Goal: Task Accomplishment & Management: Manage account settings

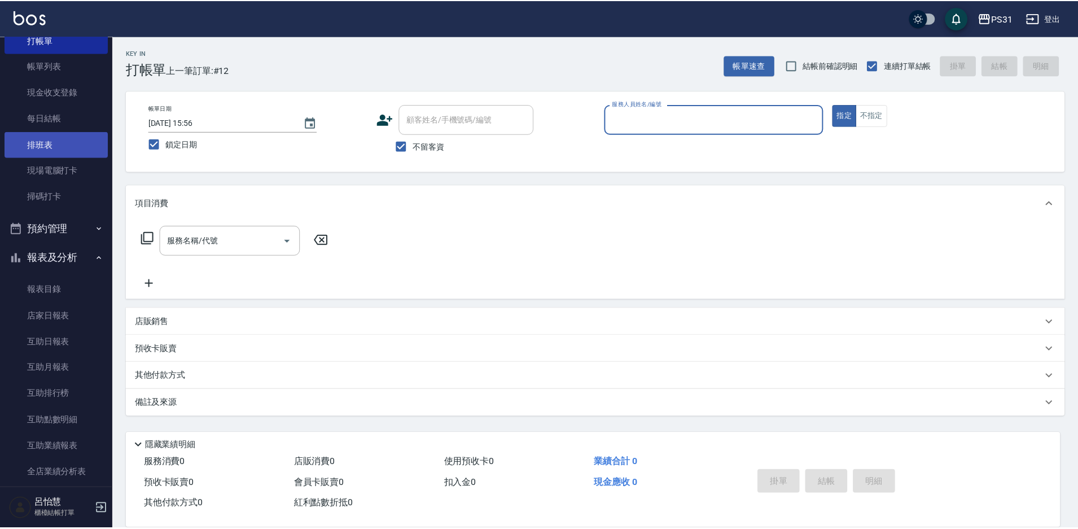
scroll to position [56, 0]
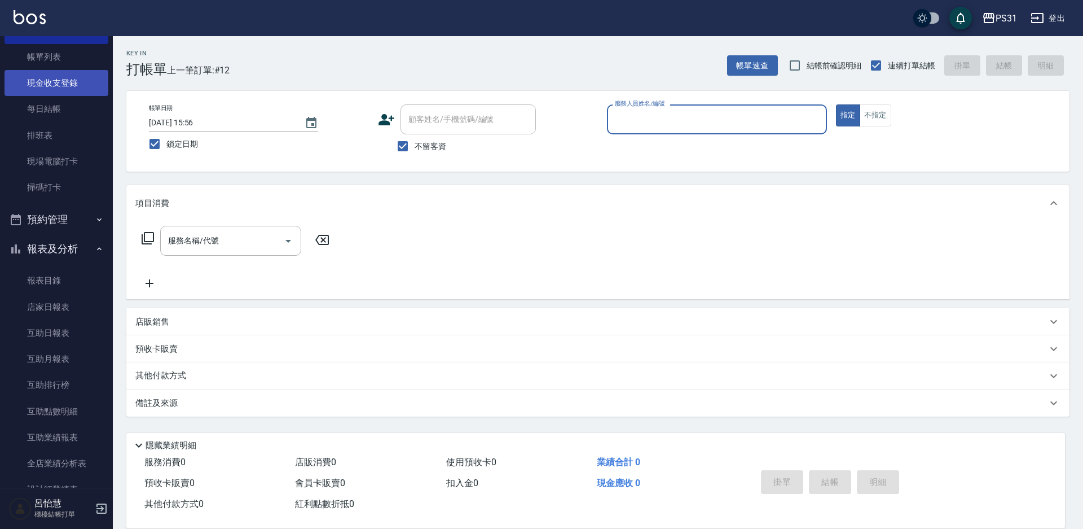
click at [69, 80] on link "現金收支登錄" at bounding box center [57, 83] width 104 height 26
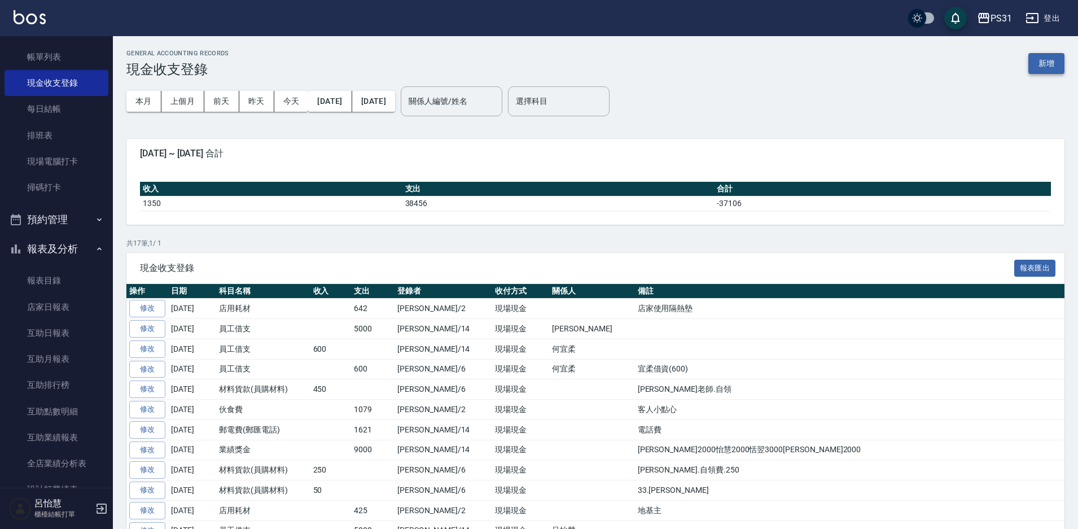
click at [1040, 68] on button "新增" at bounding box center [1046, 63] width 36 height 21
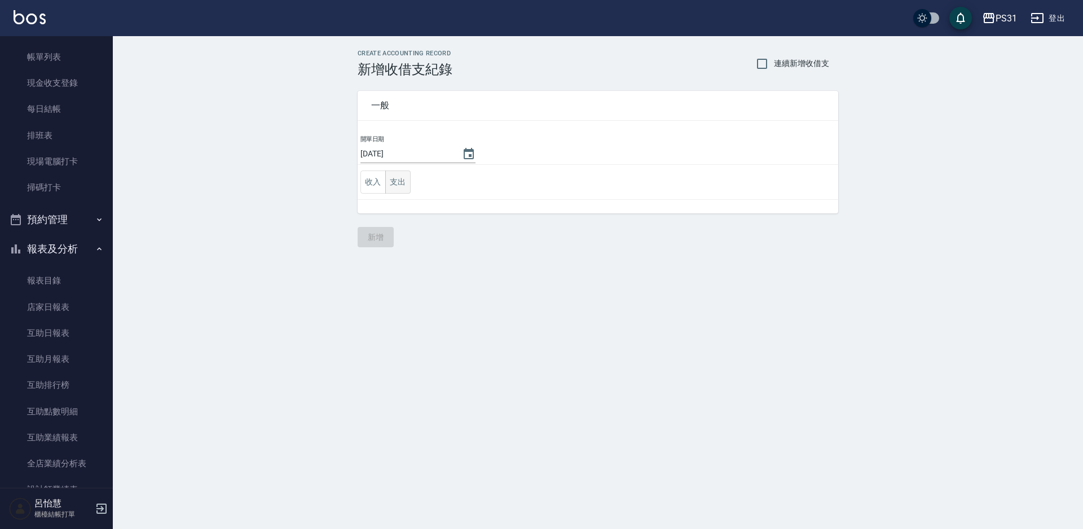
click at [396, 191] on button "支出" at bounding box center [397, 181] width 25 height 23
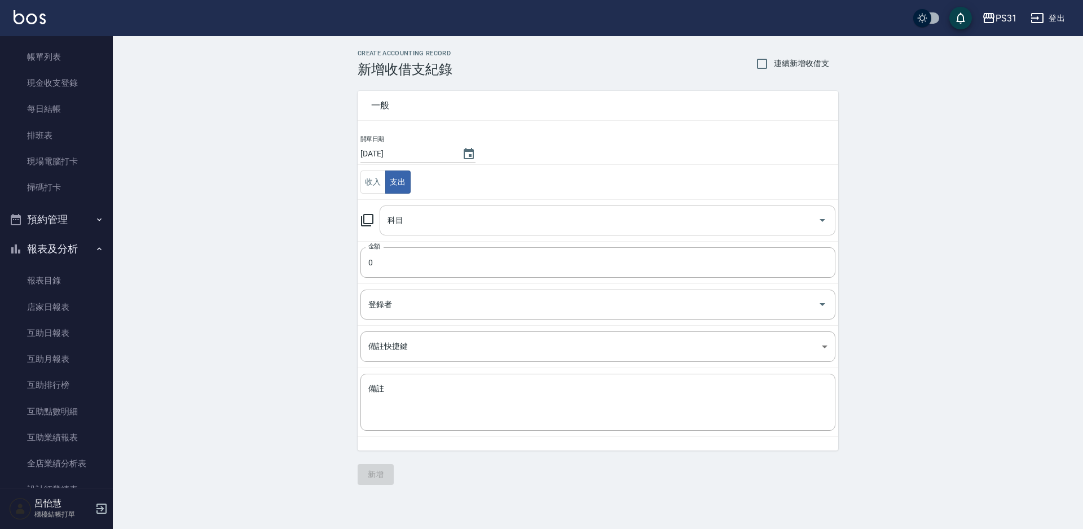
click at [486, 229] on input "科目" at bounding box center [599, 220] width 429 height 20
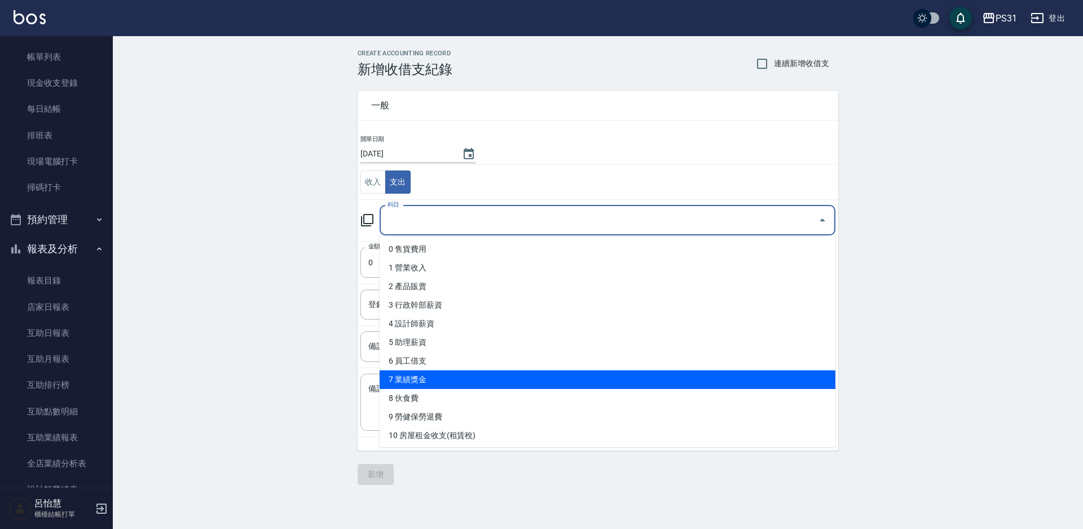
click at [525, 372] on li "7 業績獎金" at bounding box center [608, 379] width 456 height 19
type input "7 業績獎金"
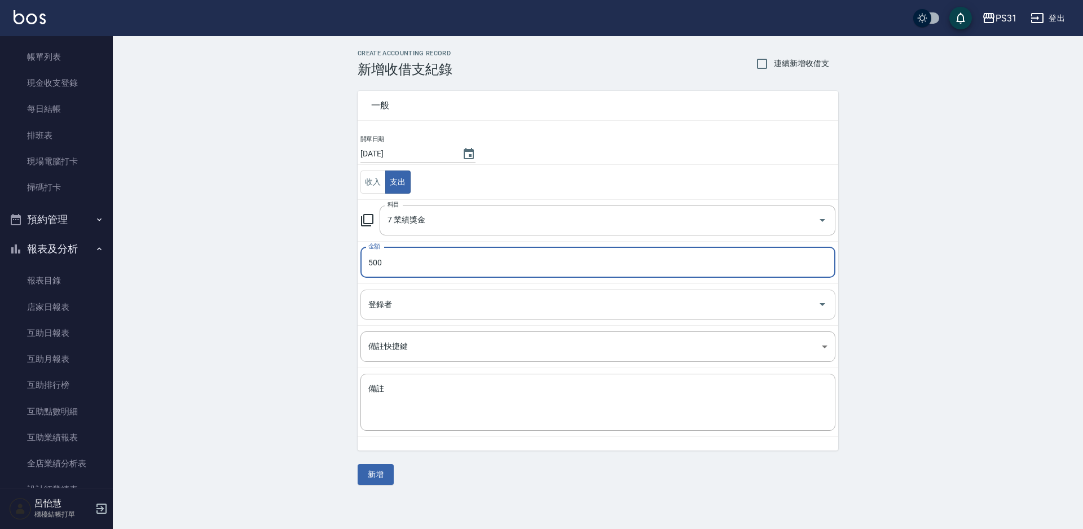
type input "500"
click at [508, 300] on input "登錄者" at bounding box center [590, 305] width 448 height 20
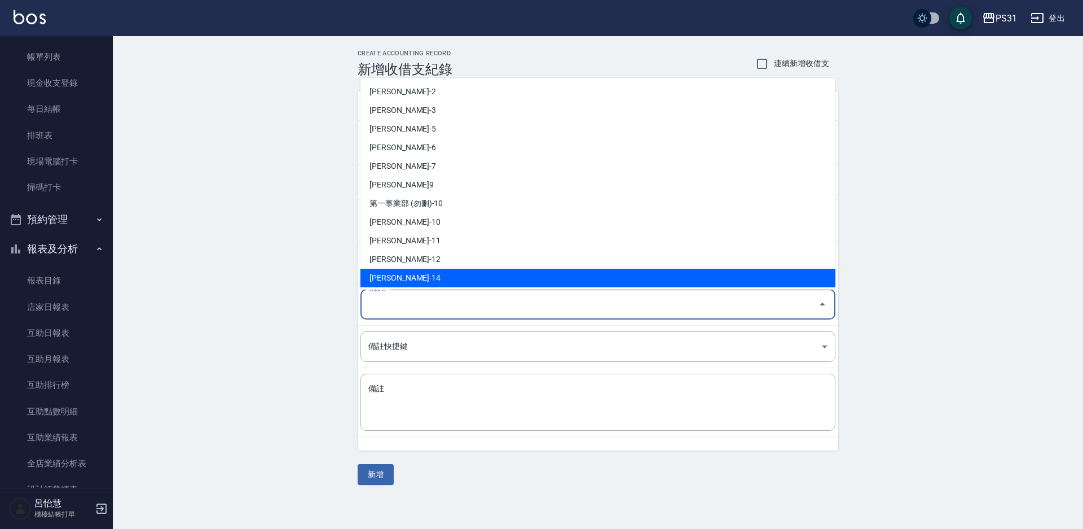
click at [500, 275] on li "[PERSON_NAME]-14" at bounding box center [598, 278] width 475 height 19
type input "[PERSON_NAME]-14"
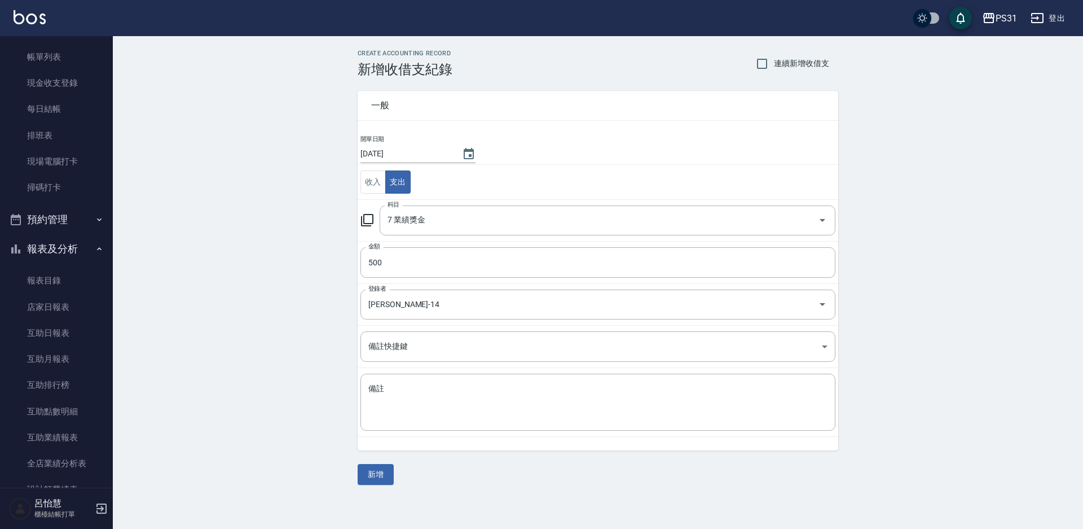
click at [278, 285] on div "CREATE ACCOUNTING RECORD 新增收借支紀錄 連續新增收借支 一般 開單日期 [DATE] 收入 支出 科目 7 業績獎金 科目 金額 5…" at bounding box center [598, 267] width 970 height 462
click at [375, 468] on button "新增" at bounding box center [376, 474] width 36 height 21
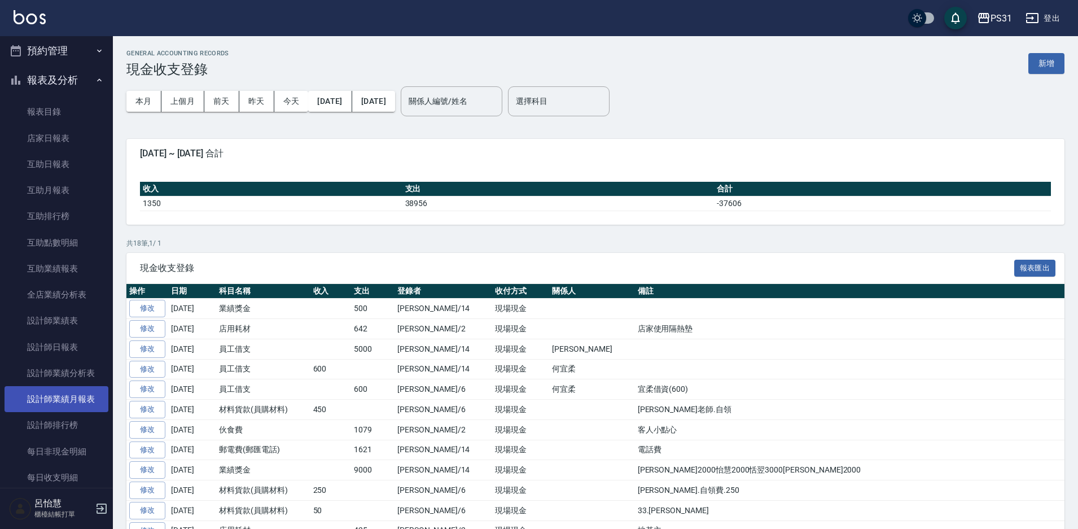
scroll to position [226, 0]
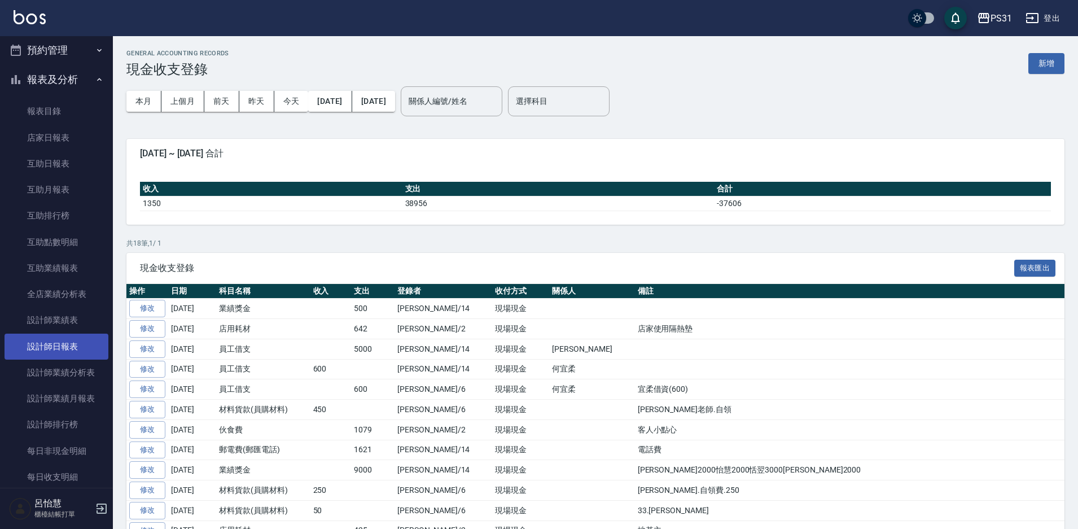
drag, startPoint x: 58, startPoint y: 344, endPoint x: 59, endPoint y: 354, distance: 9.6
click at [58, 345] on link "設計師日報表" at bounding box center [57, 346] width 104 height 26
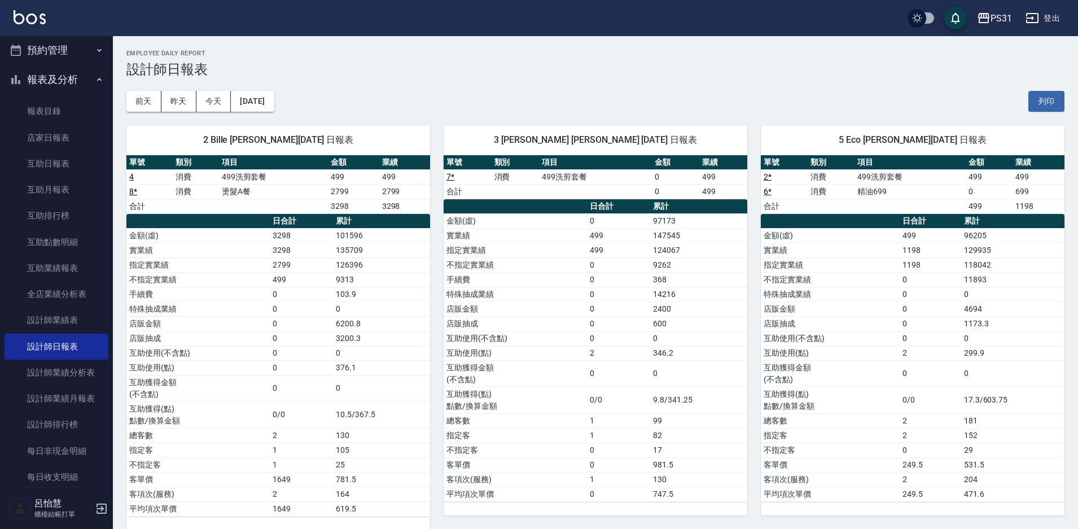
drag, startPoint x: 285, startPoint y: 236, endPoint x: 331, endPoint y: 107, distance: 137.8
click at [331, 107] on div "[DATE] [DATE] [DATE] [DATE] 列印" at bounding box center [595, 101] width 938 height 48
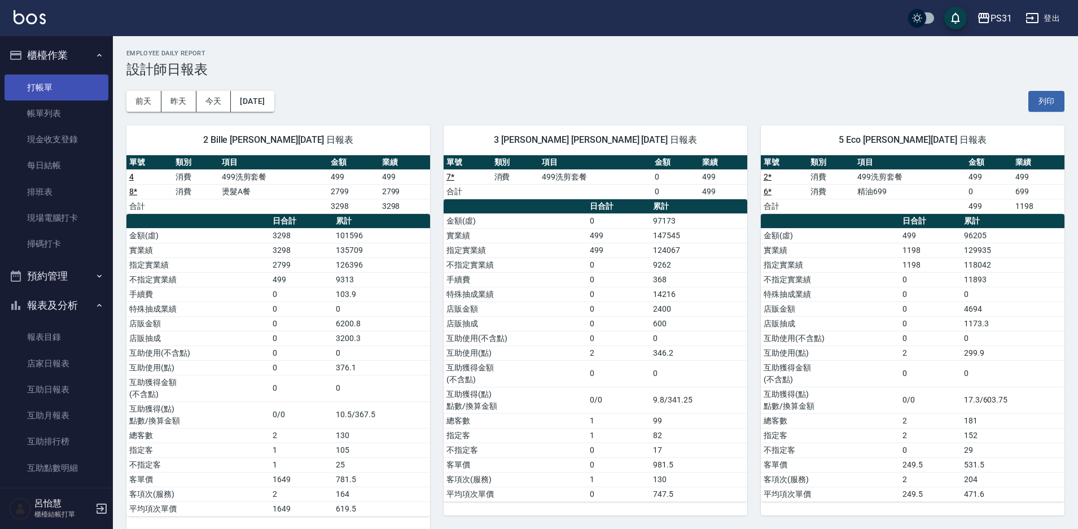
click at [55, 90] on link "打帳單" at bounding box center [57, 87] width 104 height 26
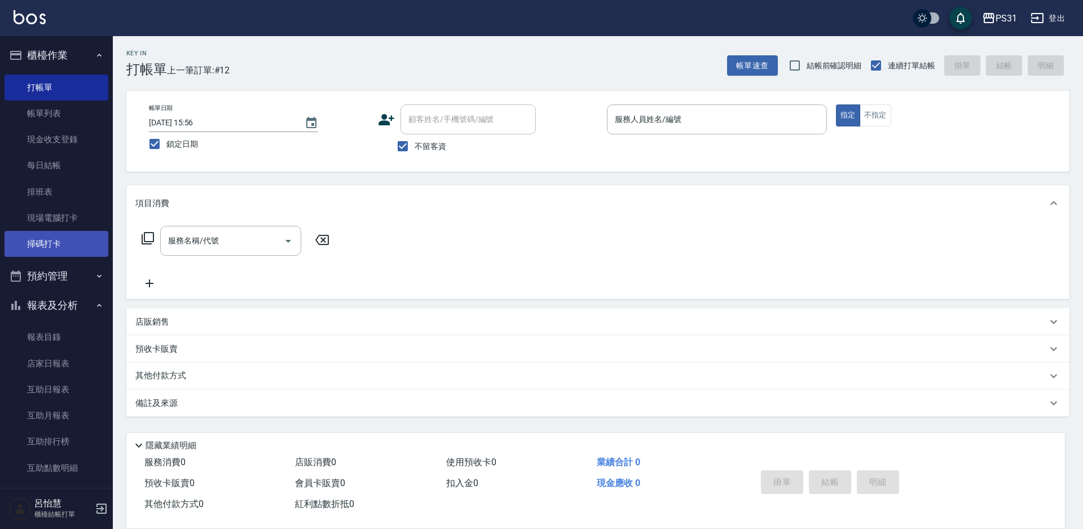
click at [52, 239] on link "掃碼打卡" at bounding box center [57, 244] width 104 height 26
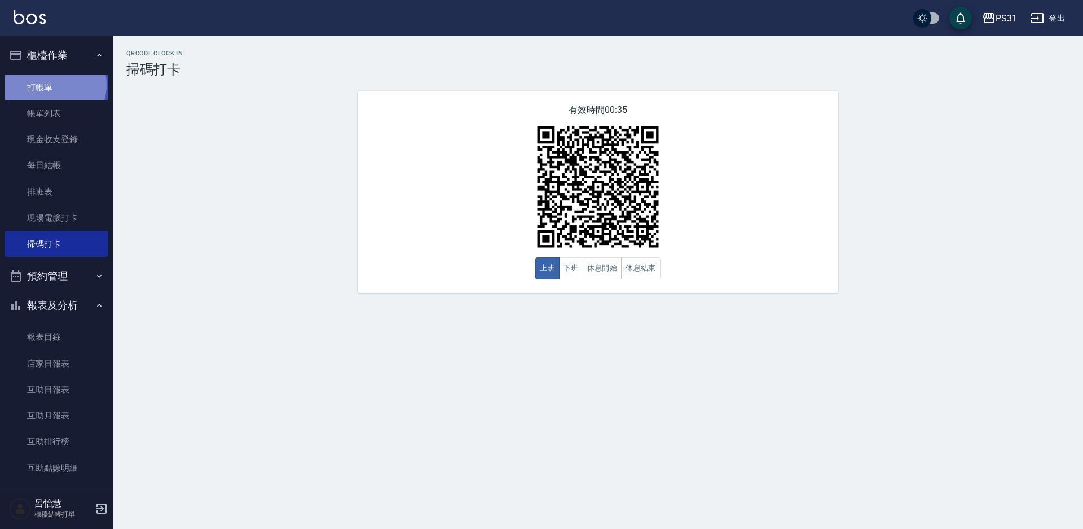
click at [54, 85] on link "打帳單" at bounding box center [57, 87] width 104 height 26
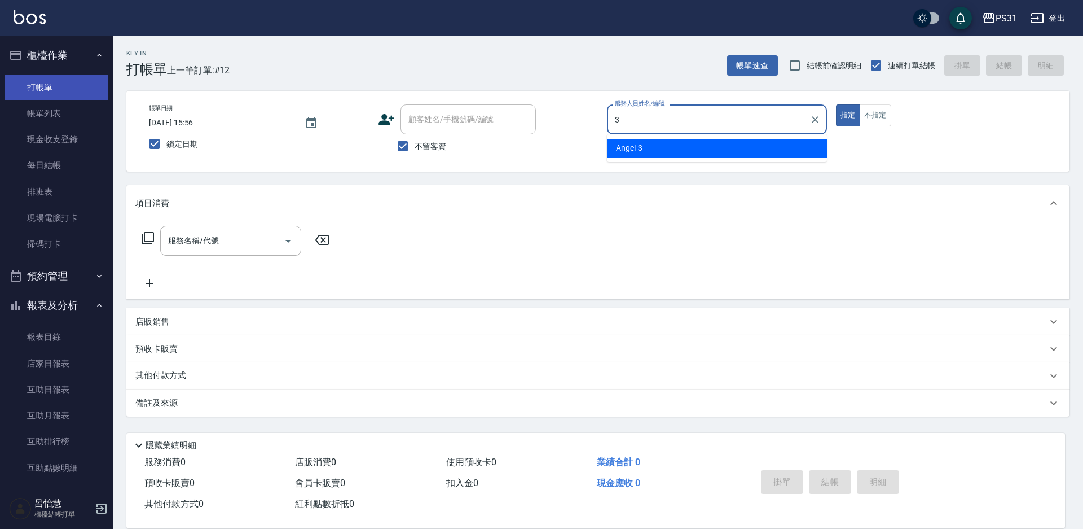
type input "3"
type button "true"
type input "[PERSON_NAME]-3"
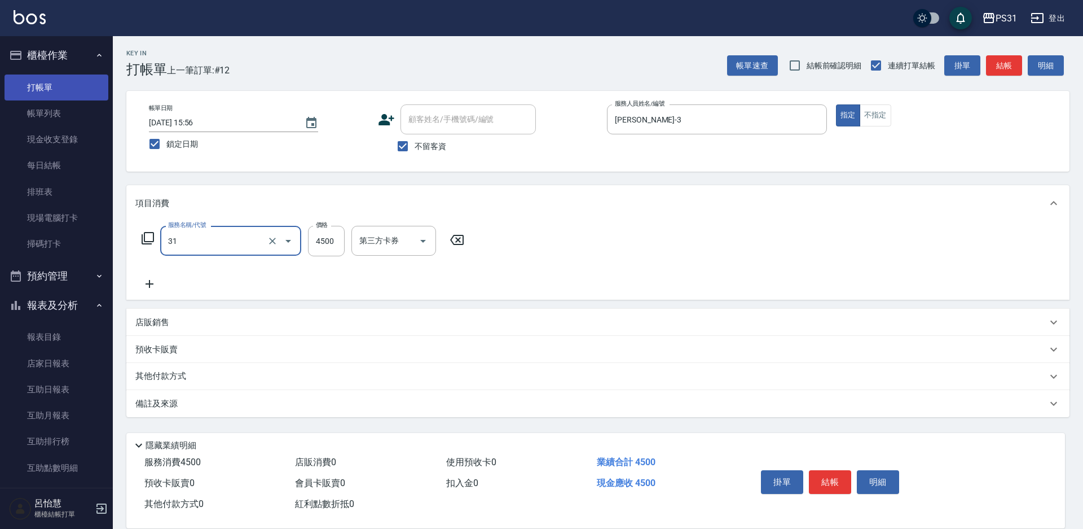
type input "燙髮A餐(31)"
type input "3199"
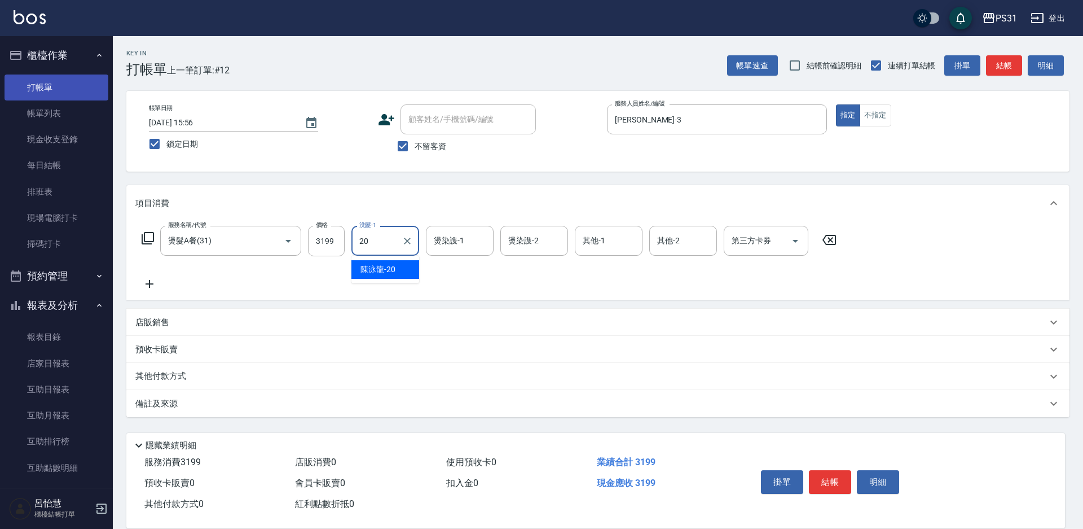
type input "[PERSON_NAME]-20"
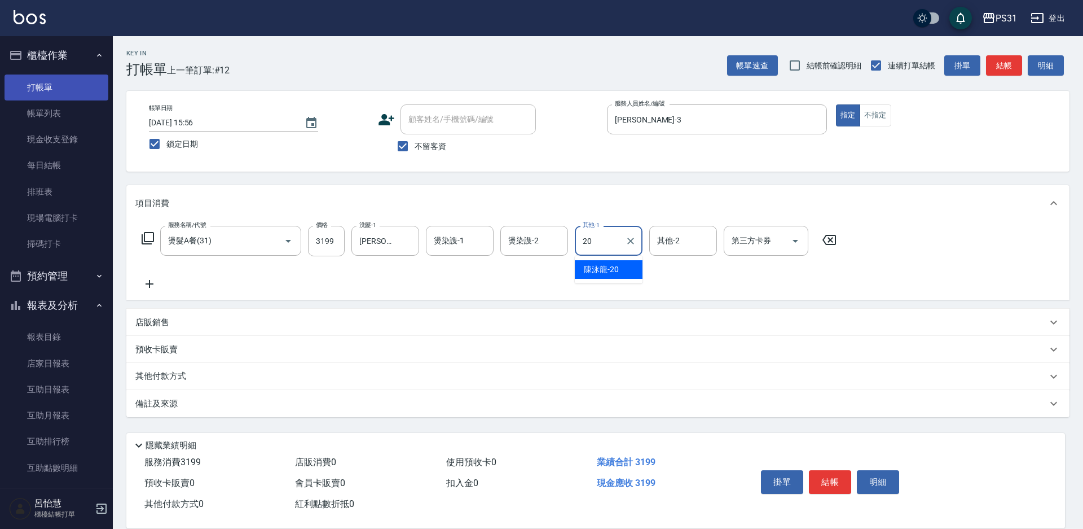
type input "[PERSON_NAME]-20"
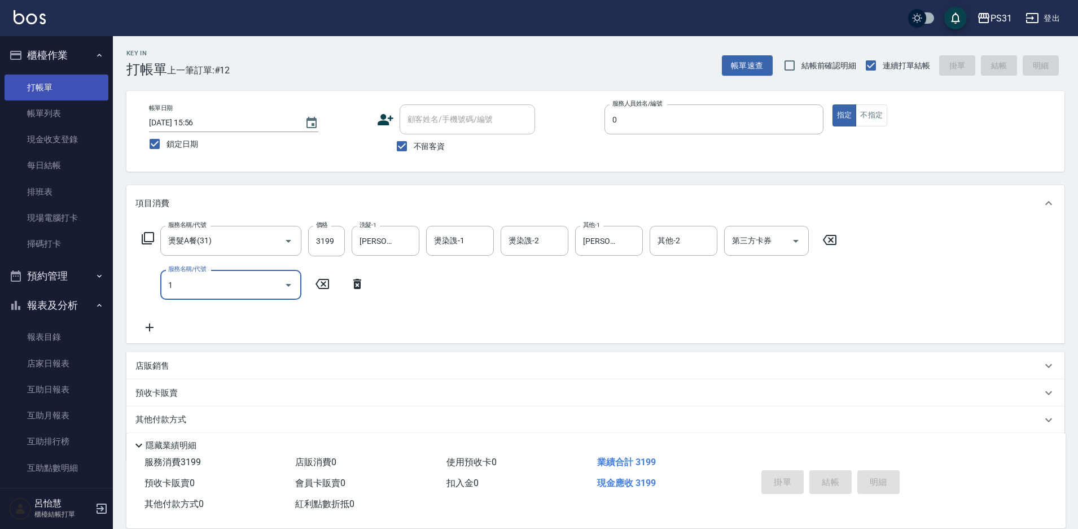
type input "0"
click at [832, 104] on button "指定" at bounding box center [844, 115] width 24 height 22
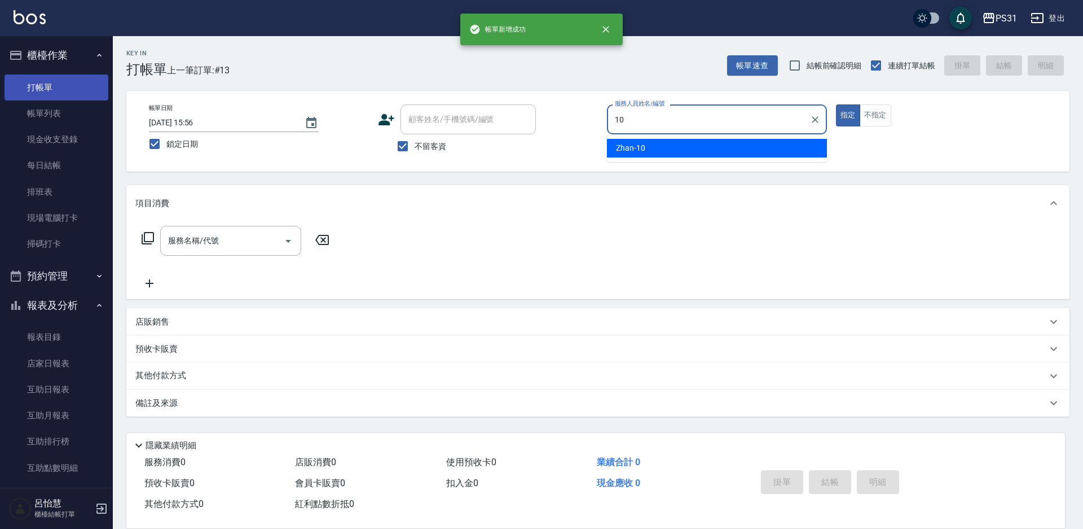
type input "Zhan-10"
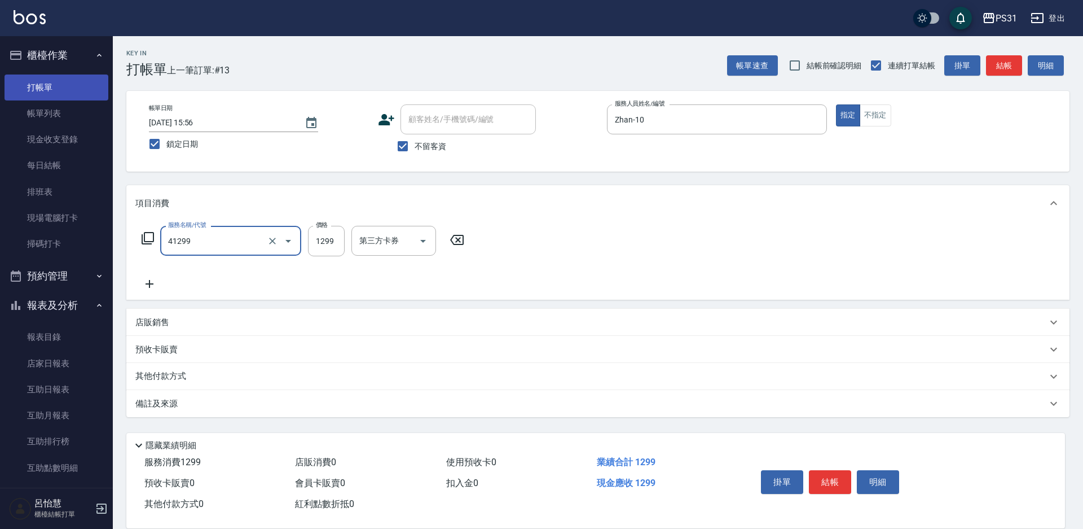
type input "長髮染髮(41299)"
type input "1400"
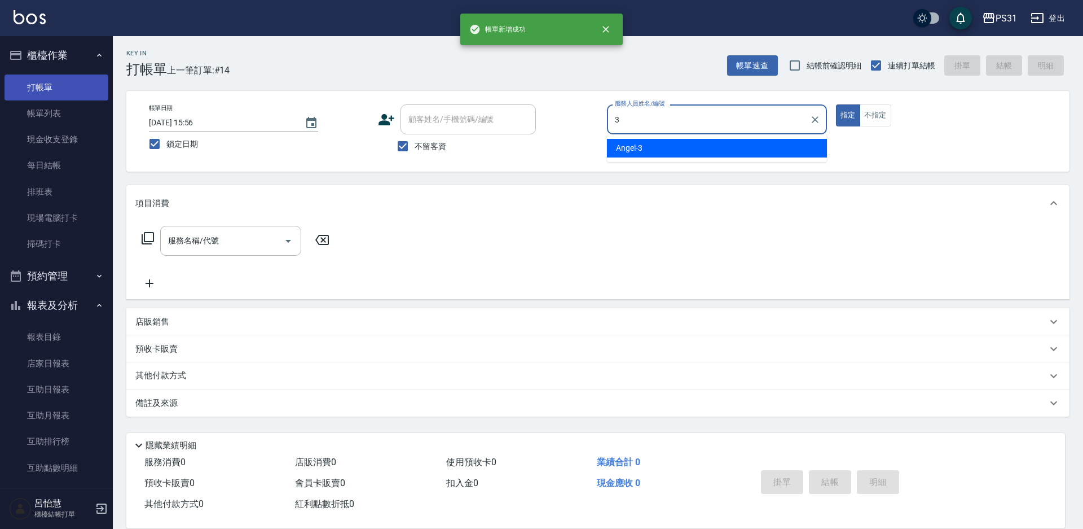
type input "[PERSON_NAME]-3"
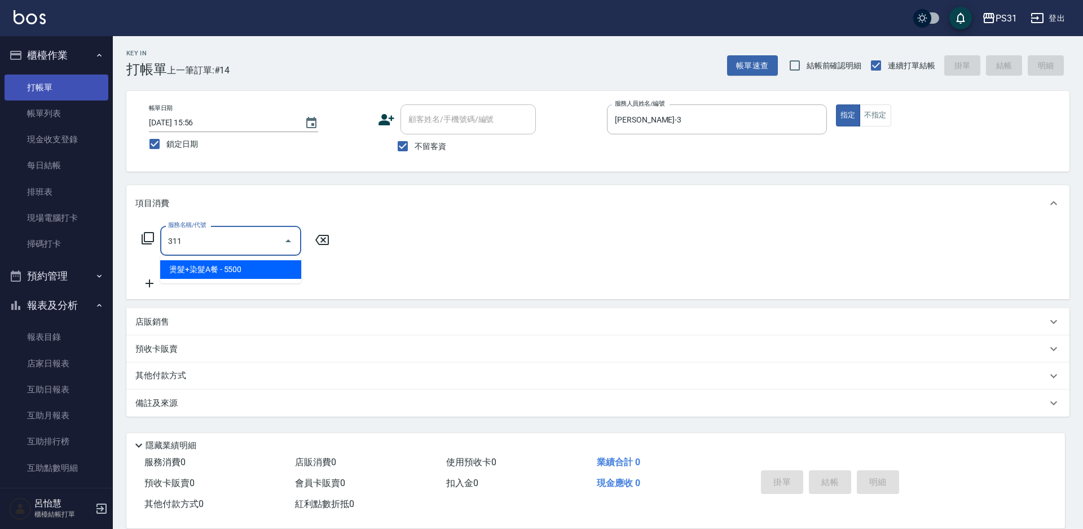
type input "燙髮+染髮A餐(311)"
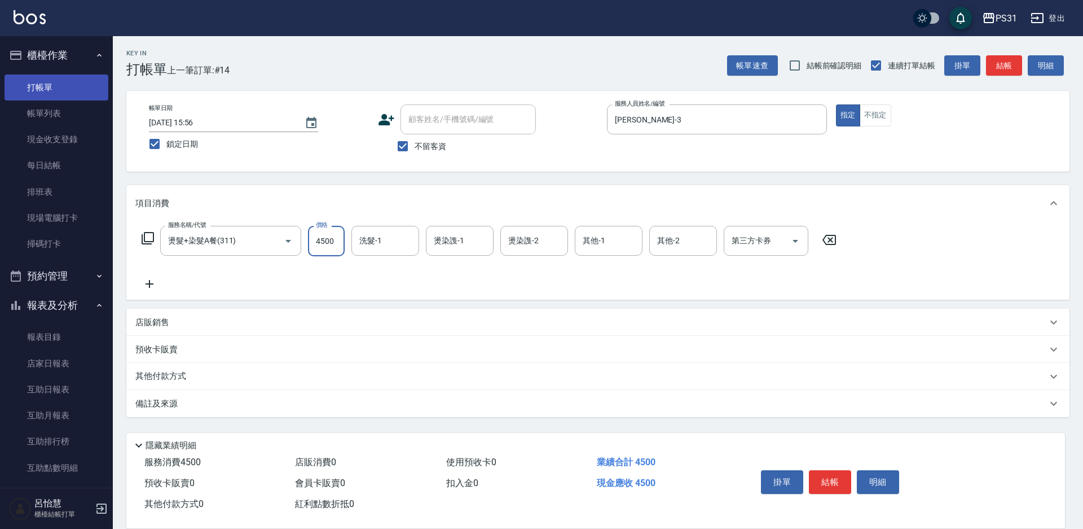
type input "4500"
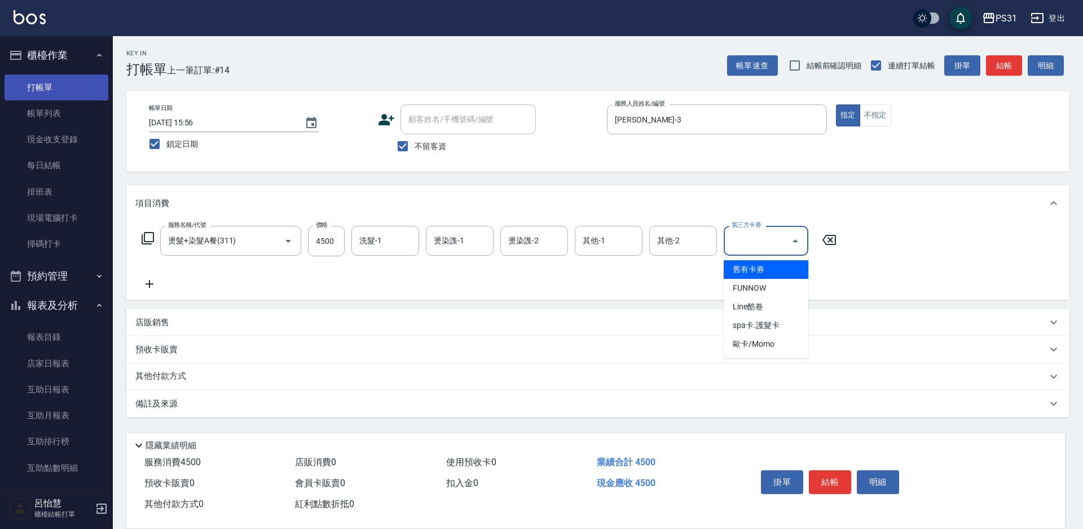
type input "舊有卡券"
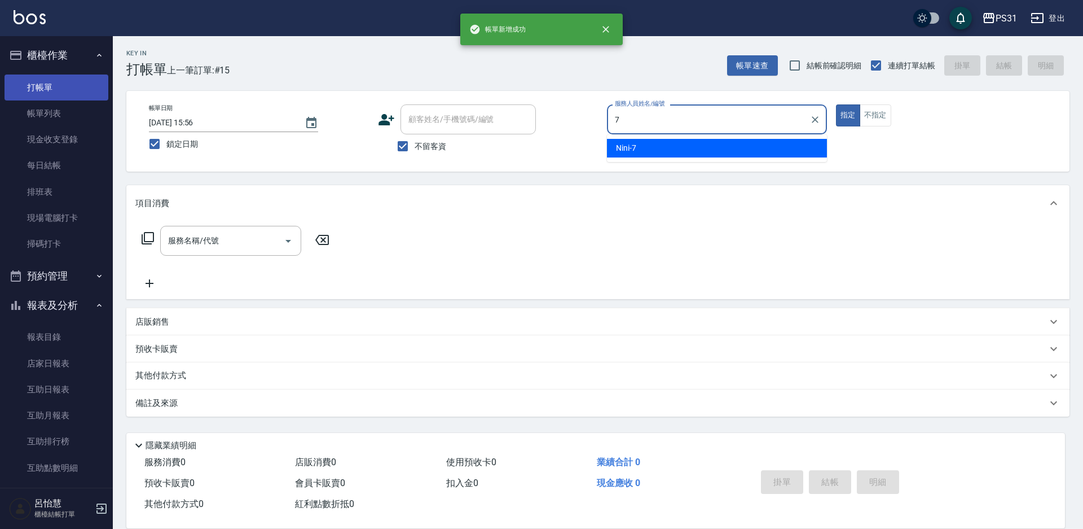
type input "Nini-7"
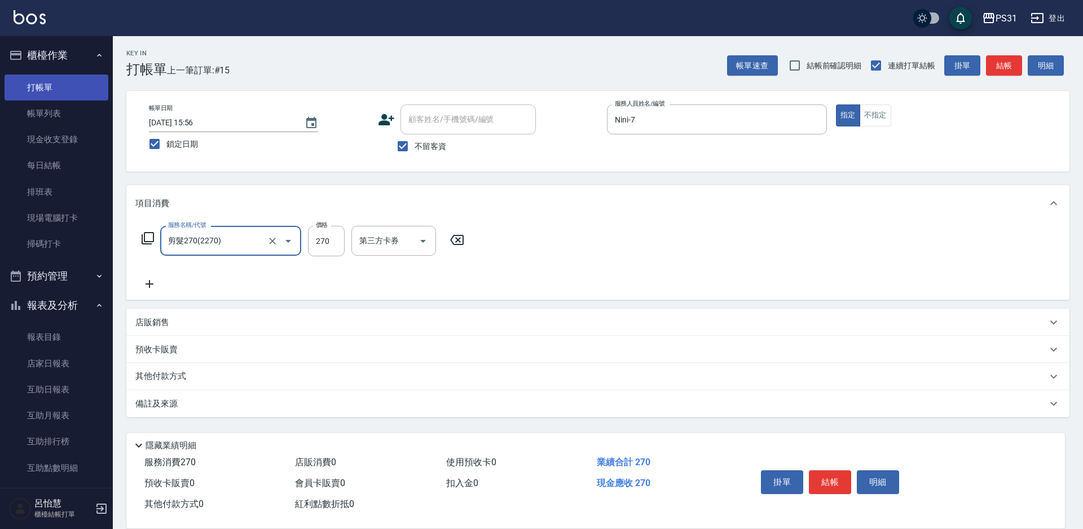
type input "剪髮270(2270)"
type input "300"
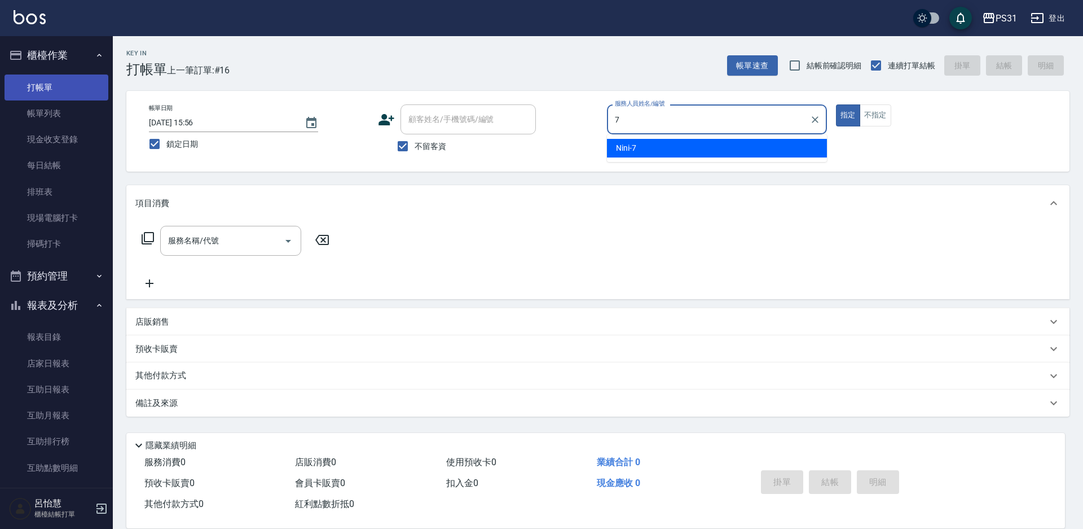
type input "Nini-7"
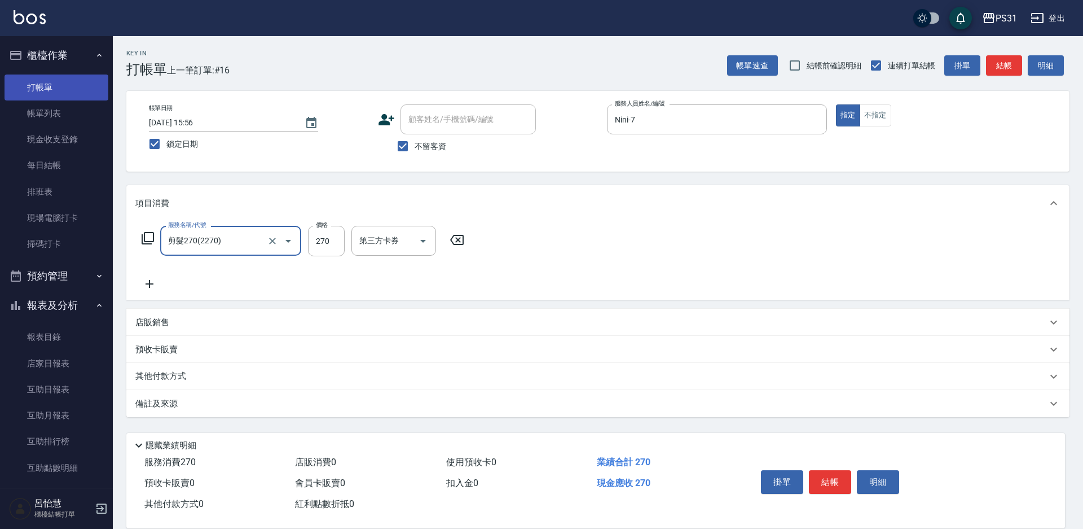
type input "剪髮270(2270)"
type input "300"
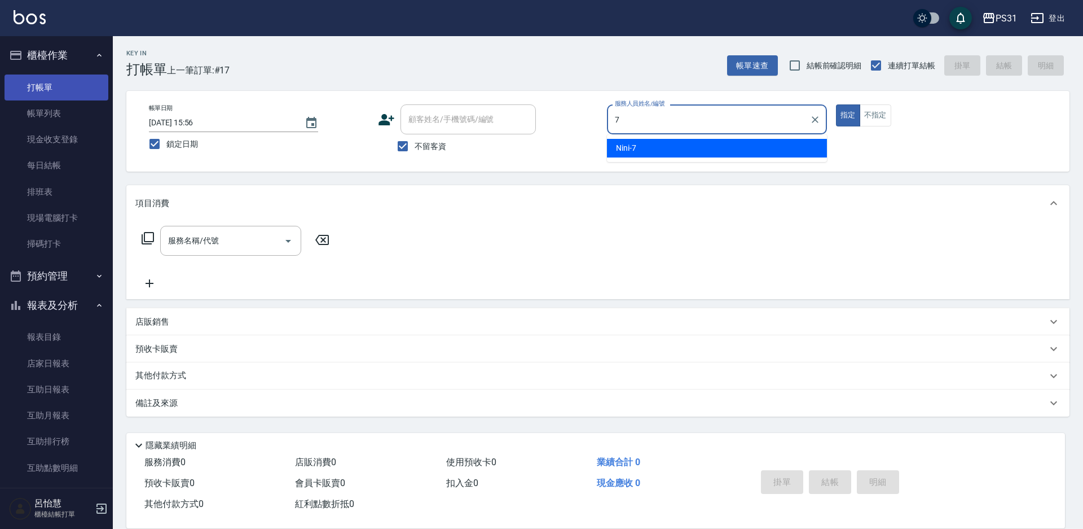
type input "Nini-7"
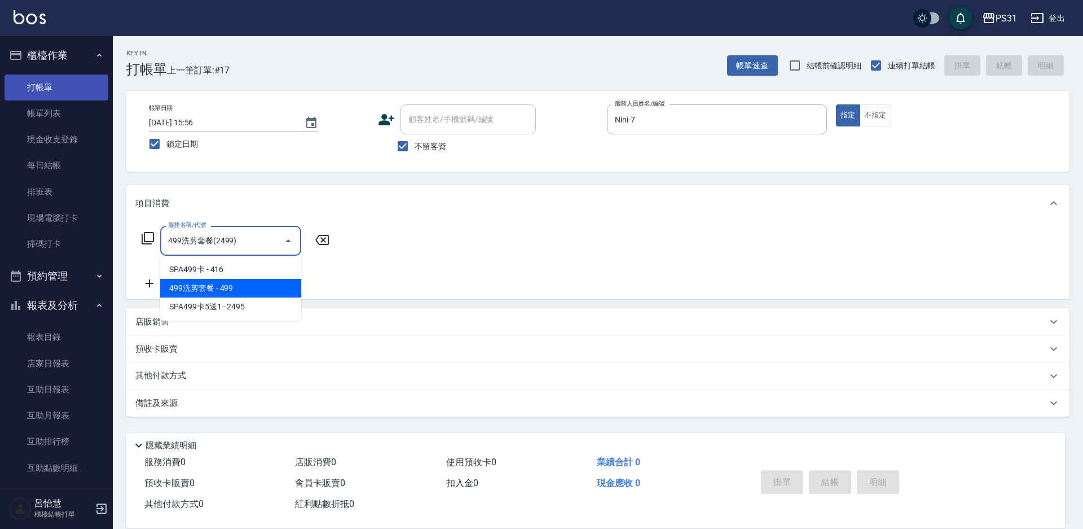
type input "499洗剪套餐(2499)"
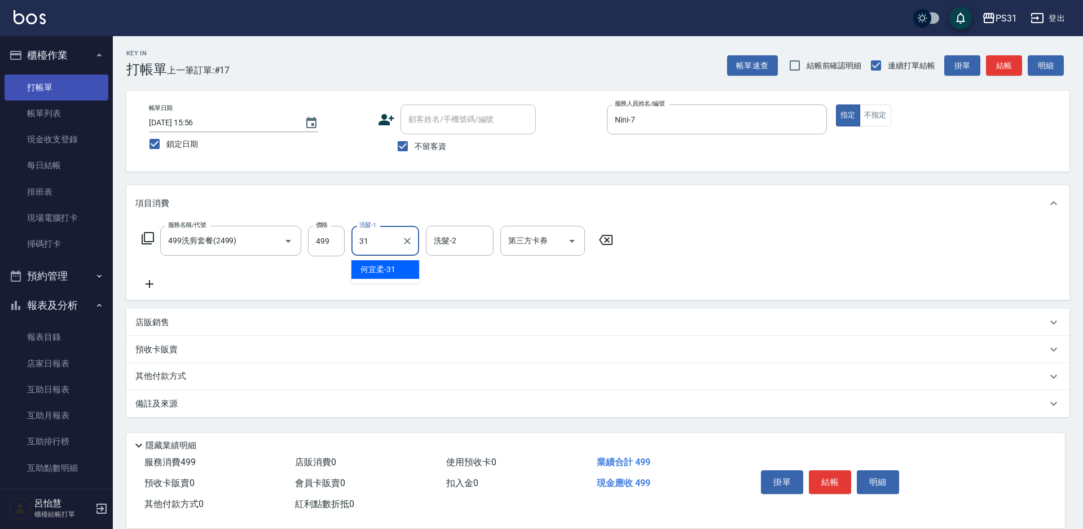
type input "[PERSON_NAME]-31"
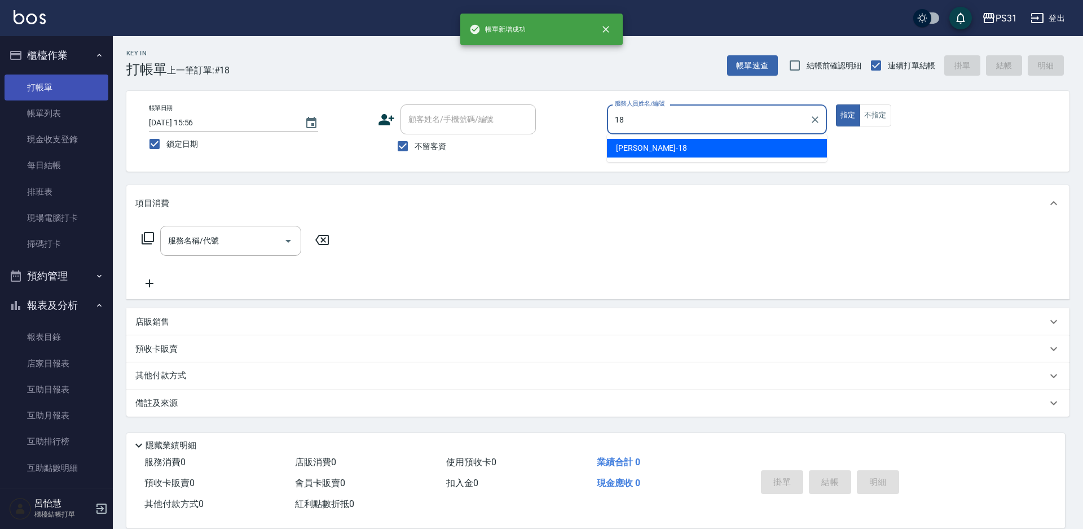
type input "[PERSON_NAME]-18"
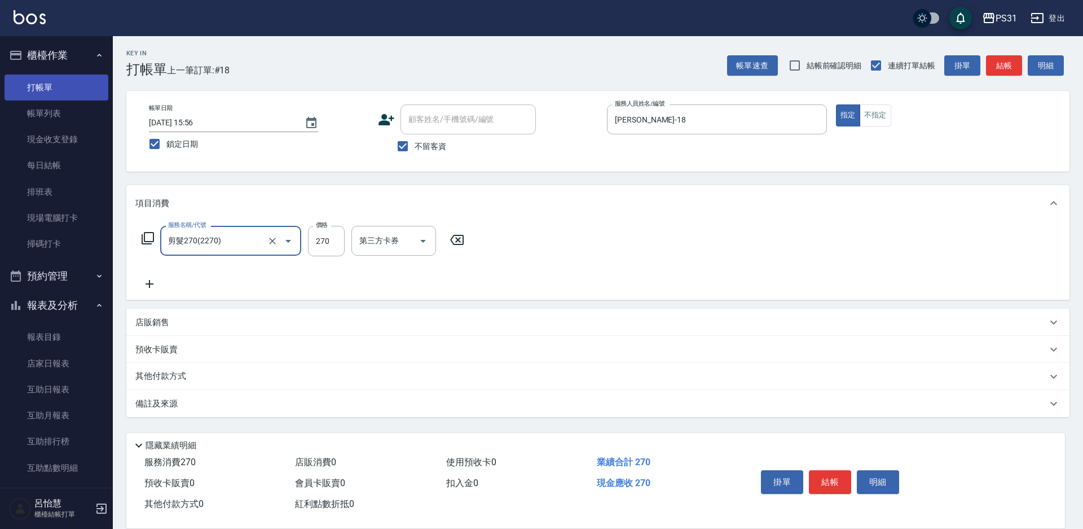
type input "剪髮270(2270)"
type input "300"
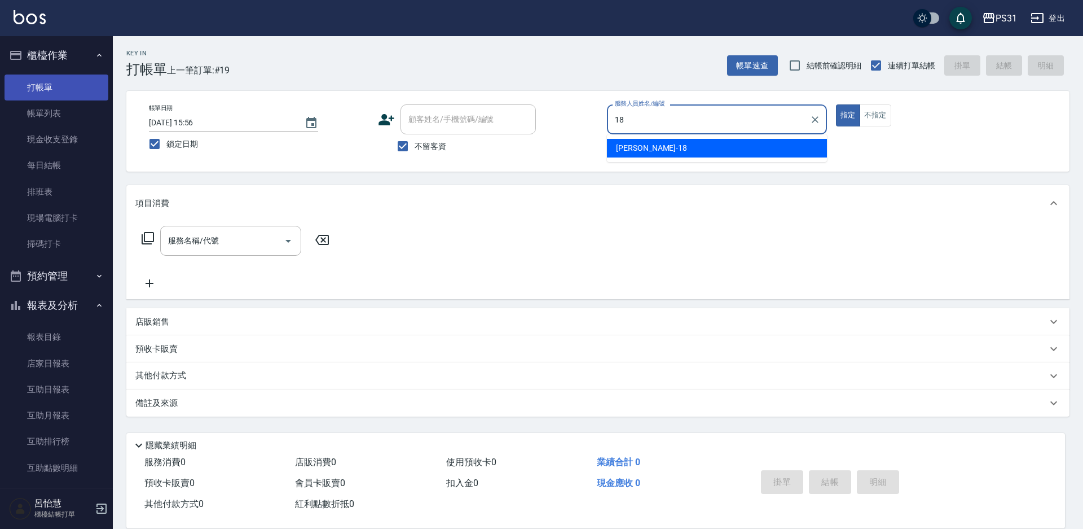
type input "[PERSON_NAME]-18"
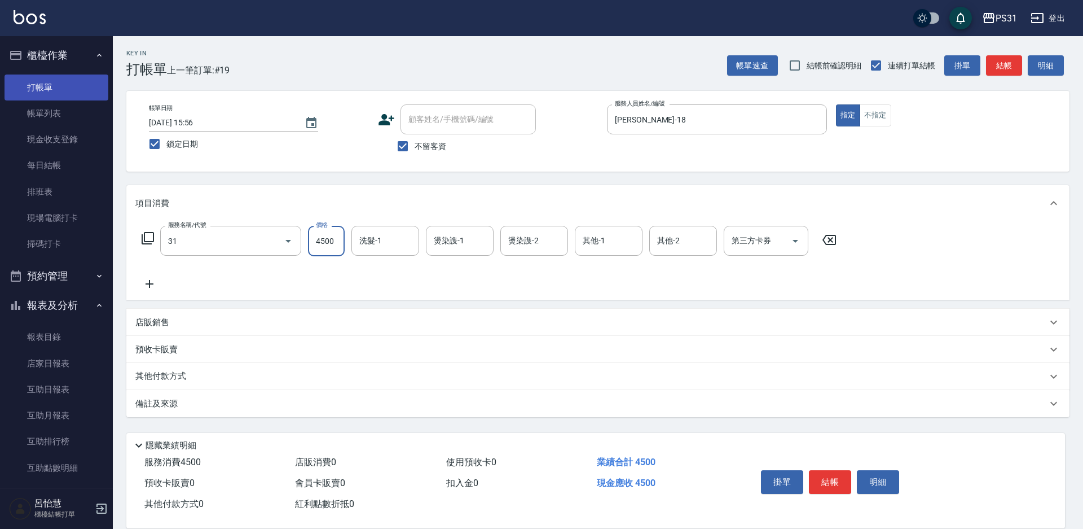
type input "燙髮A餐(31)"
type input "3199"
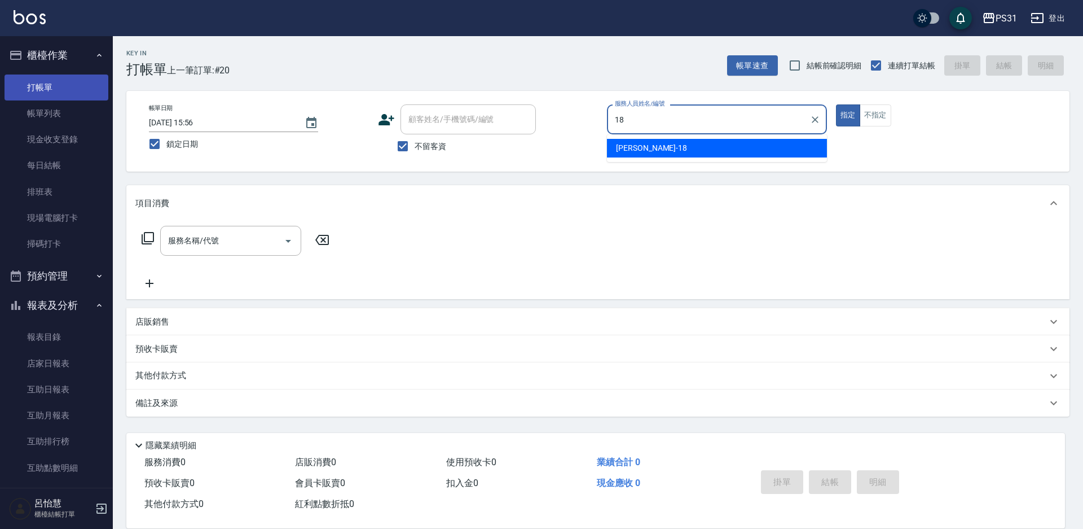
type input "[PERSON_NAME]-18"
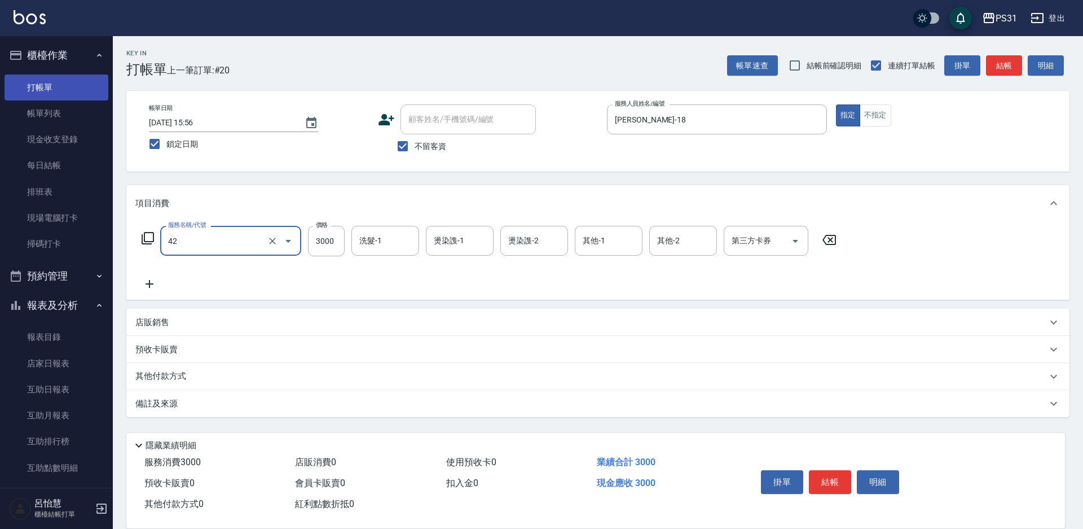
type input "染髮B餐(42)"
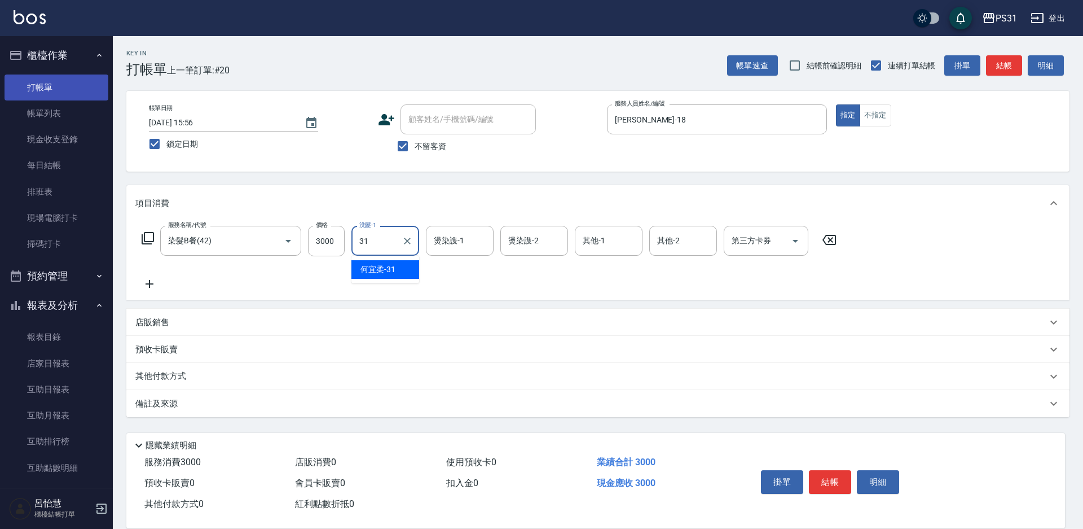
type input "[PERSON_NAME]-31"
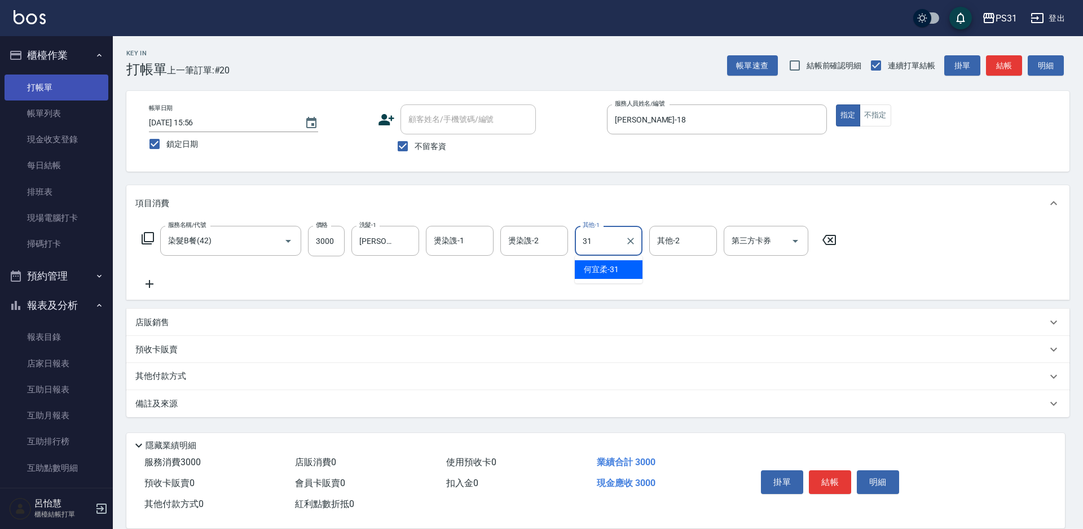
type input "[PERSON_NAME]-31"
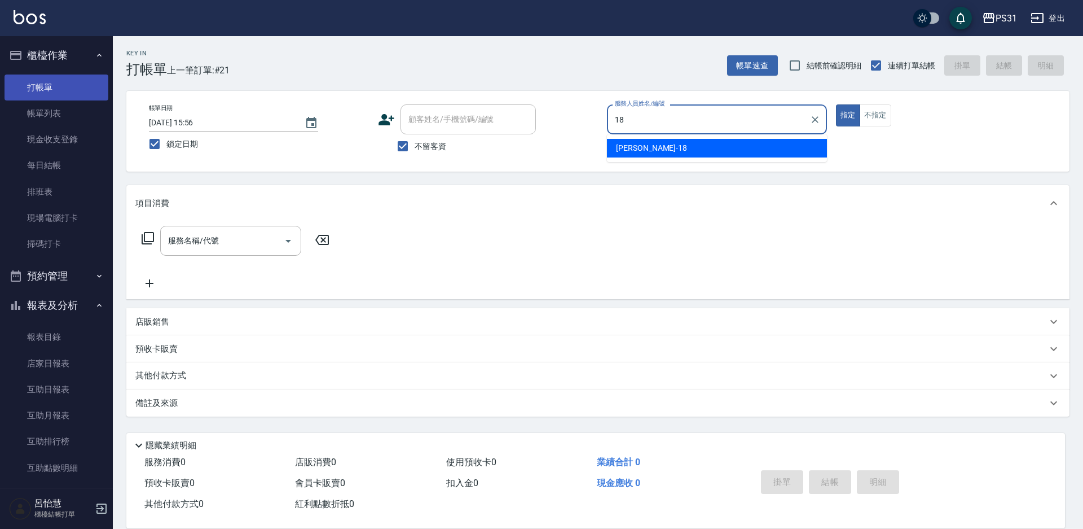
type input "[PERSON_NAME]-18"
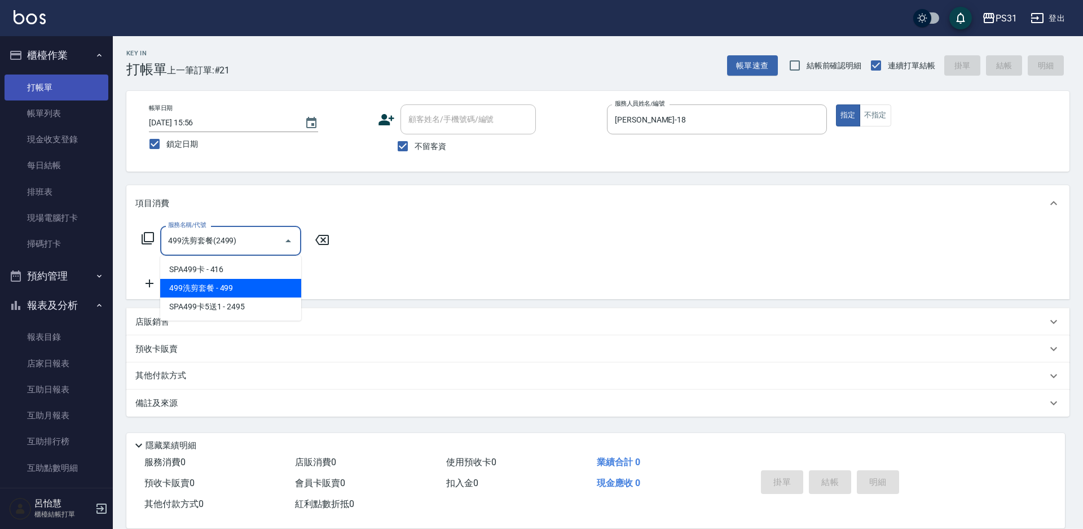
type input "499洗剪套餐(2499)"
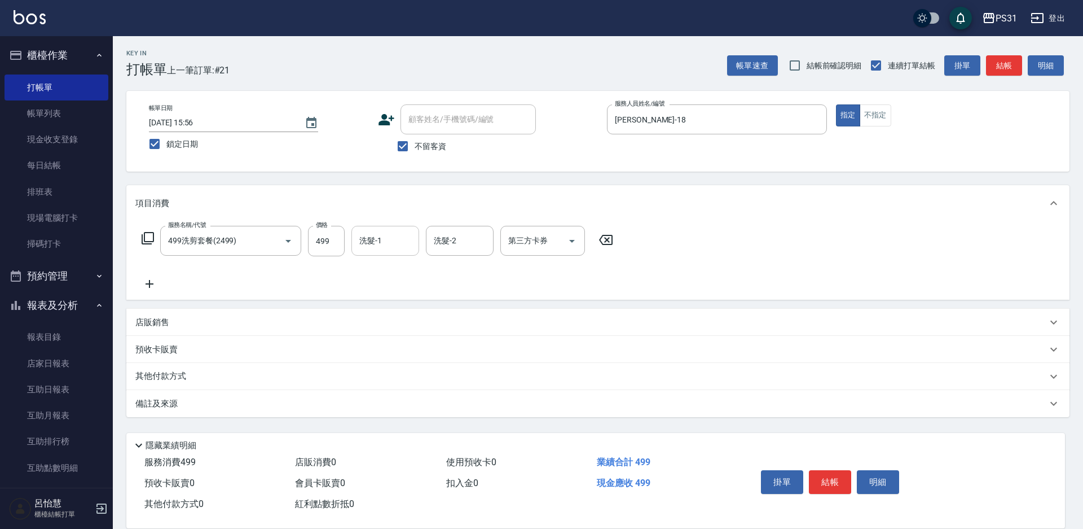
drag, startPoint x: 0, startPoint y: 68, endPoint x: 361, endPoint y: 229, distance: 395.5
click at [354, 228] on div "洗髮-1" at bounding box center [385, 241] width 68 height 30
click at [363, 235] on label "洗髮-1" at bounding box center [370, 240] width 23 height 11
click at [363, 231] on input "洗髮-1" at bounding box center [386, 241] width 58 height 20
type input "羊羊-23"
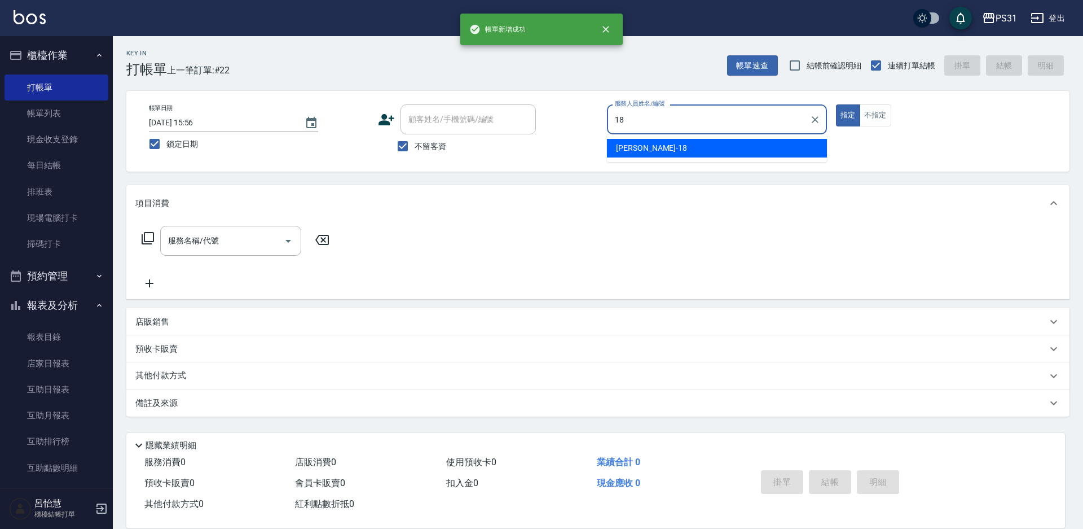
type input "[PERSON_NAME]-18"
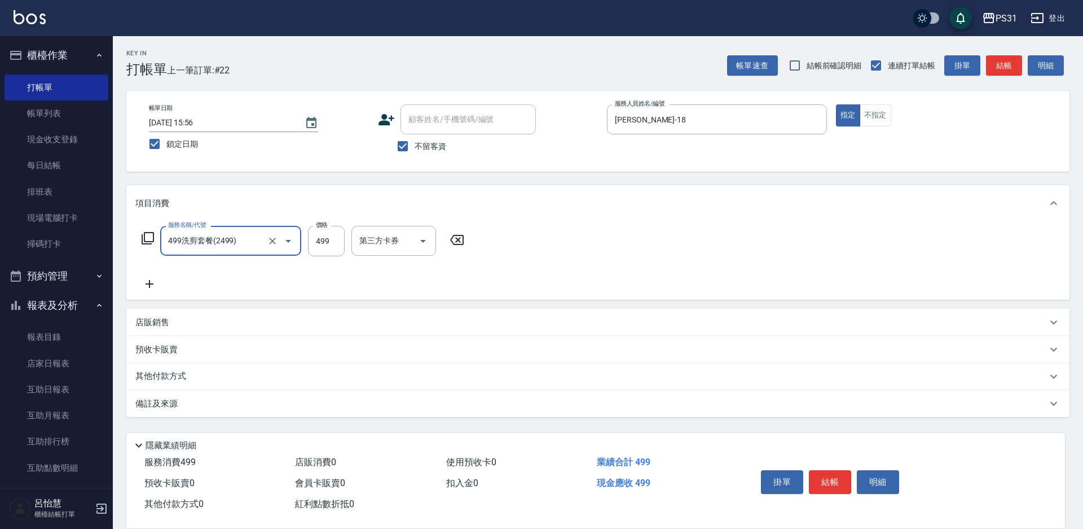
type input "499洗剪套餐(2499)"
type input "羊羊-23"
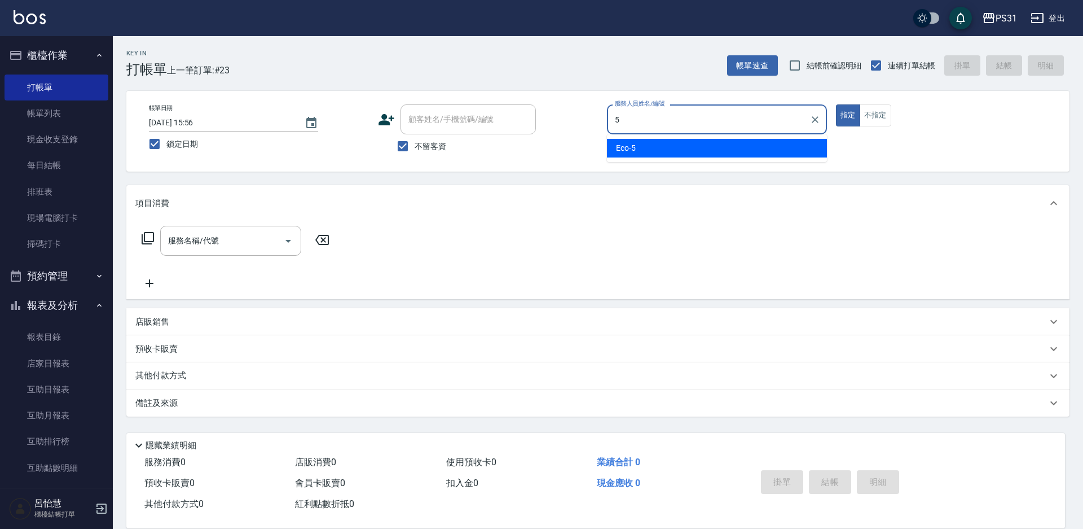
type input "Eco-5"
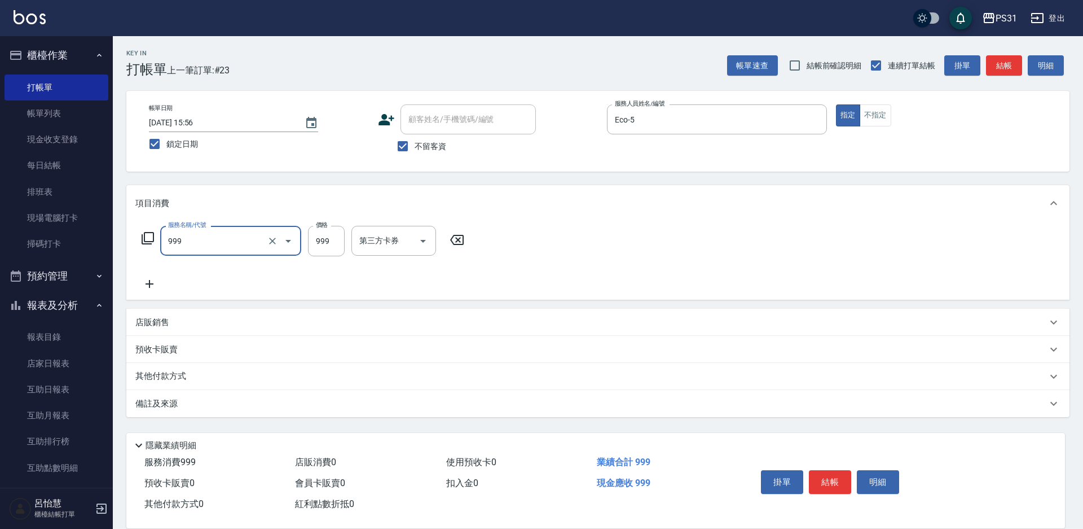
type input "精油套餐999(999)"
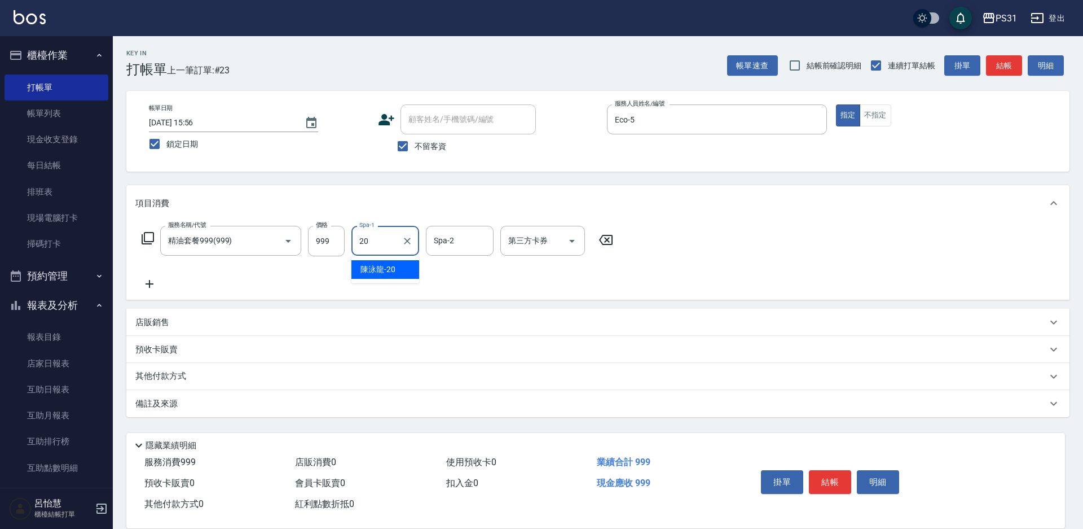
type input "[PERSON_NAME]-20"
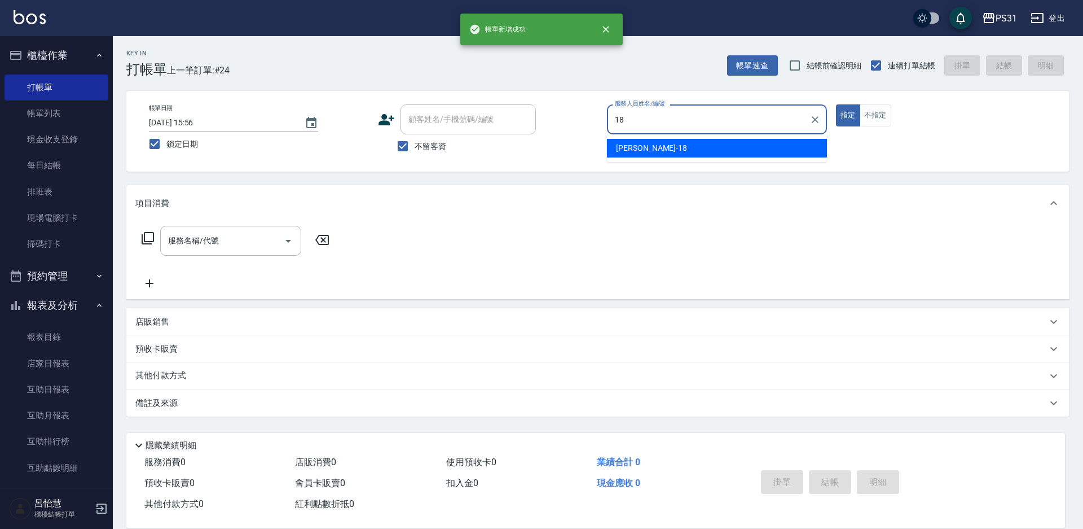
type input "[PERSON_NAME]-18"
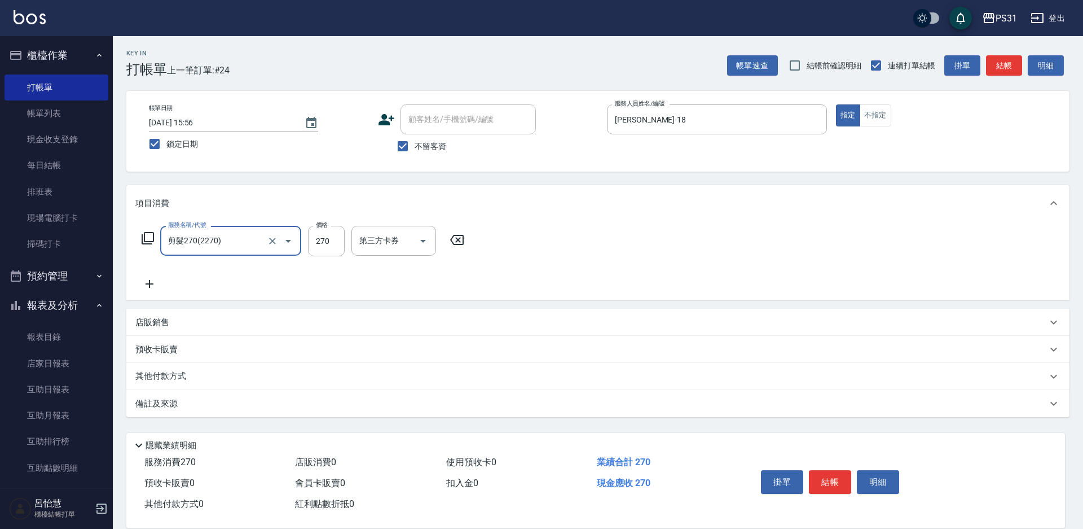
type input "剪髮270(2270)"
type input "350"
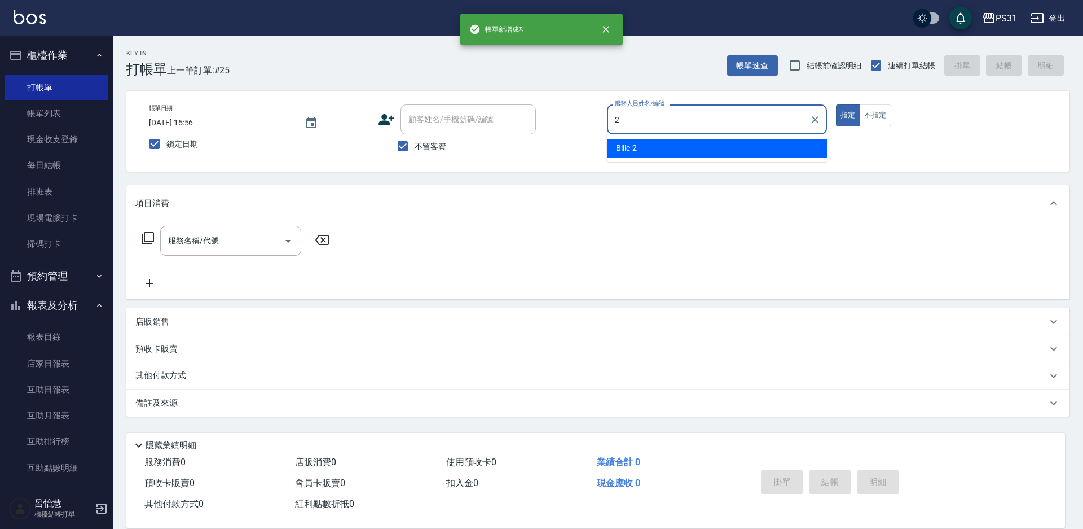
type input "Bille-2"
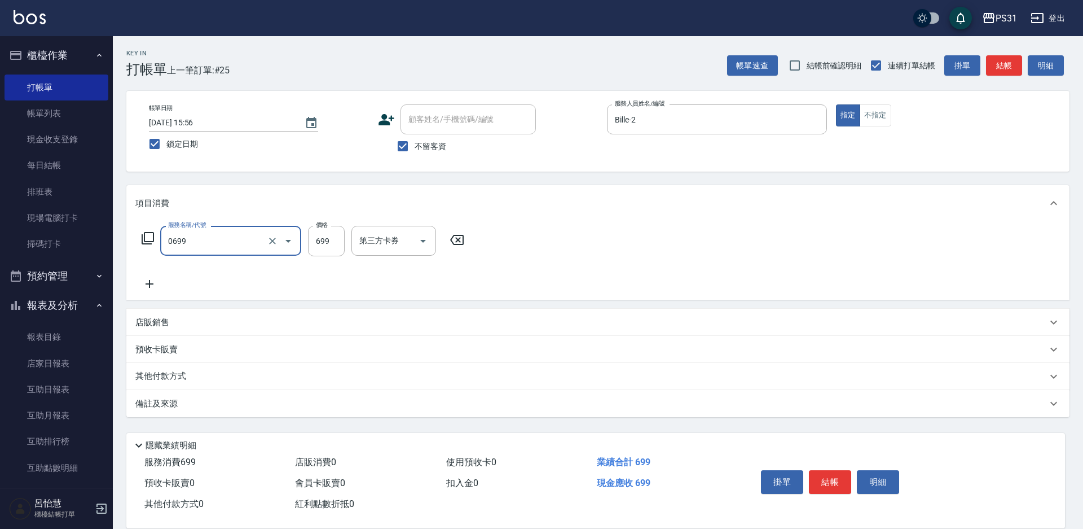
type input "精油699(0699)"
type input "羊羊-23"
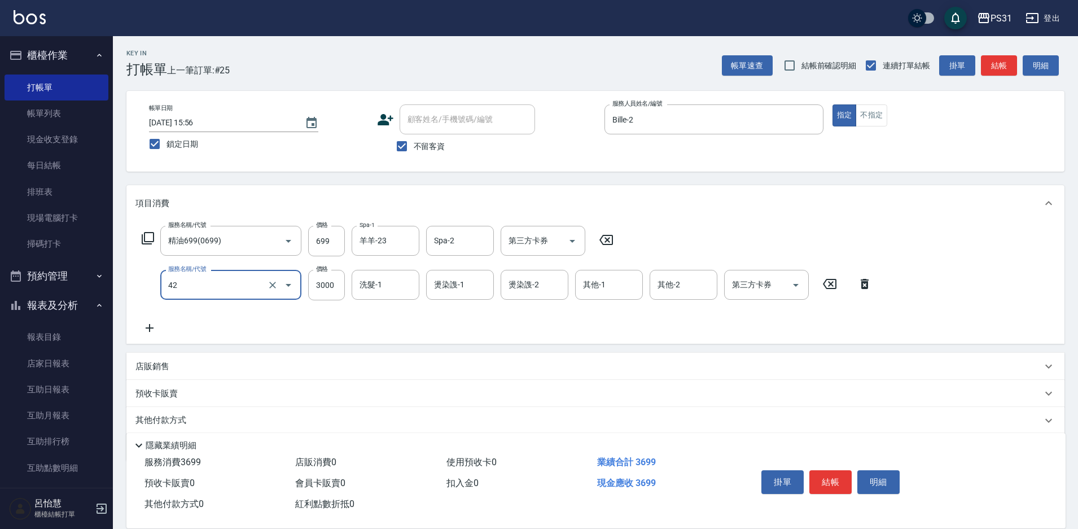
type input "染髮B餐(42)"
type input "3499"
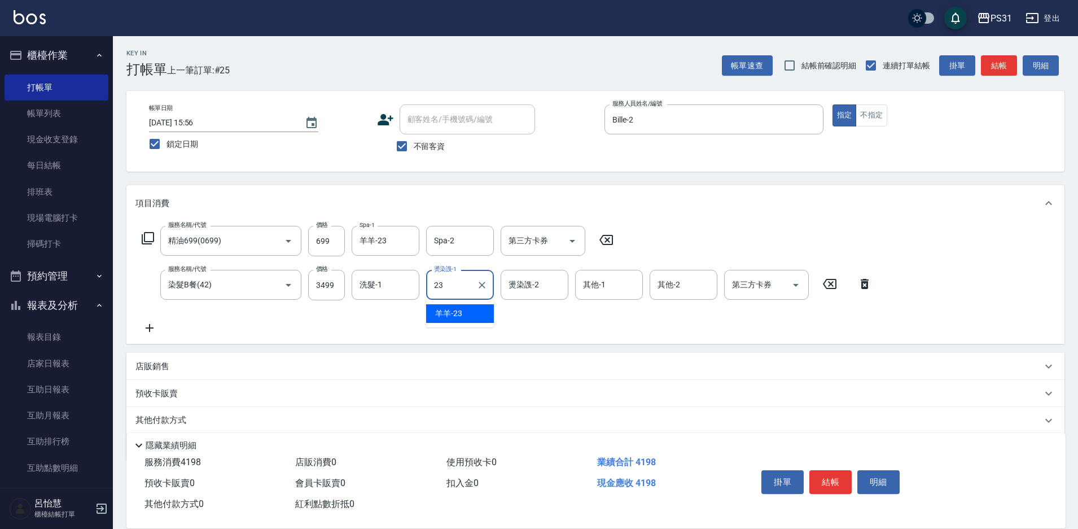
type input "羊羊-23"
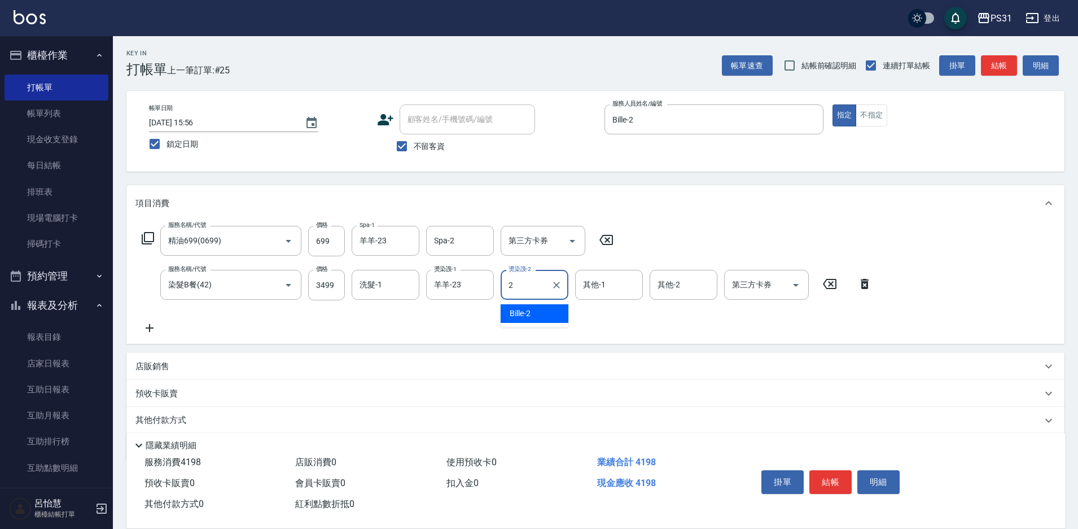
type input "Bille-2"
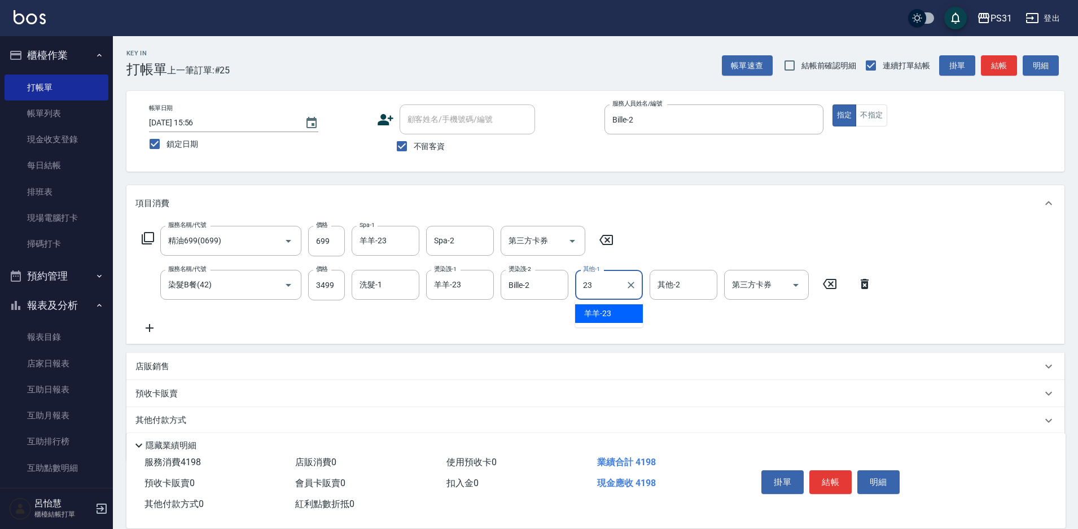
type input "羊羊-23"
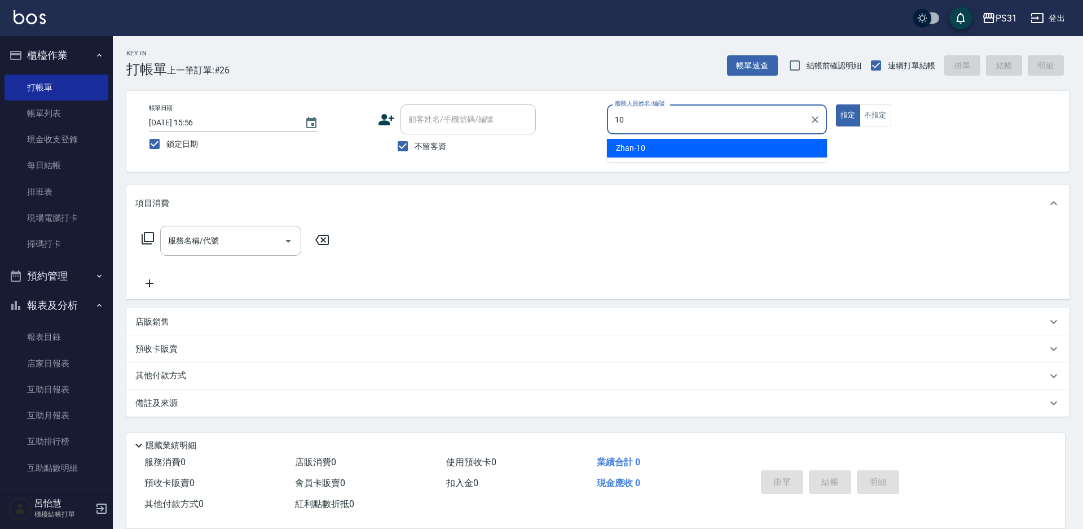
type input "Zhan-10"
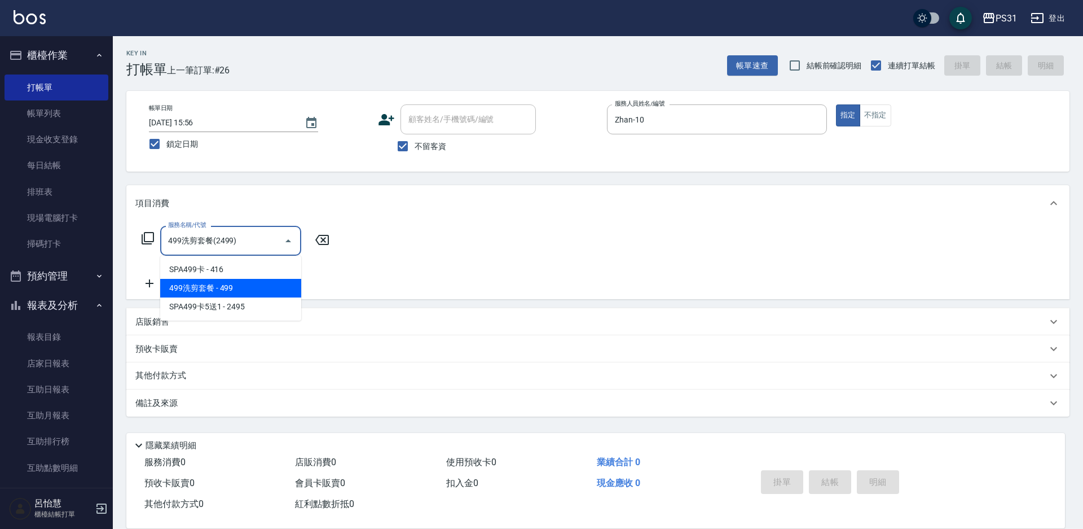
type input "499洗剪套餐(2499)"
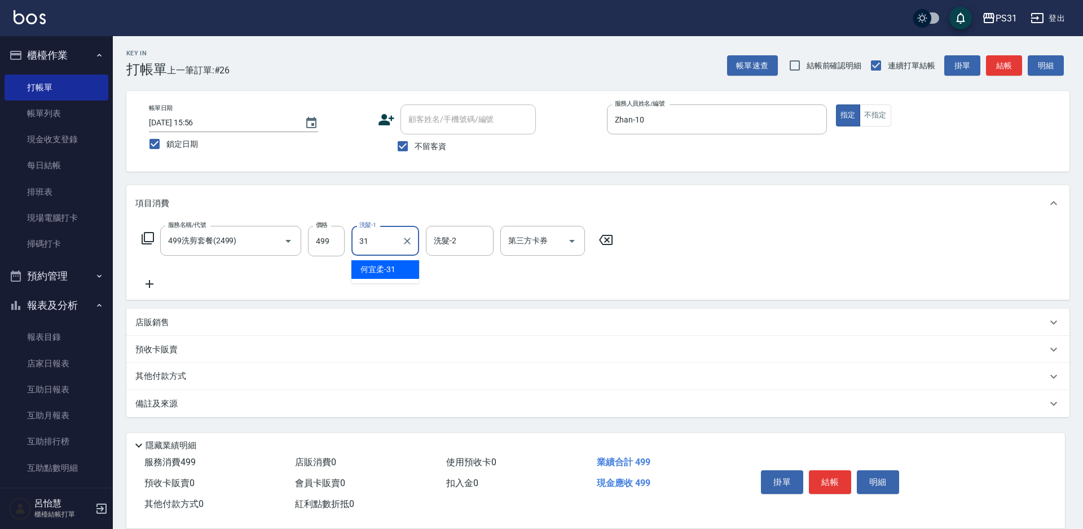
type input "[PERSON_NAME]-31"
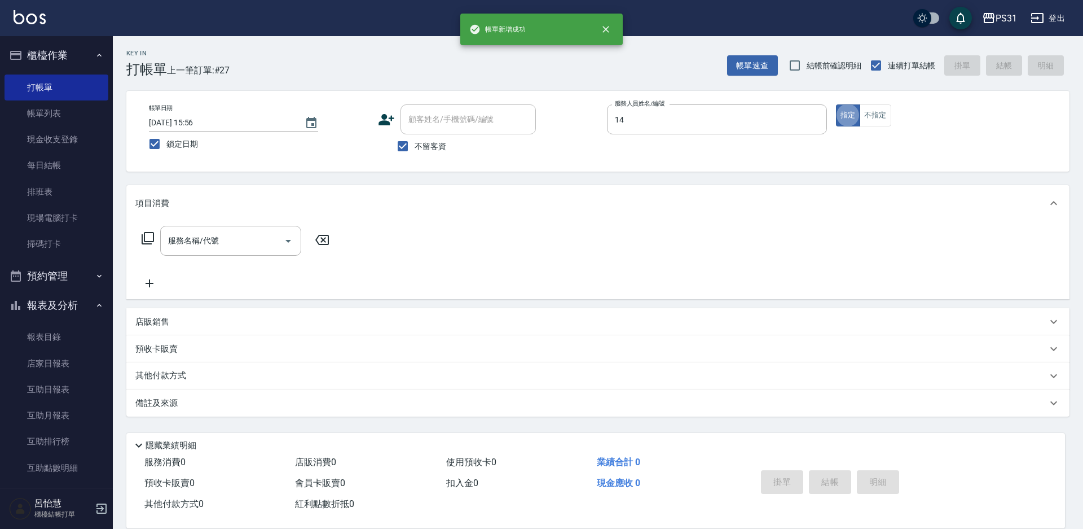
type input "[DEMOGRAPHIC_DATA]-14"
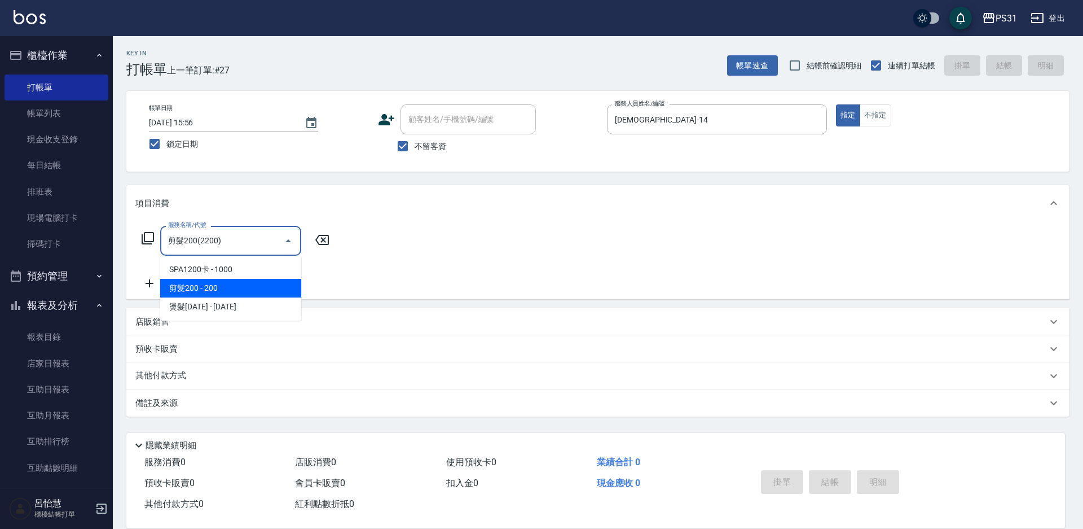
type input "剪髮200(2200)"
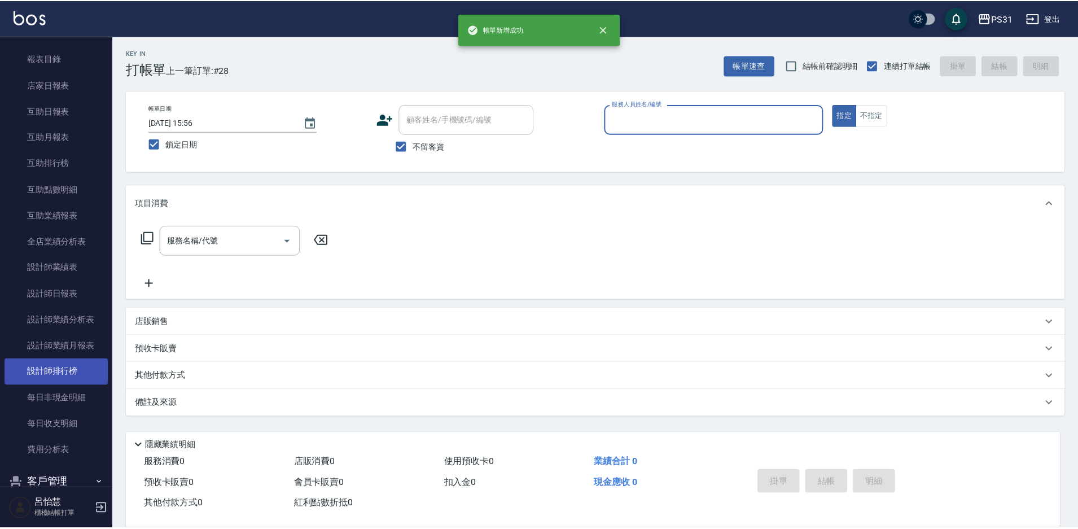
scroll to position [282, 0]
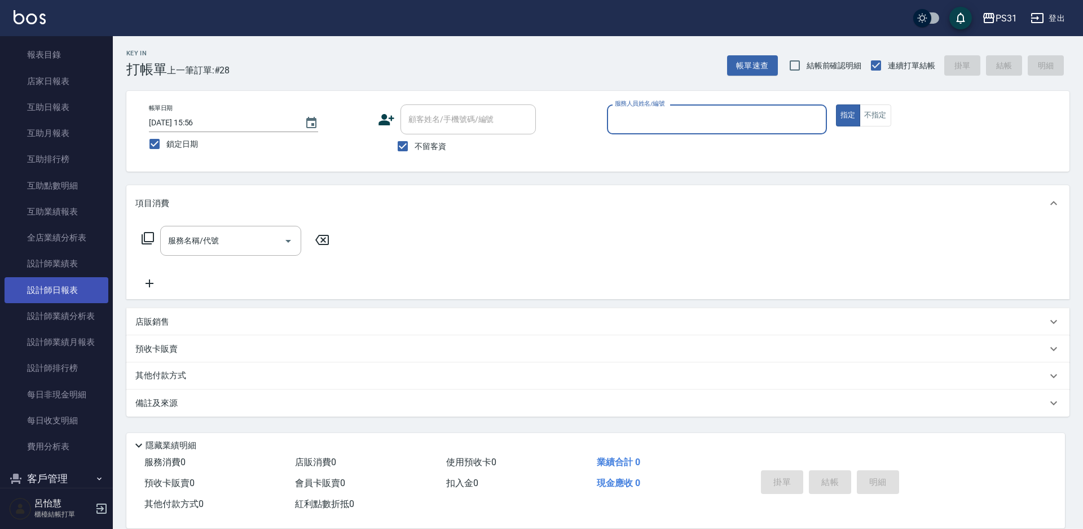
click at [82, 295] on link "設計師日報表" at bounding box center [57, 290] width 104 height 26
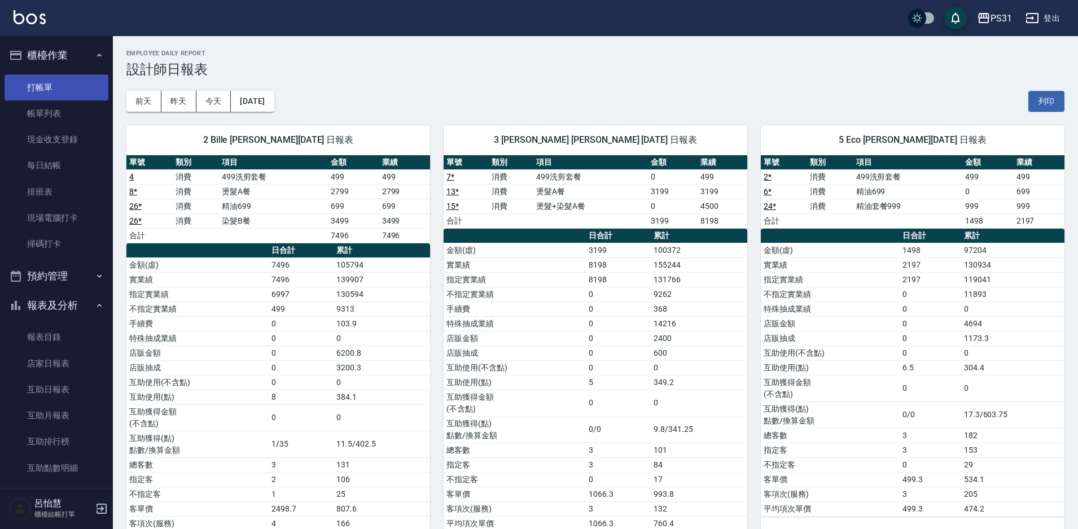
click at [67, 86] on link "打帳單" at bounding box center [57, 87] width 104 height 26
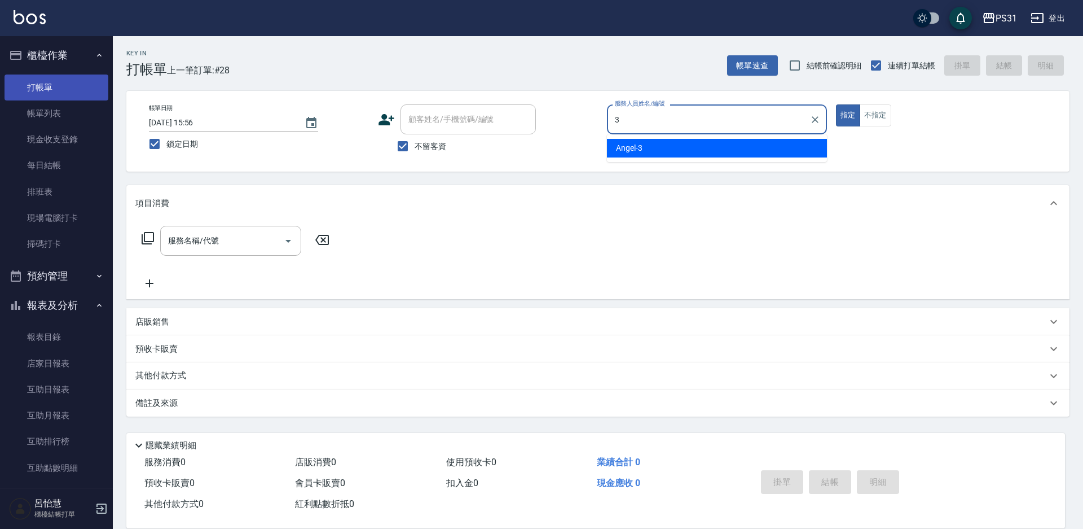
type input "[PERSON_NAME]-3"
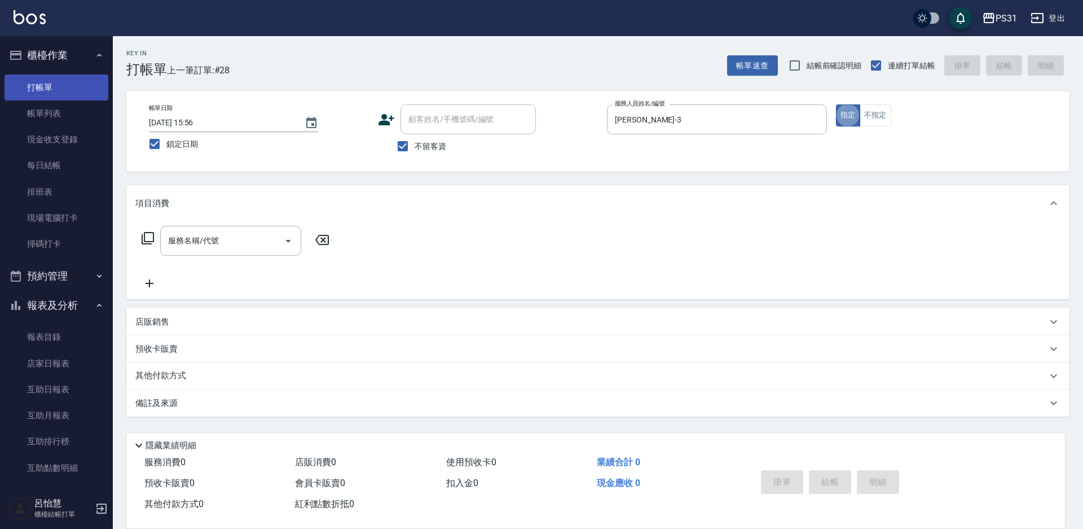
type button "true"
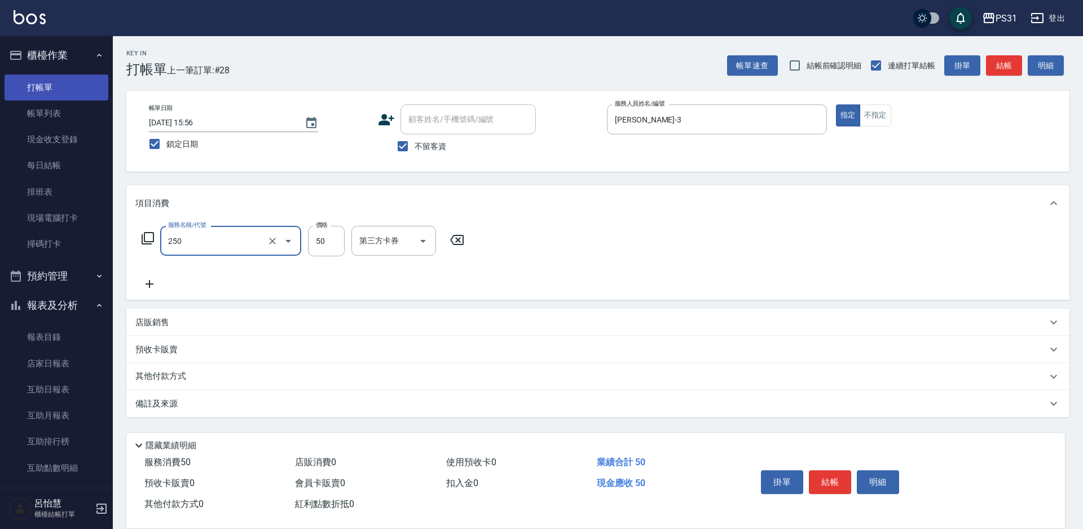
type input "剪瀏海(250)"
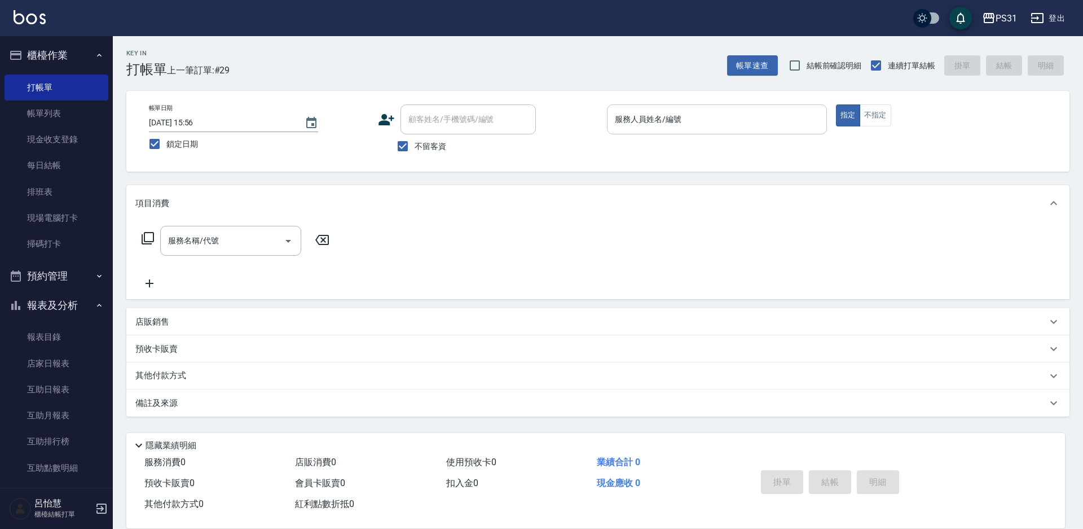
click at [797, 122] on input "服務人員姓名/編號" at bounding box center [717, 119] width 210 height 20
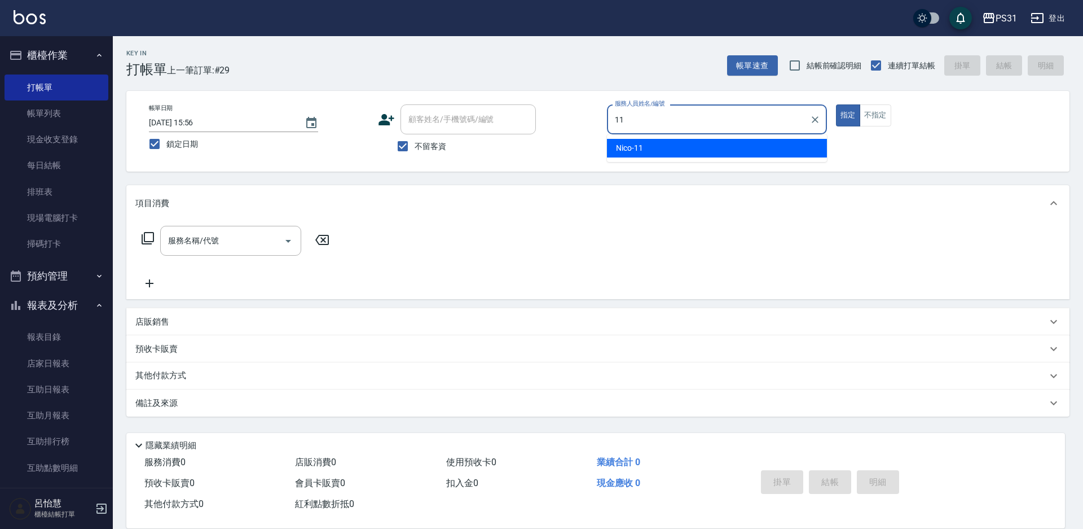
type input "Nico-11"
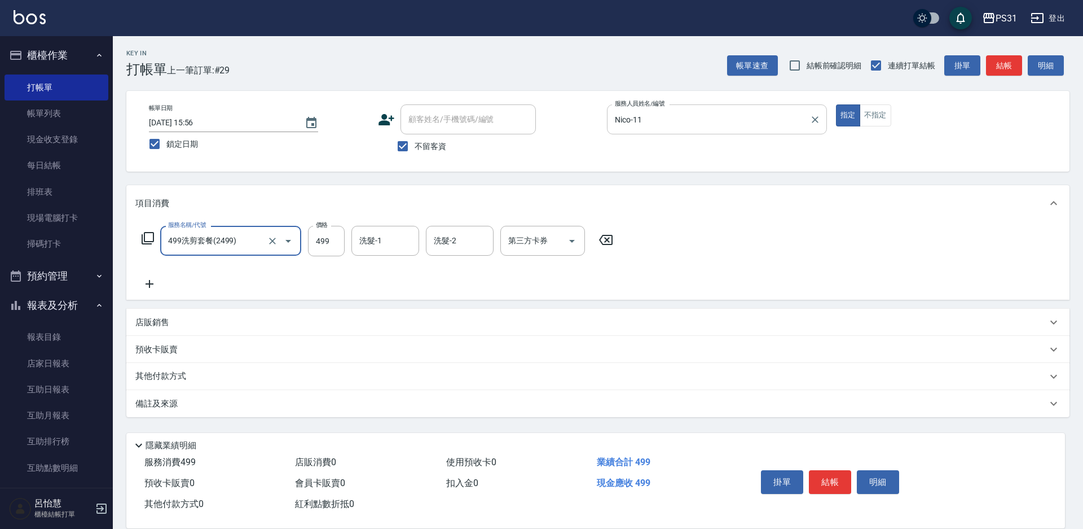
type input "499洗剪套餐(2499)"
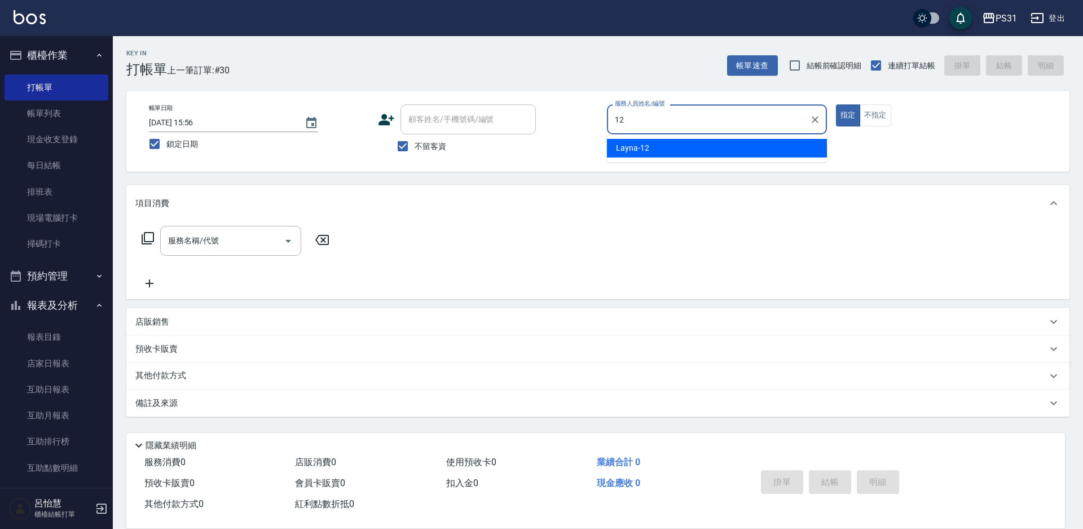
type input "Layna-12"
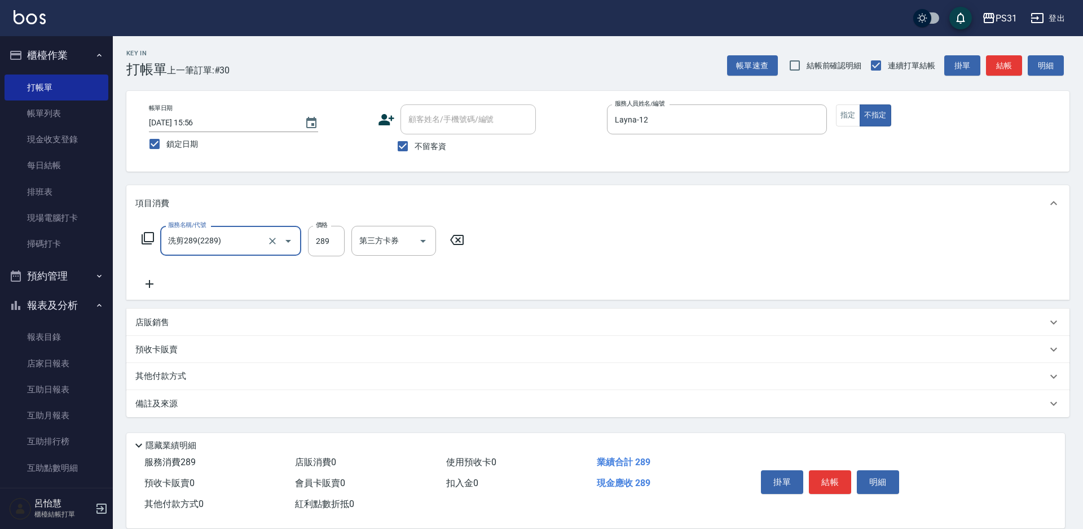
type input "洗剪289(2289)"
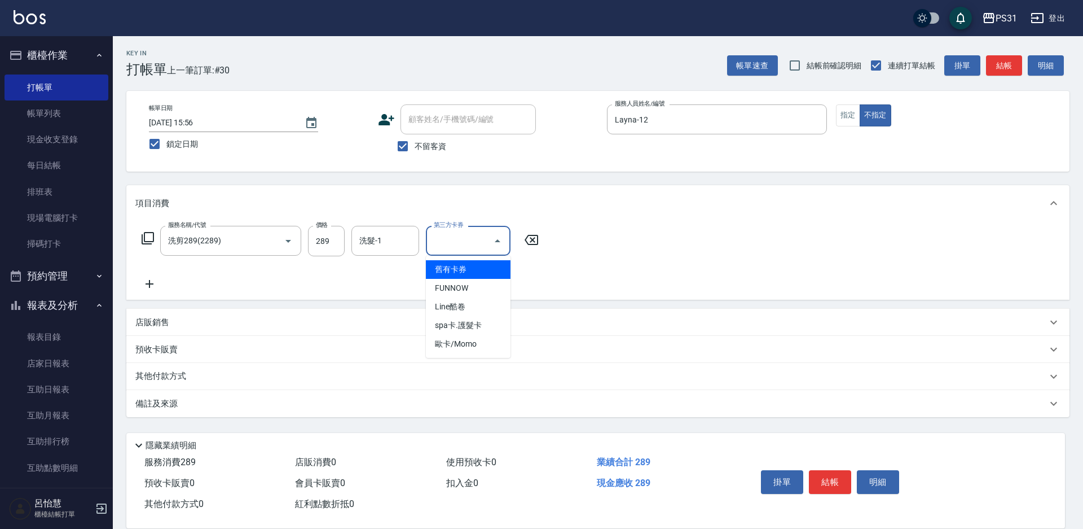
type input "舊有卡券"
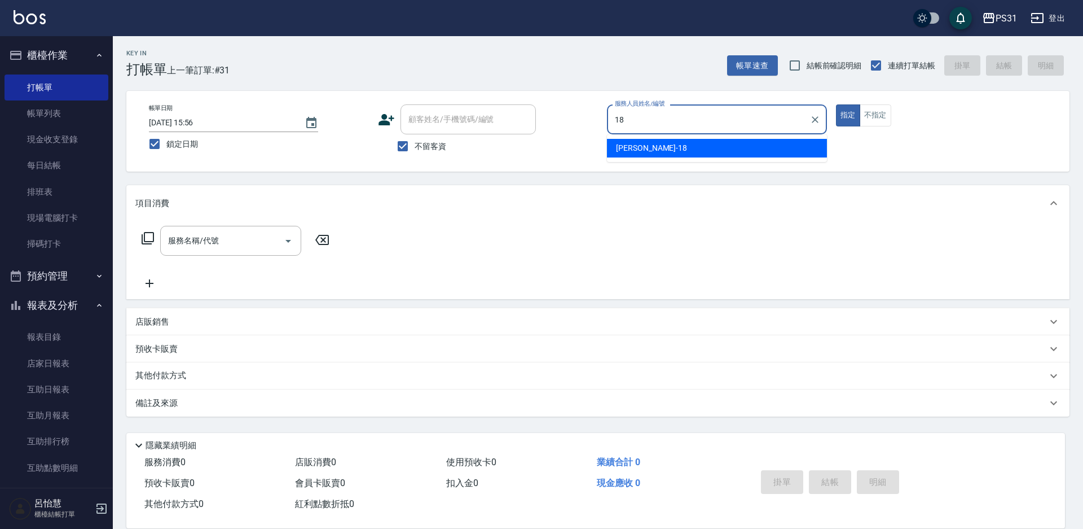
type input "[PERSON_NAME]-18"
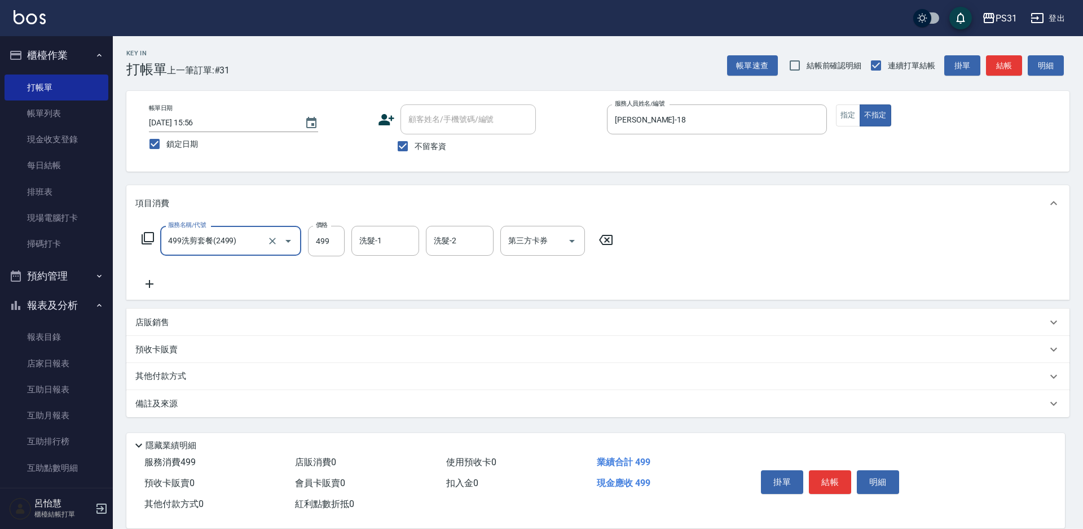
type input "499洗剪套餐(2499)"
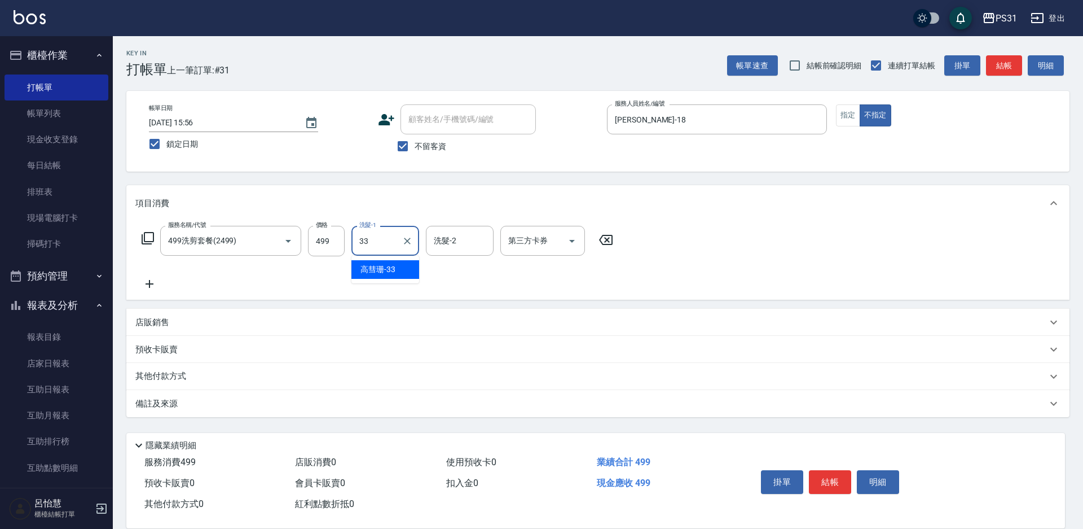
type input "[PERSON_NAME]-33"
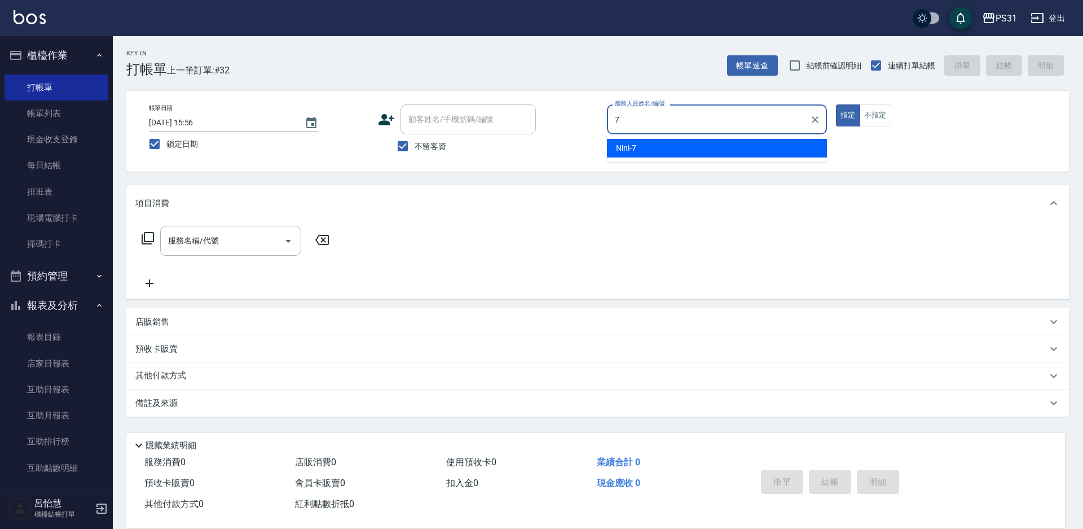
type input "Nini-7"
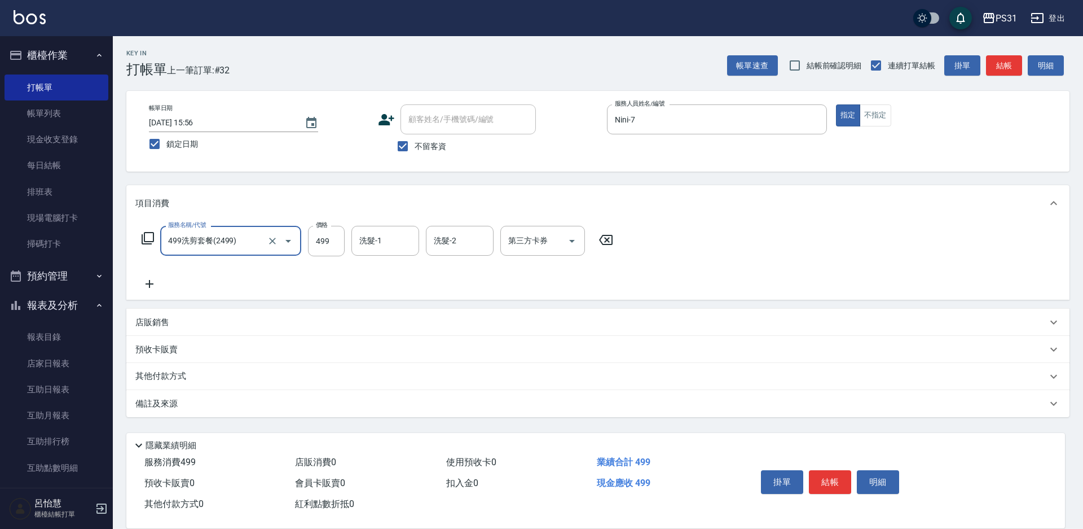
type input "499洗剪套餐(2499)"
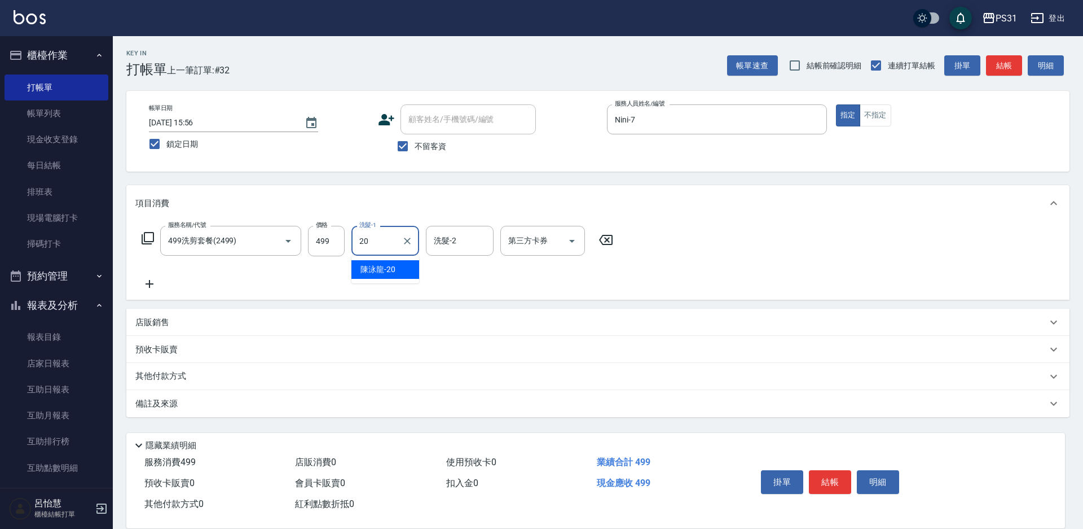
type input "[PERSON_NAME]-20"
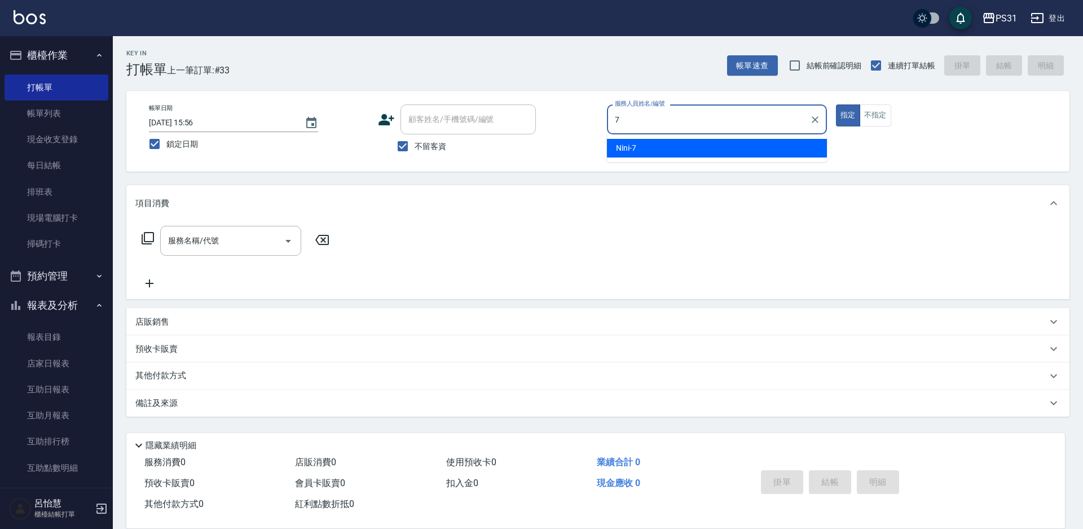
type input "Nini-7"
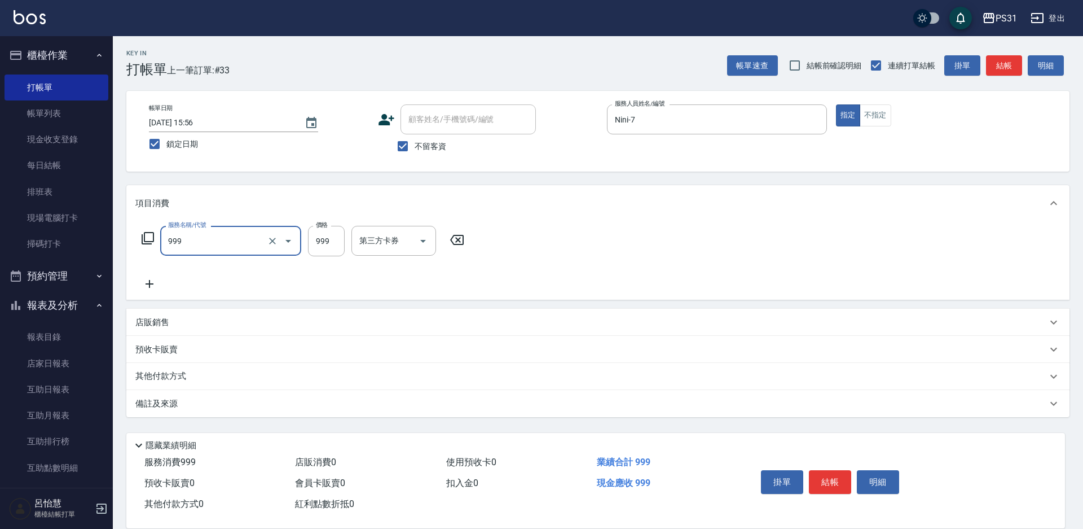
type input "精油套餐999(999)"
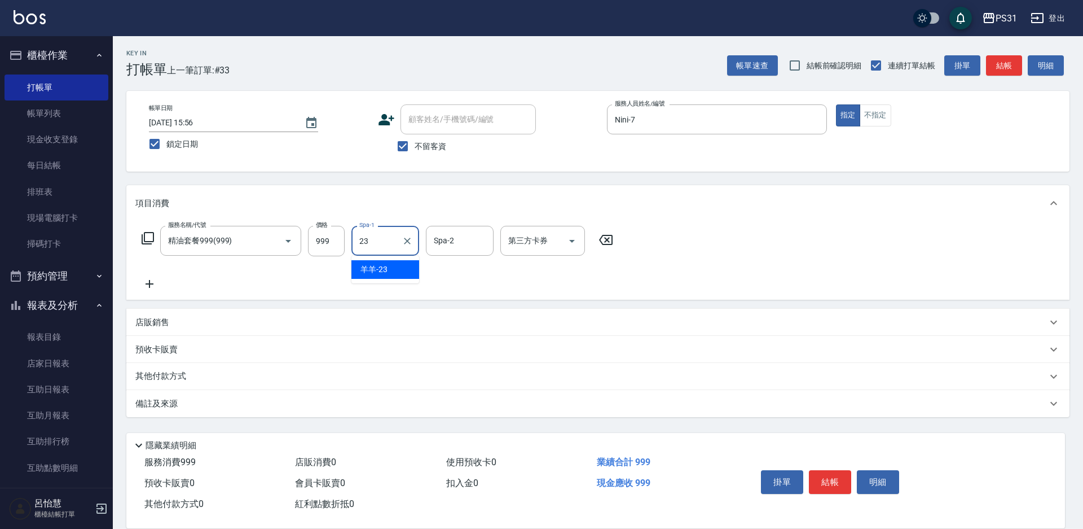
type input "羊羊-23"
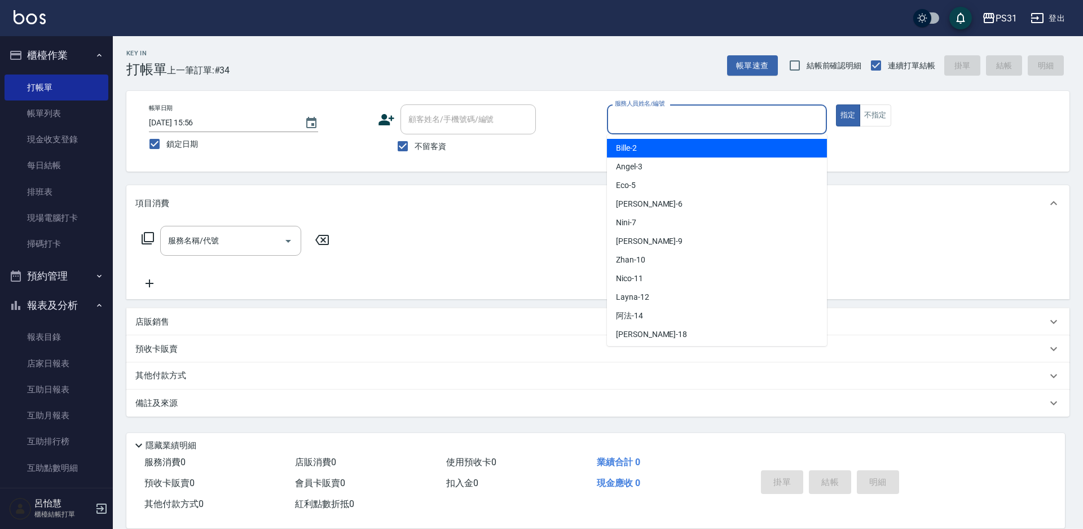
drag, startPoint x: 67, startPoint y: 58, endPoint x: 651, endPoint y: 116, distance: 586.3
click at [651, 116] on input "服務人員姓名/編號" at bounding box center [717, 119] width 210 height 20
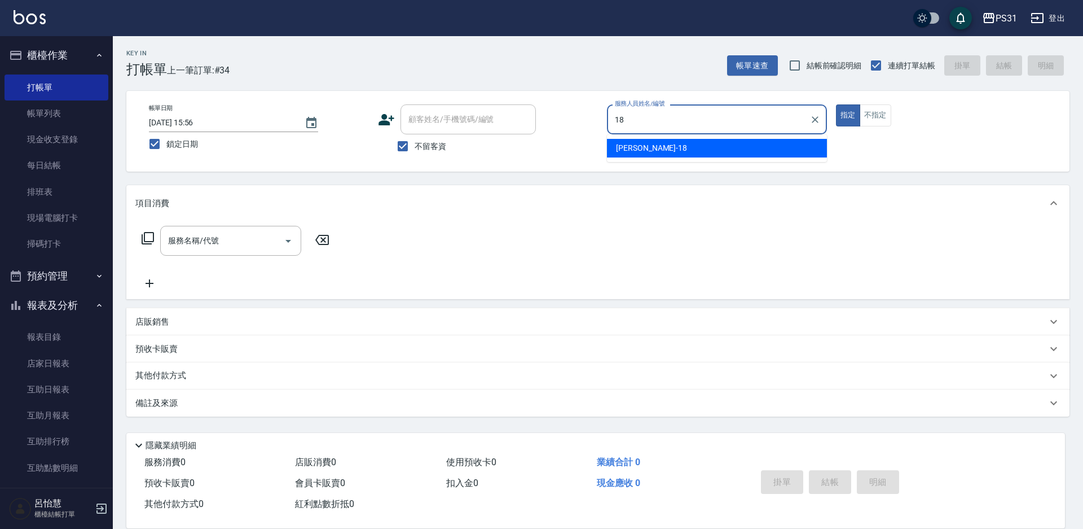
type input "[PERSON_NAME]-18"
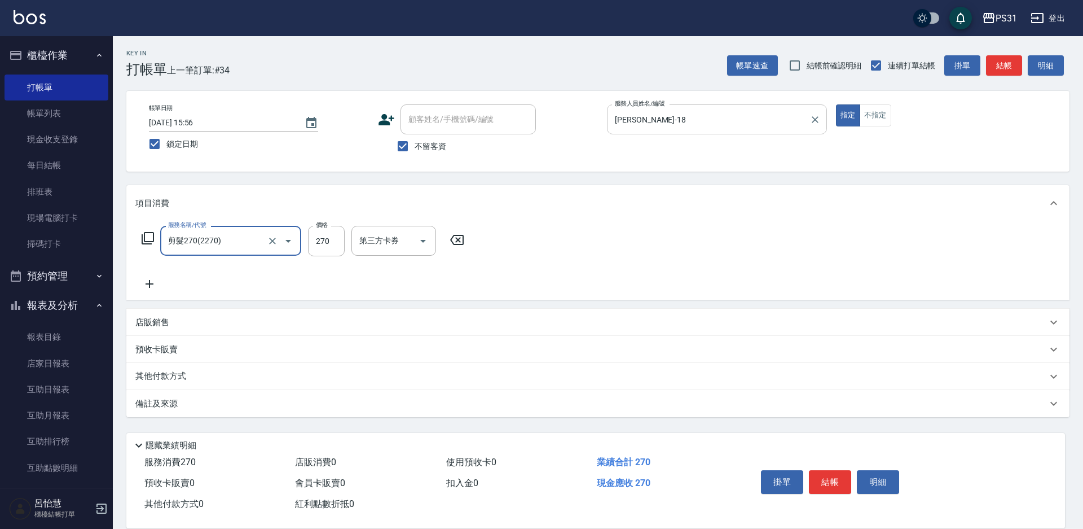
type input "剪髮270(2270)"
type input "350"
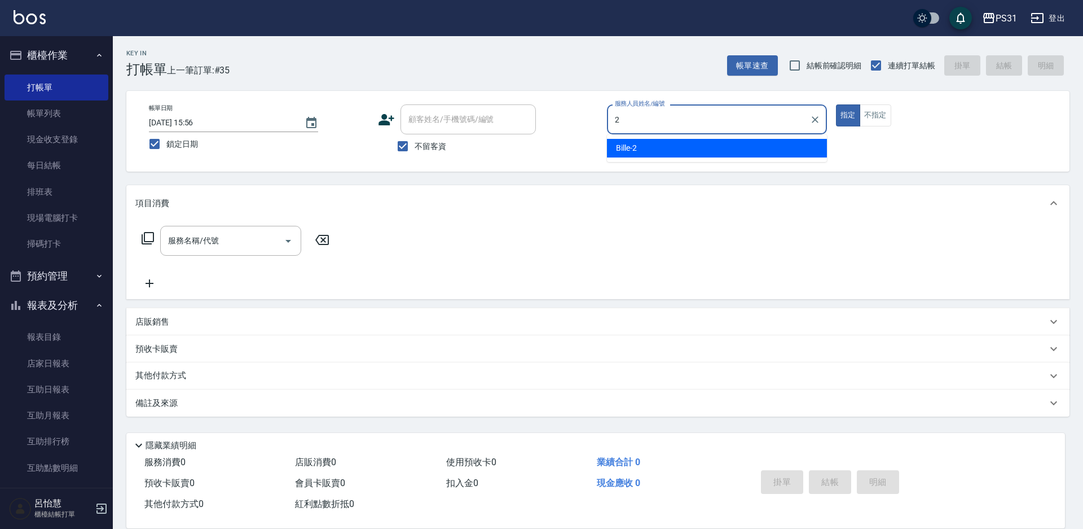
type input "Bille-2"
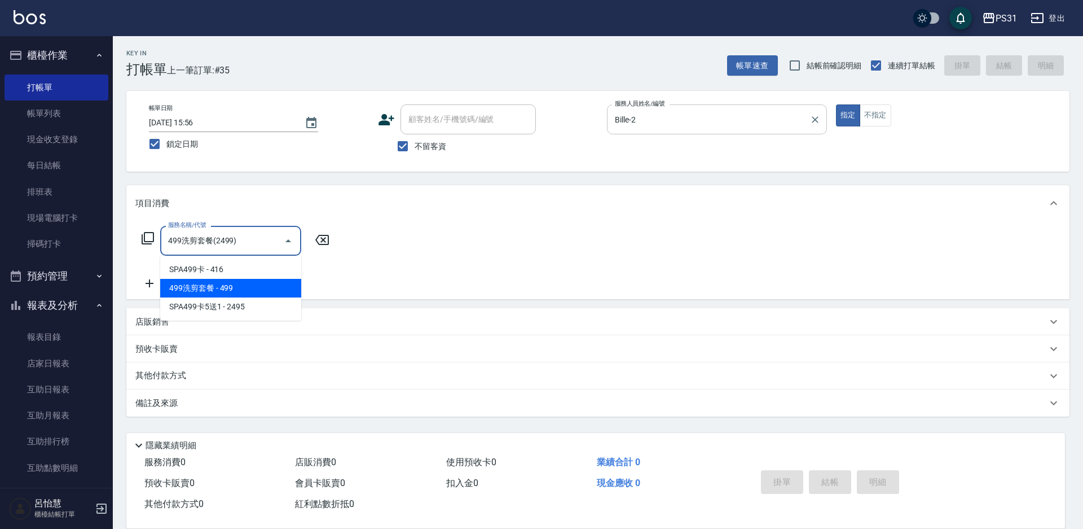
type input "499洗剪套餐(2499)"
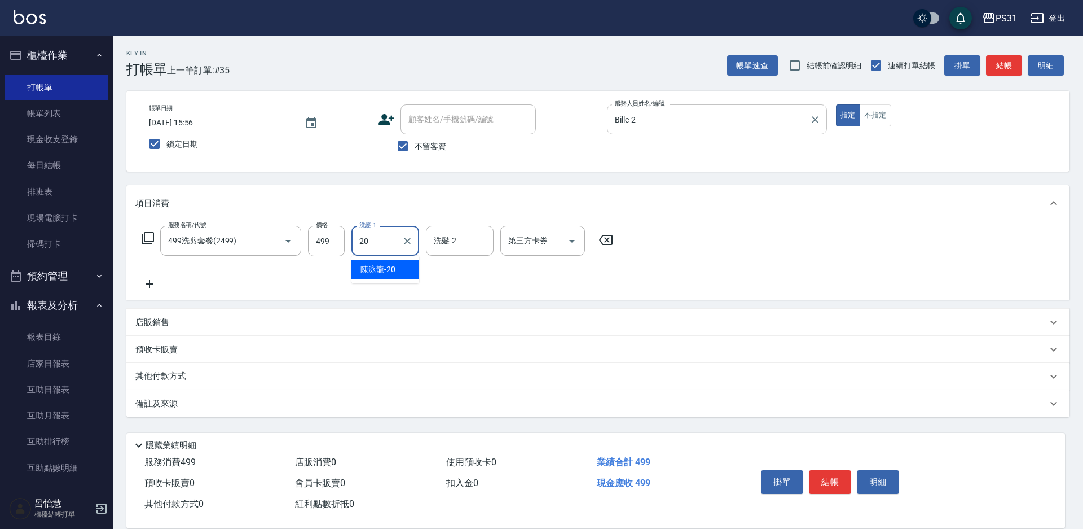
type input "[PERSON_NAME]-20"
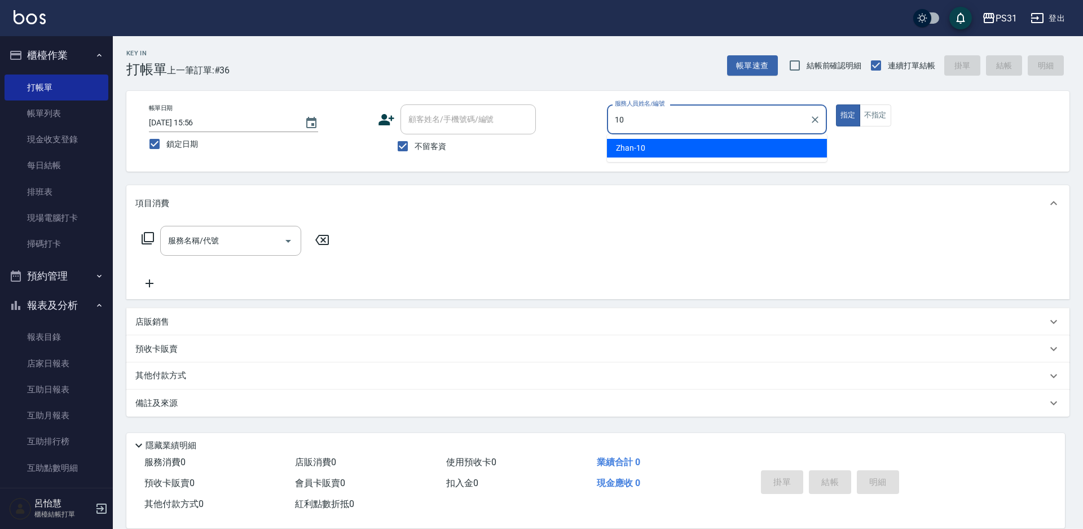
type input "Zhan-10"
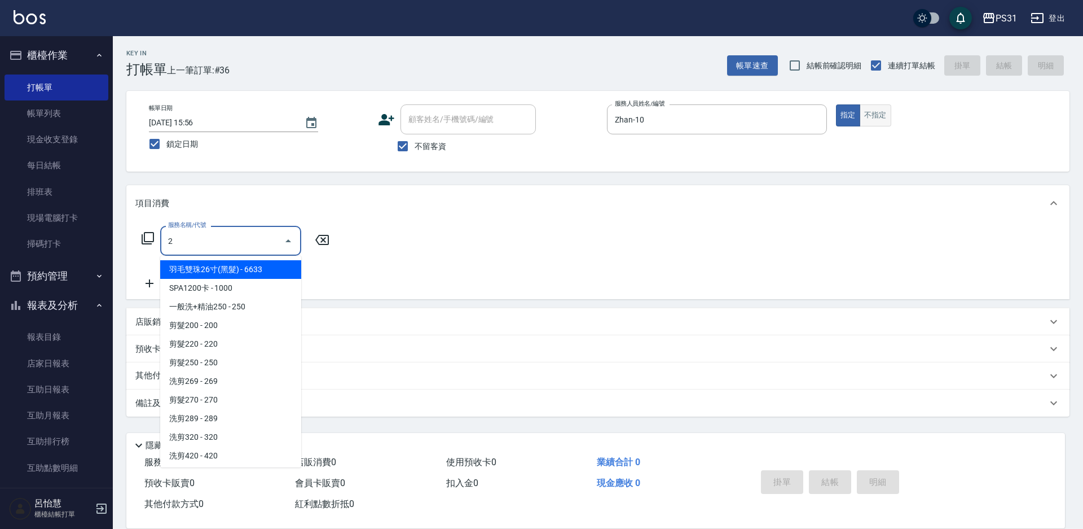
type input "2"
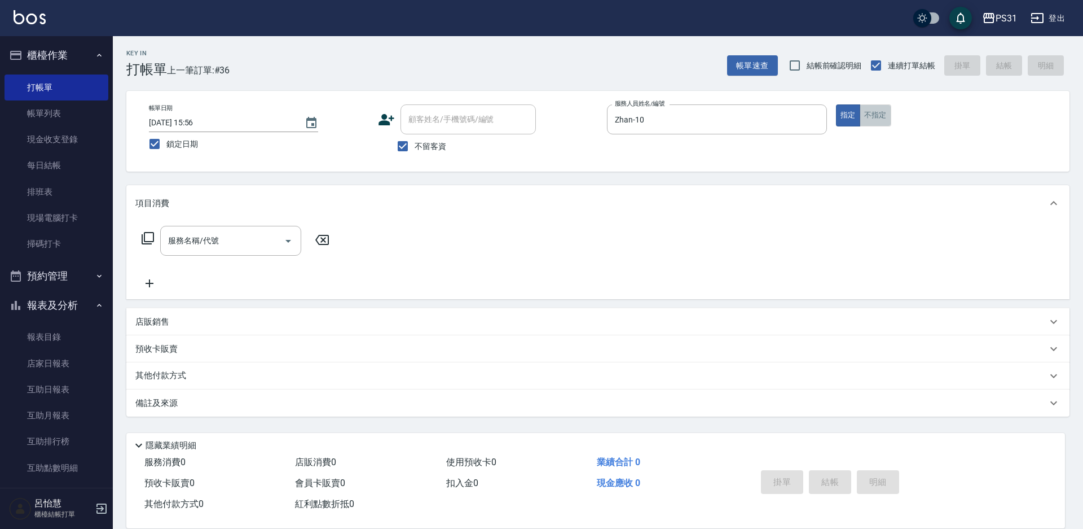
click at [880, 125] on button "不指定" at bounding box center [876, 115] width 32 height 22
click at [257, 235] on input "服務名稱/代號" at bounding box center [222, 241] width 114 height 20
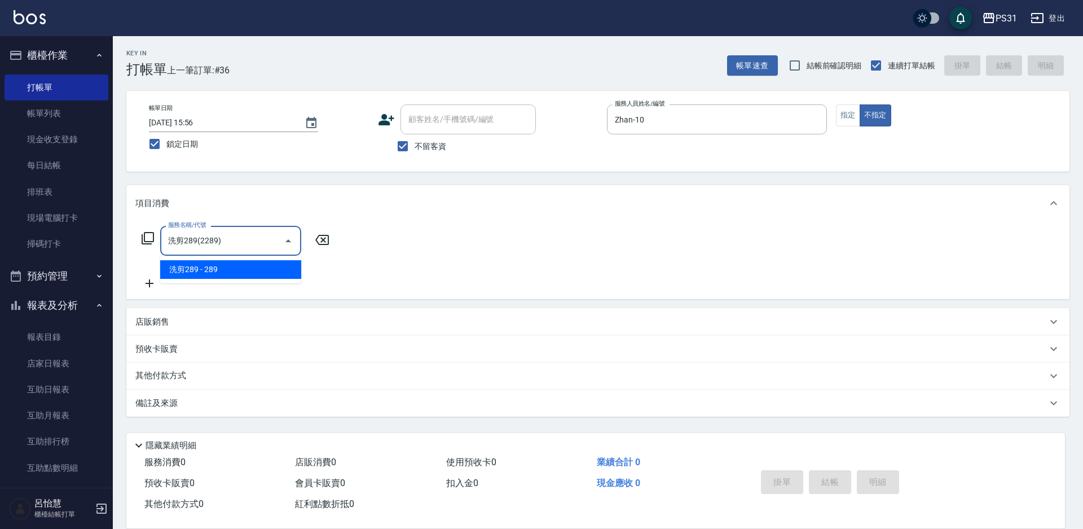
type input "洗剪289(2289)"
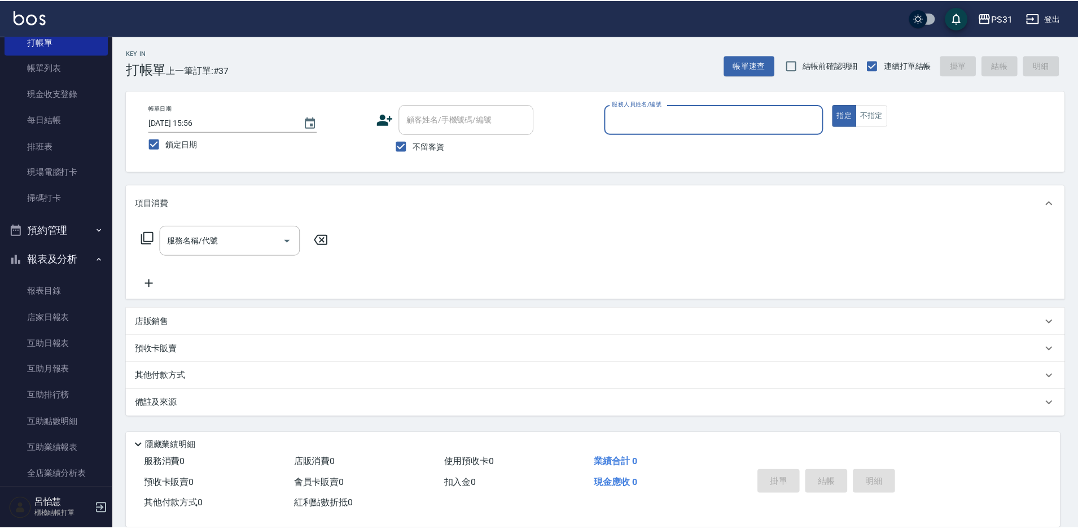
scroll to position [113, 0]
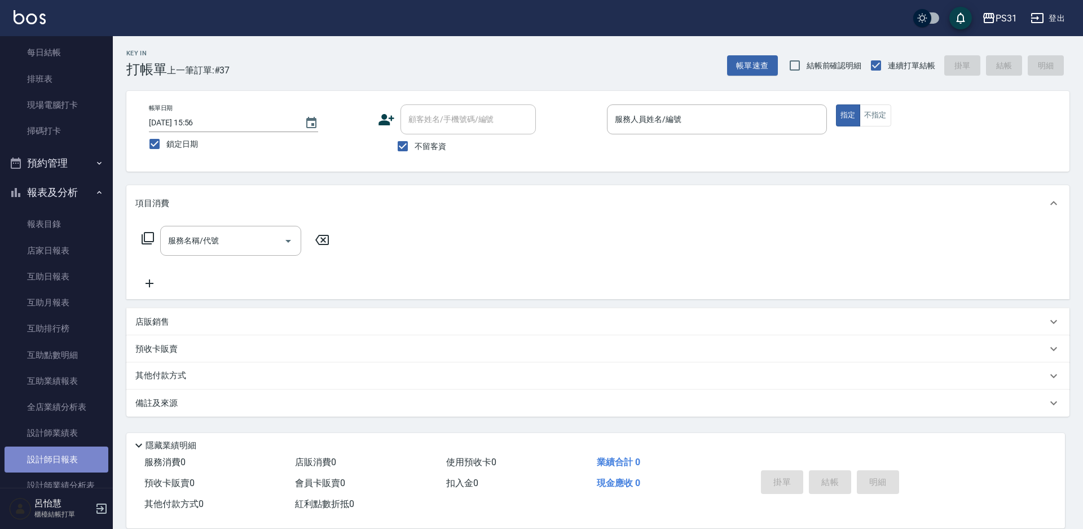
click at [56, 468] on link "設計師日報表" at bounding box center [57, 459] width 104 height 26
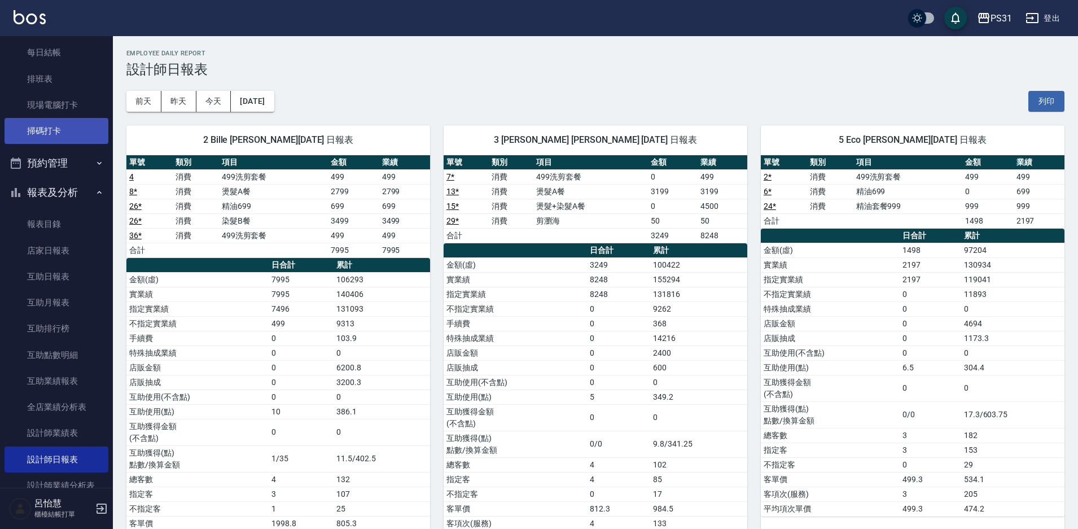
click at [62, 129] on link "掃碼打卡" at bounding box center [57, 131] width 104 height 26
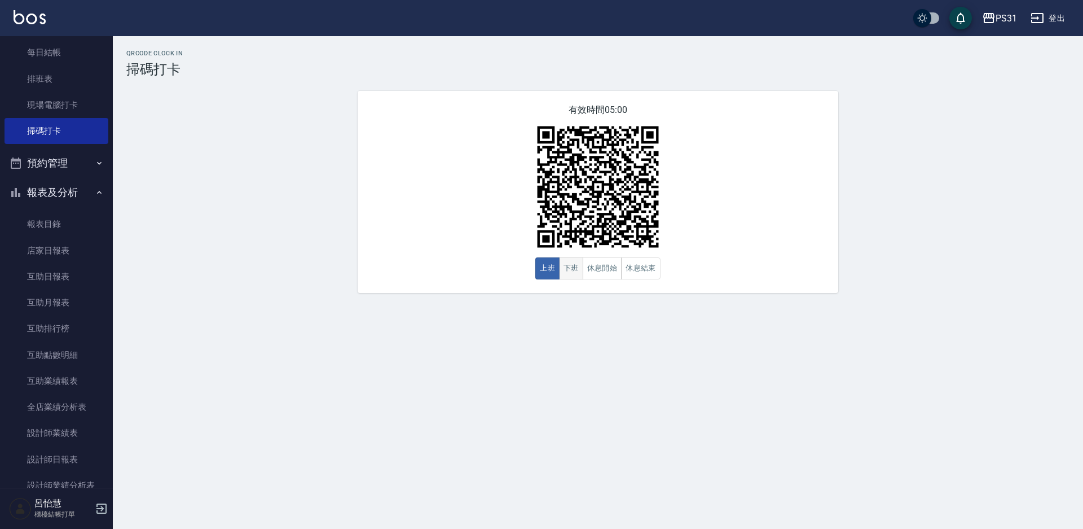
click at [567, 278] on button "下班" at bounding box center [571, 268] width 24 height 22
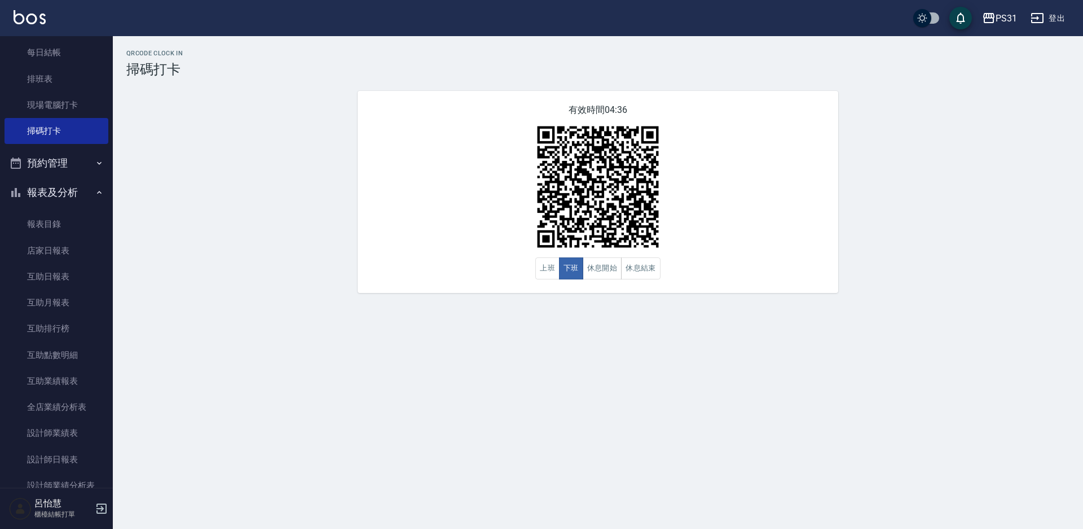
click at [1080, 161] on div "QRcode Clock In 掃碼打卡 有效時間 04:36 上班 下班 休息開始 休息結束" at bounding box center [598, 171] width 970 height 243
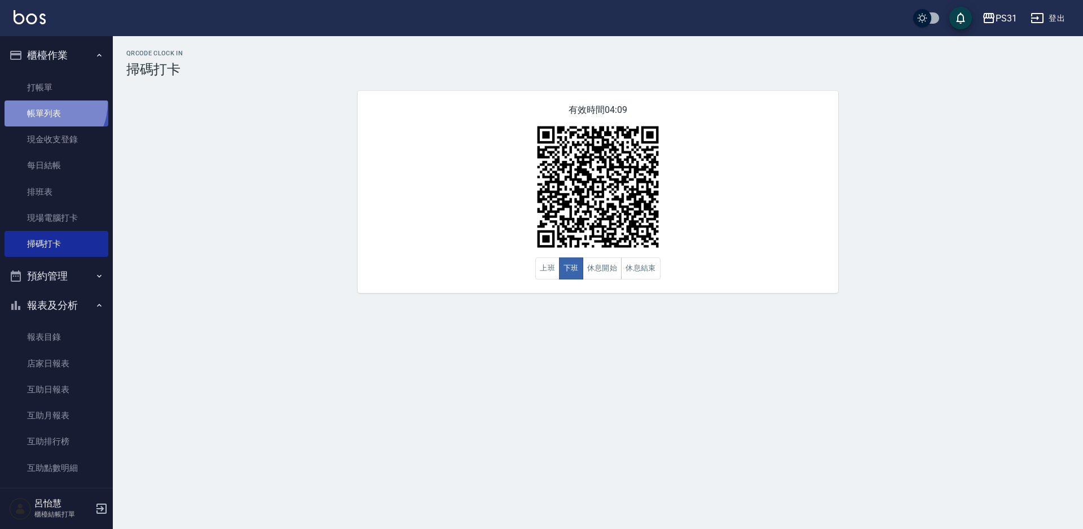
click at [40, 103] on link "帳單列表" at bounding box center [57, 113] width 104 height 26
click at [49, 90] on link "打帳單" at bounding box center [57, 87] width 104 height 26
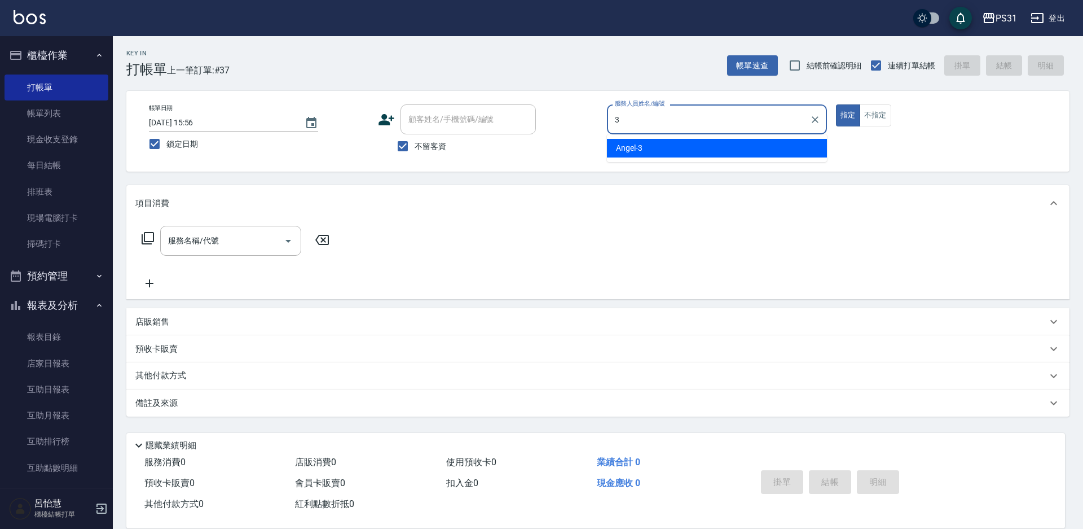
type input "3"
type button "true"
type input "[PERSON_NAME]-3"
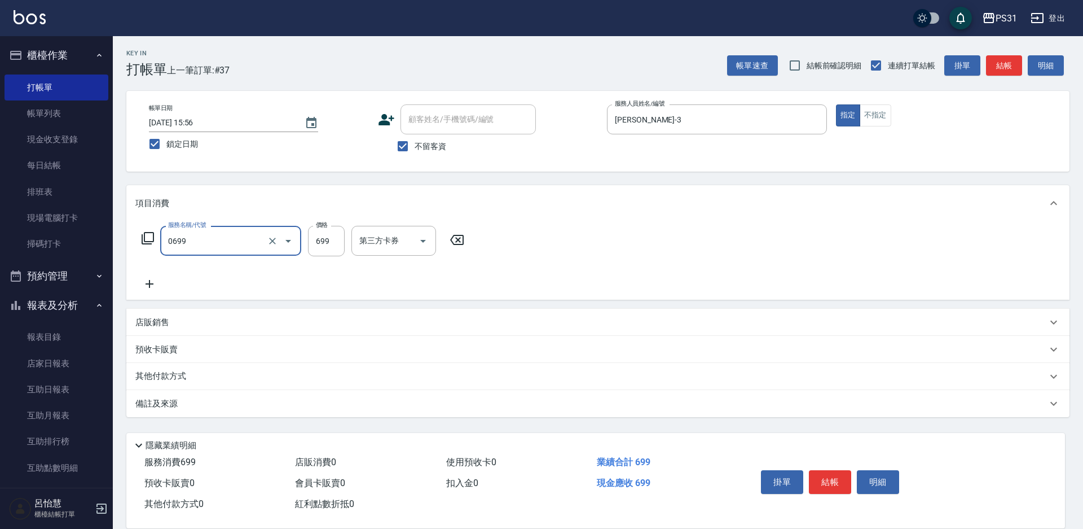
type input "精油699(0699)"
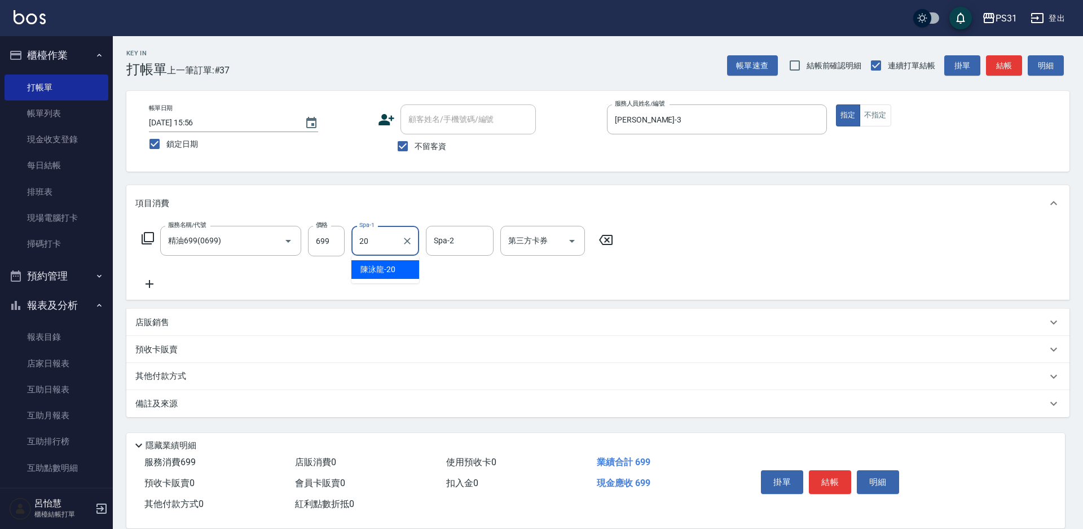
type input "[PERSON_NAME]-20"
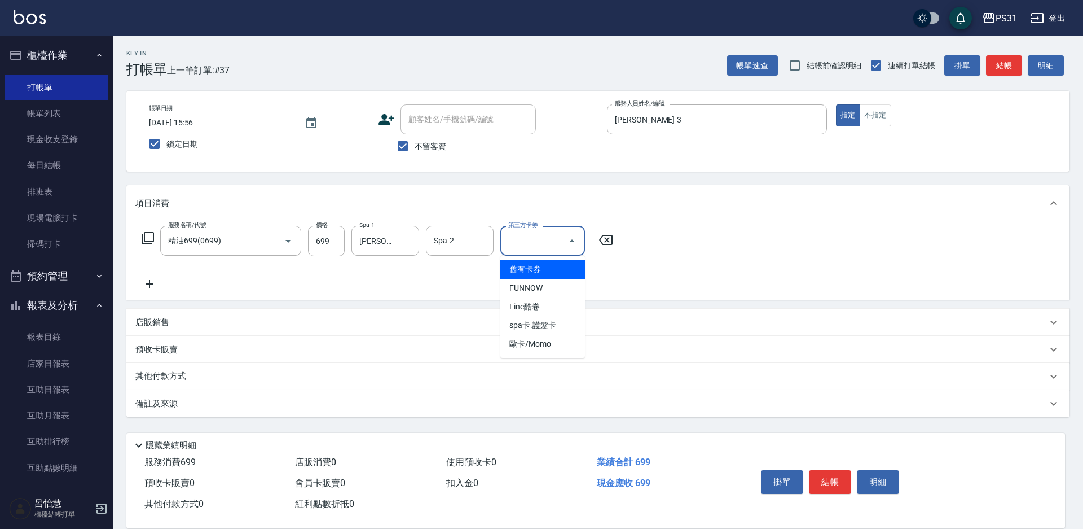
type input "舊有卡券"
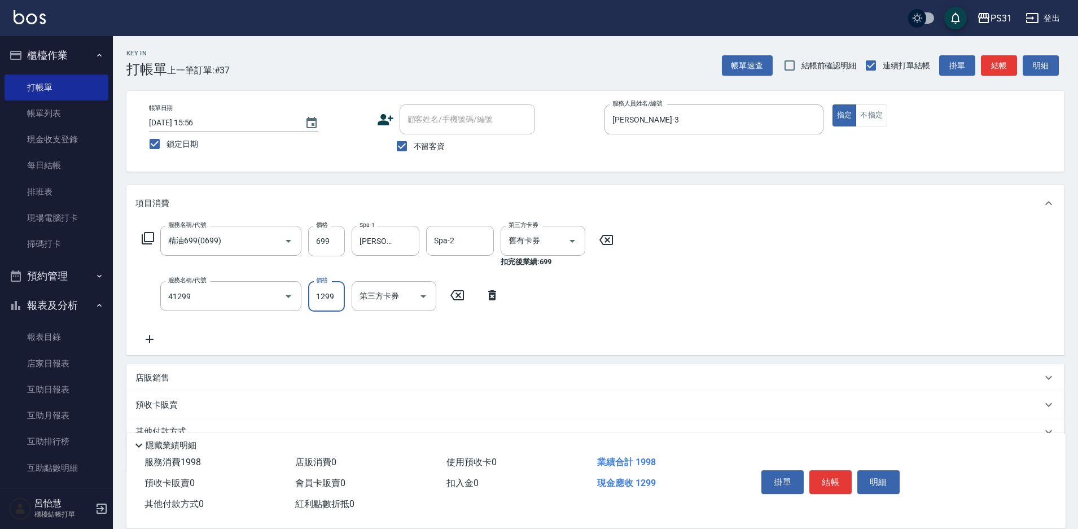
type input "長髮染髮(41299)"
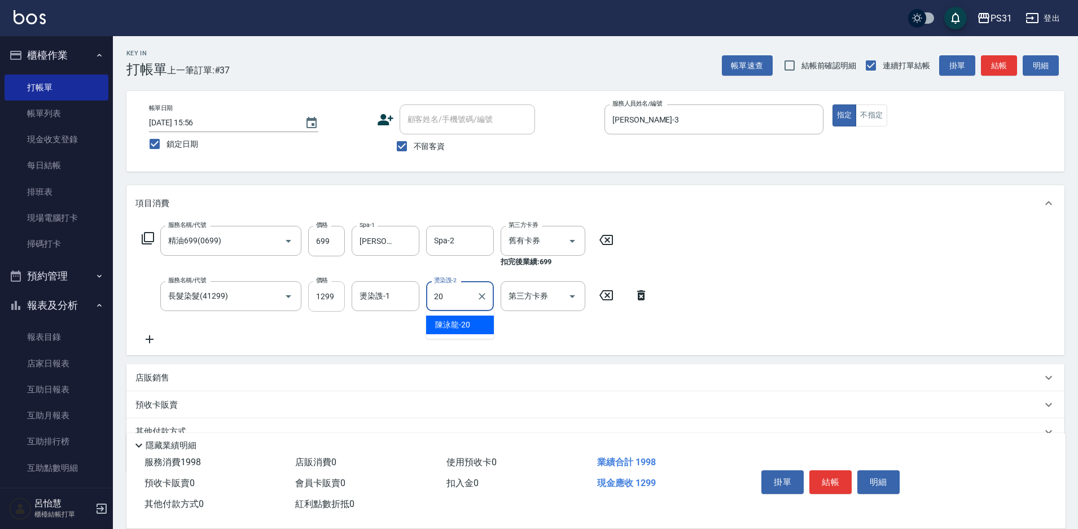
type input "20"
click at [320, 295] on input "1299" at bounding box center [326, 296] width 37 height 30
type input "2400"
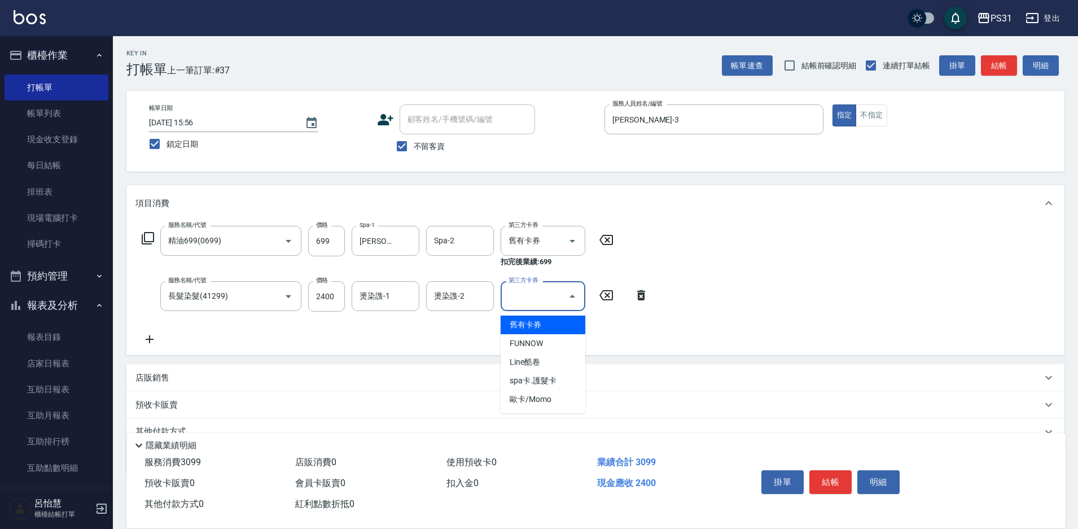
click at [560, 291] on input "第三方卡券" at bounding box center [535, 296] width 58 height 20
click at [550, 328] on span "舊有卡券" at bounding box center [542, 324] width 85 height 19
type input "舊有卡券"
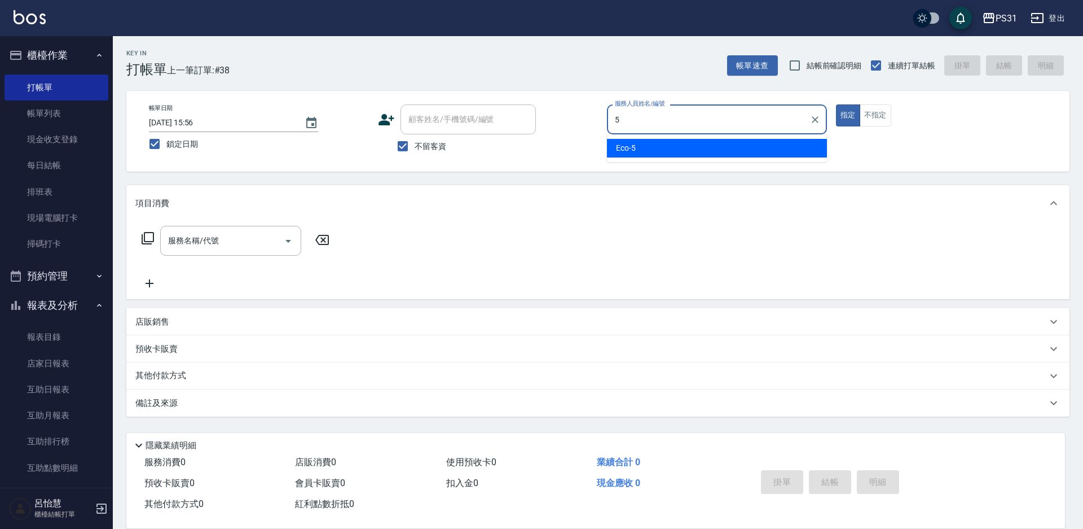
type input "Eco-5"
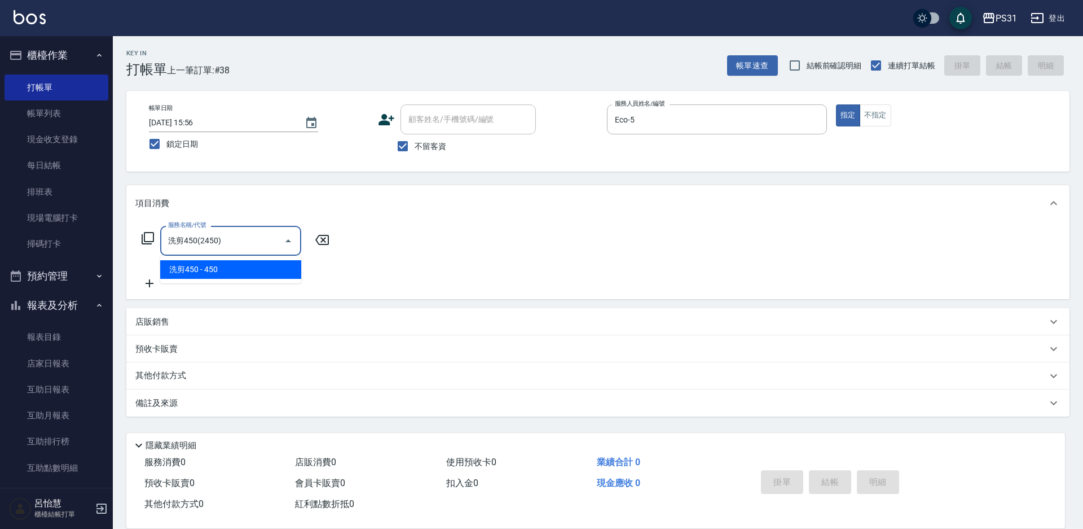
type input "洗剪450(2450)"
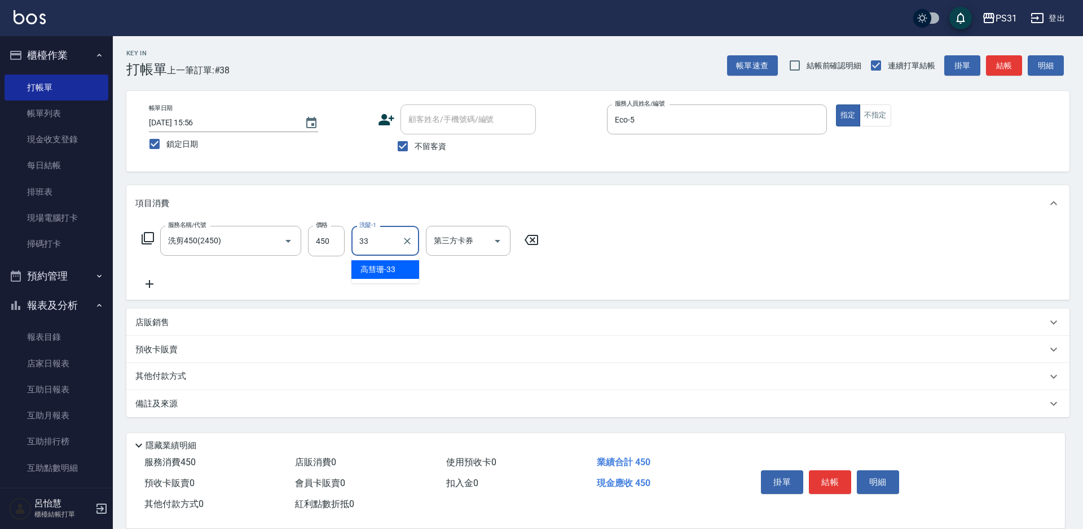
type input "[PERSON_NAME]-33"
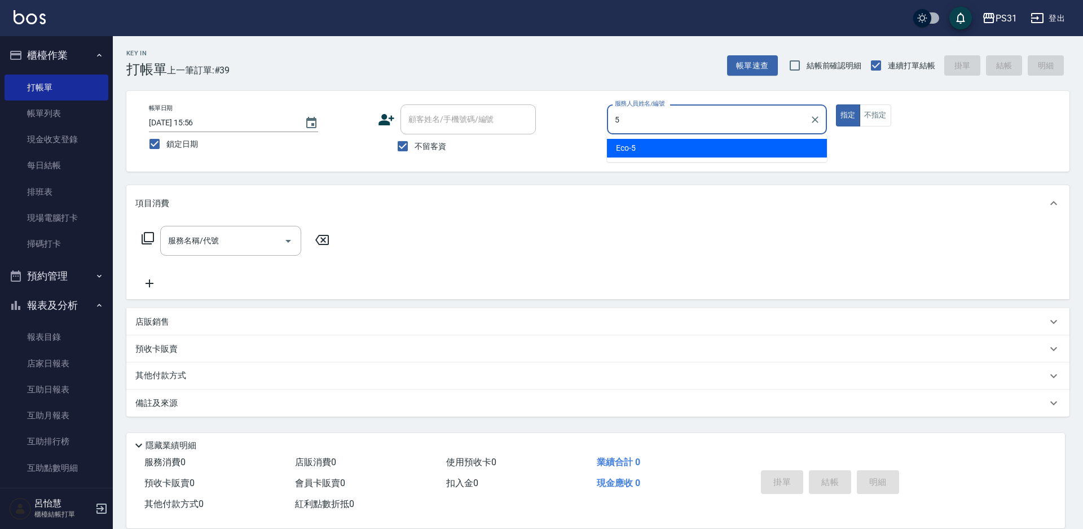
type input "Eco-5"
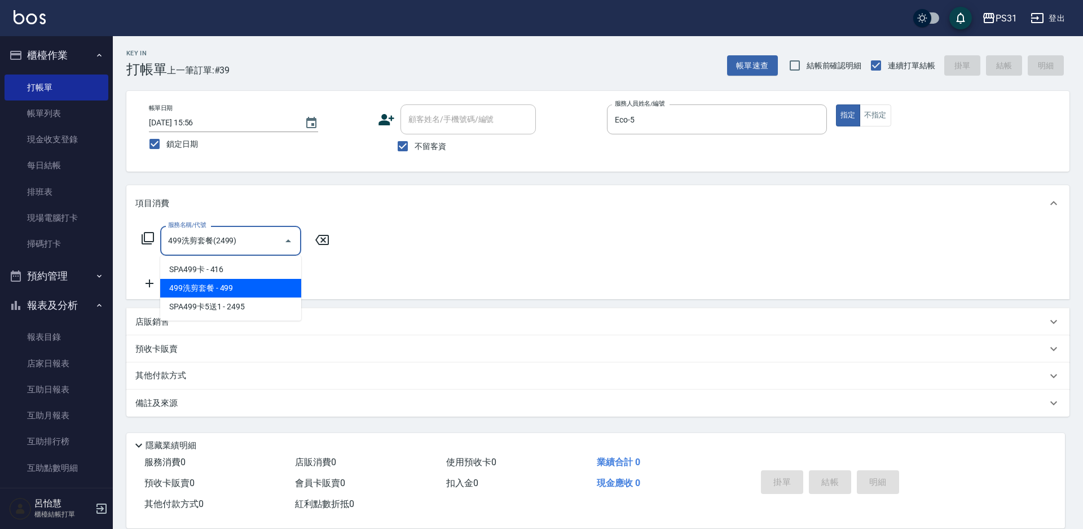
type input "499洗剪套餐(2499)"
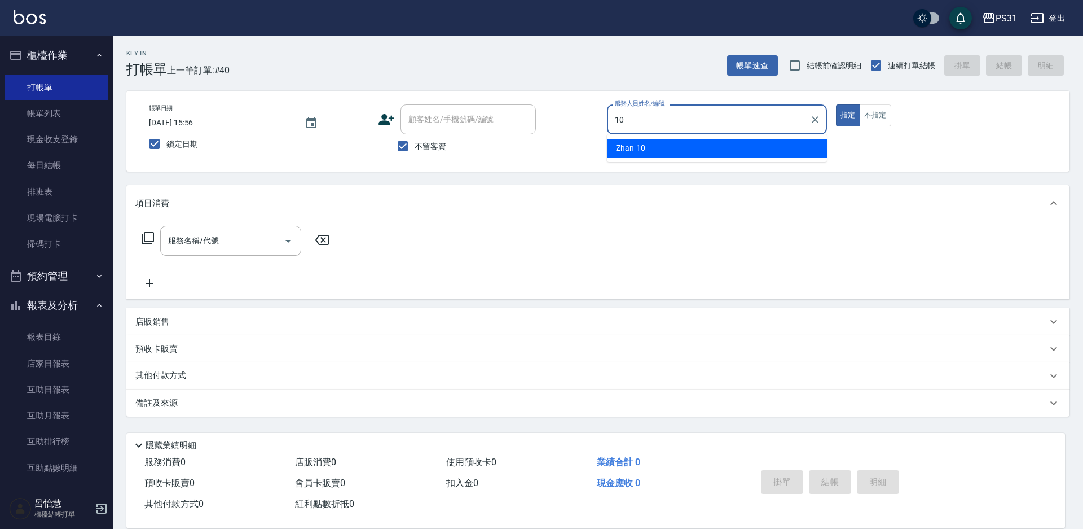
type input "Zhan-10"
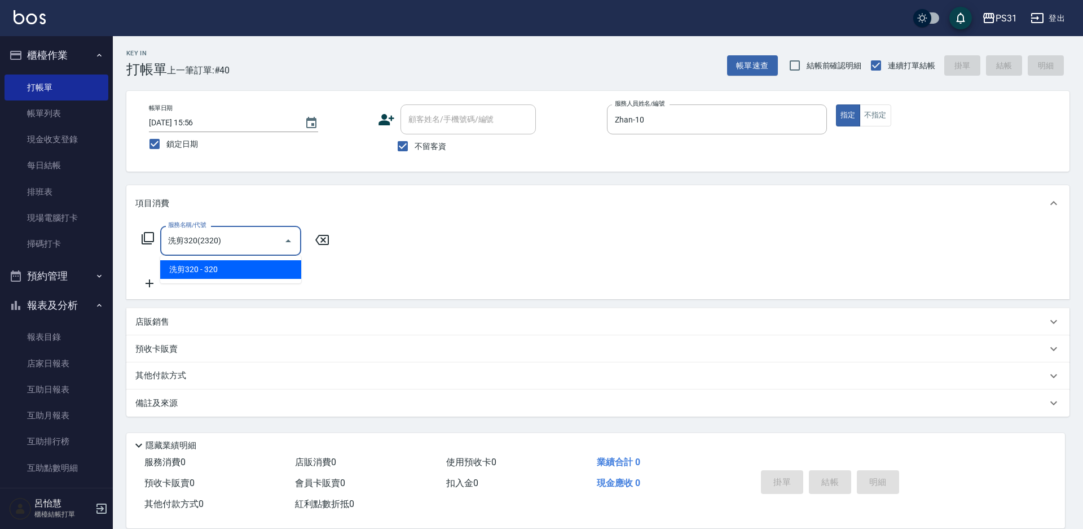
type input "洗剪320(2320)"
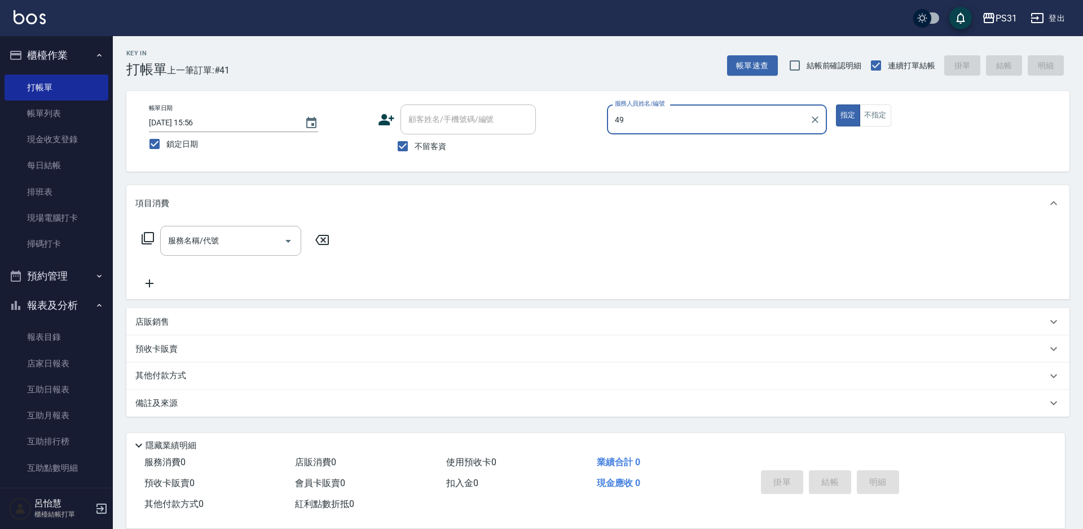
type input "4"
type input "Nini-7"
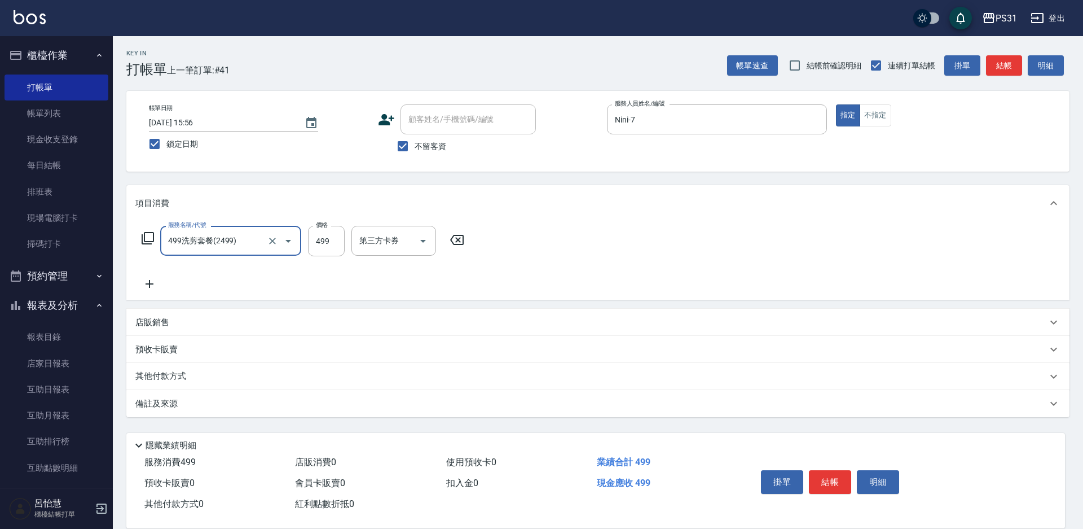
type input "499洗剪套餐(2499)"
type input "399"
click at [415, 234] on div "洗髮-1" at bounding box center [385, 241] width 68 height 30
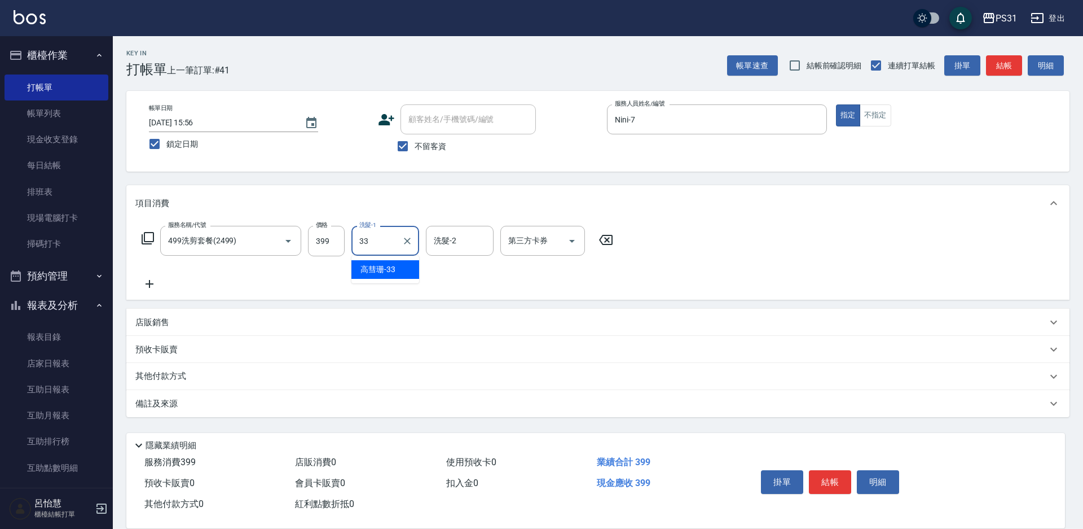
type input "[PERSON_NAME]-33"
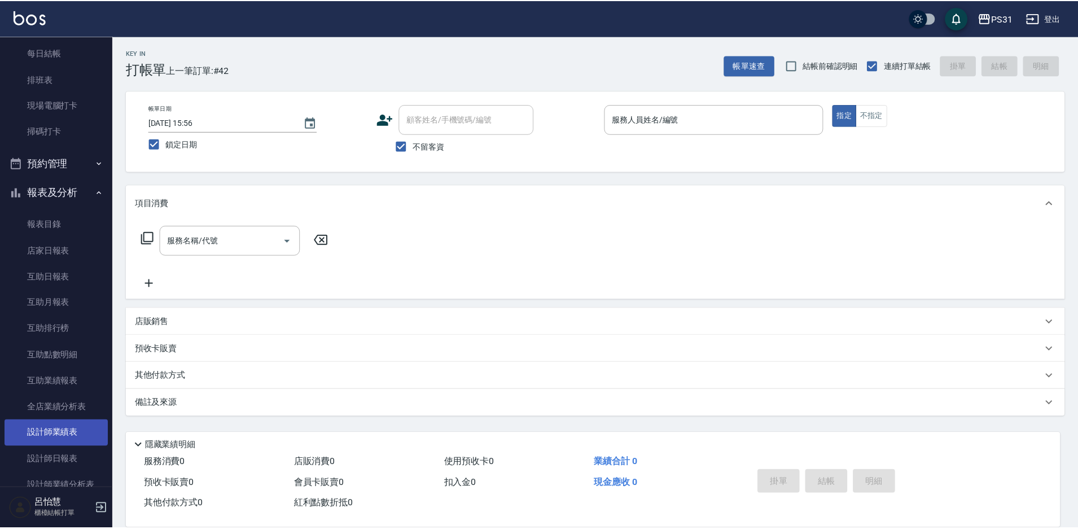
scroll to position [169, 0]
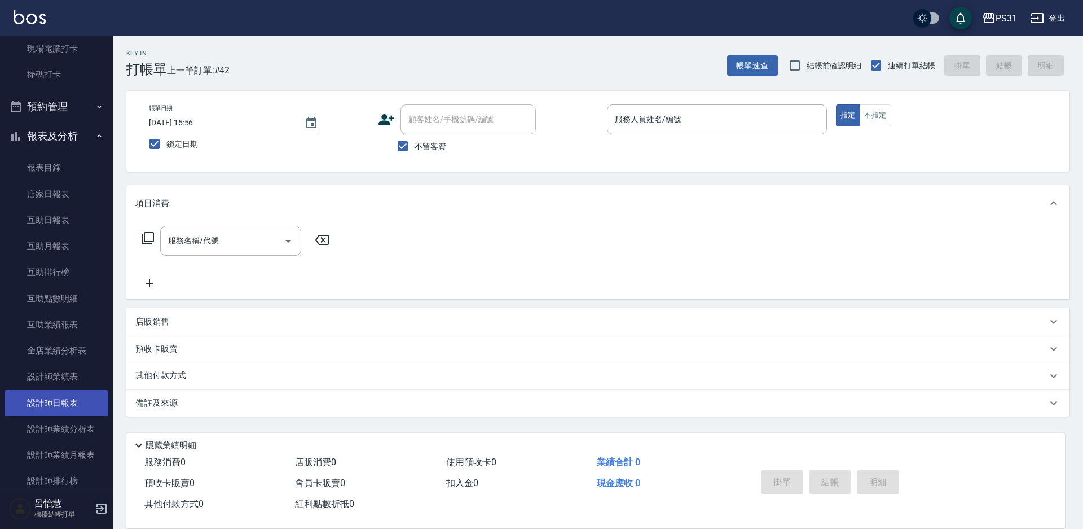
click at [66, 406] on link "設計師日報表" at bounding box center [57, 403] width 104 height 26
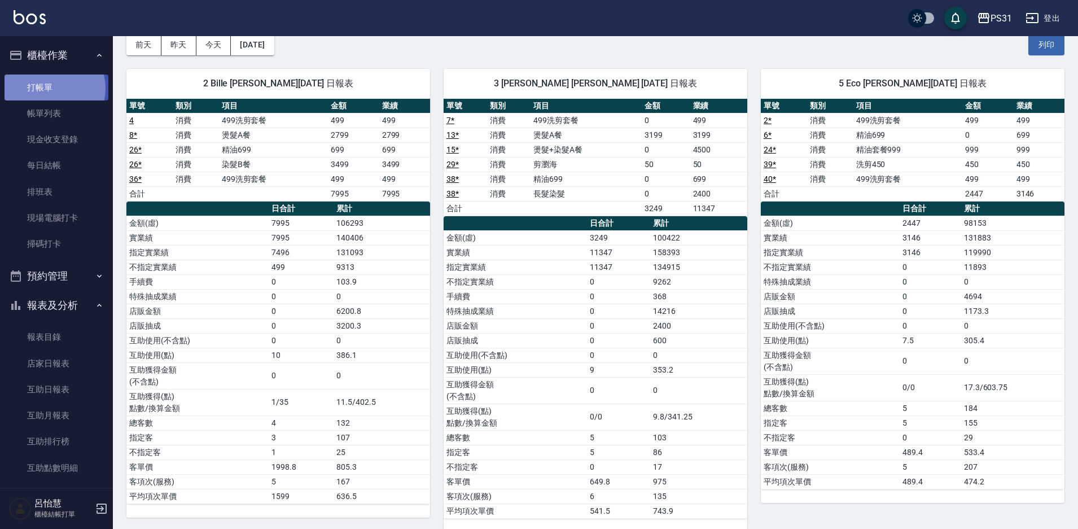
click at [50, 87] on link "打帳單" at bounding box center [57, 87] width 104 height 26
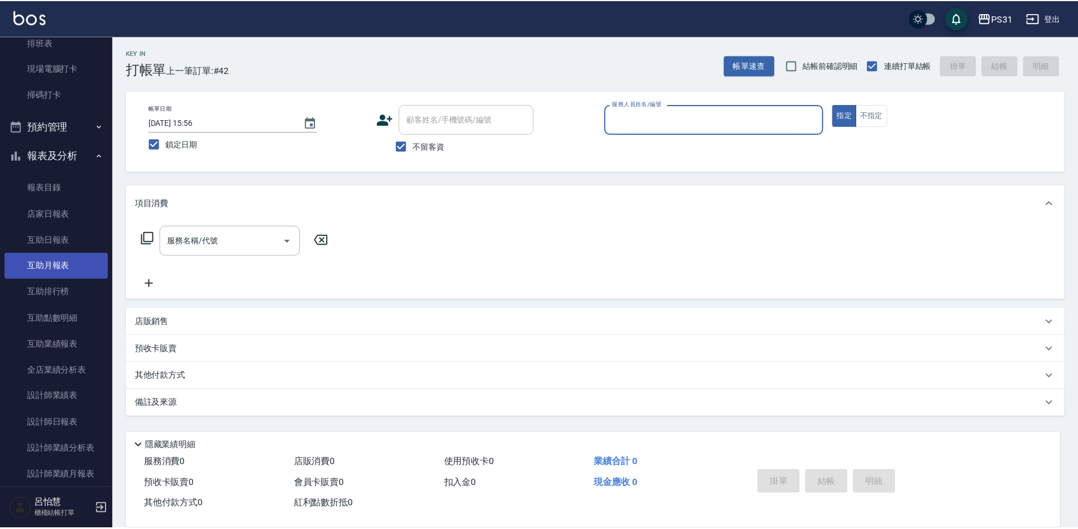
scroll to position [169, 0]
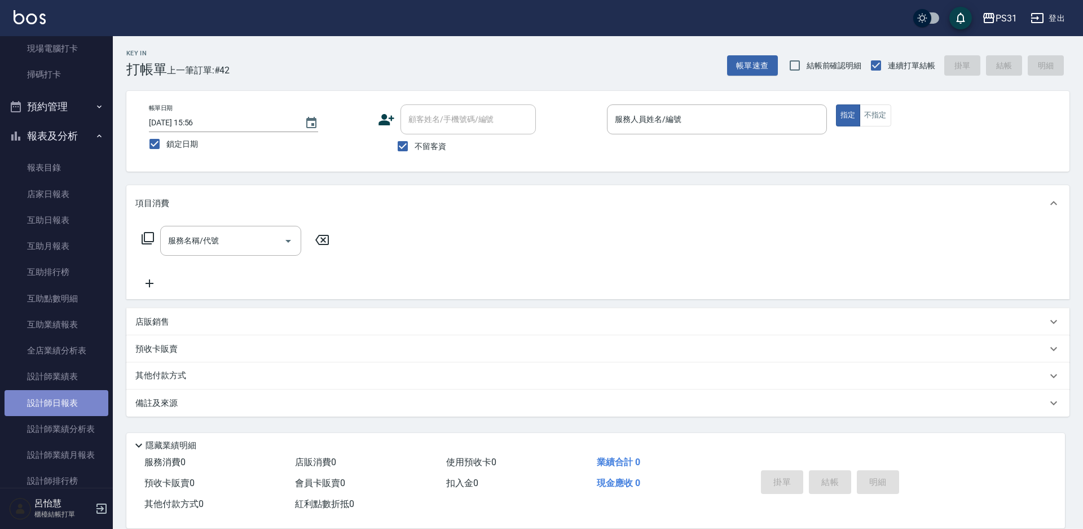
click at [70, 402] on link "設計師日報表" at bounding box center [57, 403] width 104 height 26
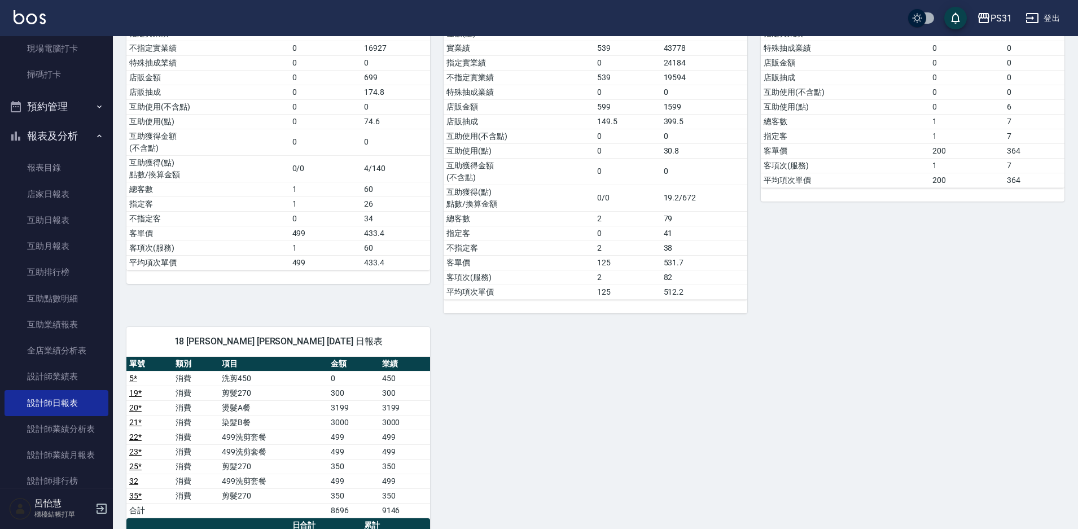
scroll to position [1298, 0]
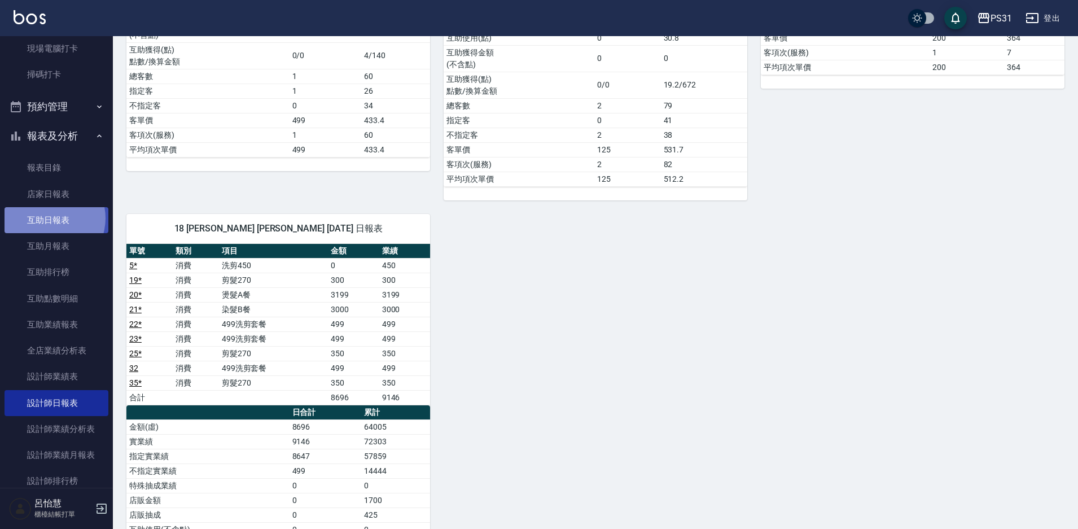
click at [48, 218] on link "互助日報表" at bounding box center [57, 220] width 104 height 26
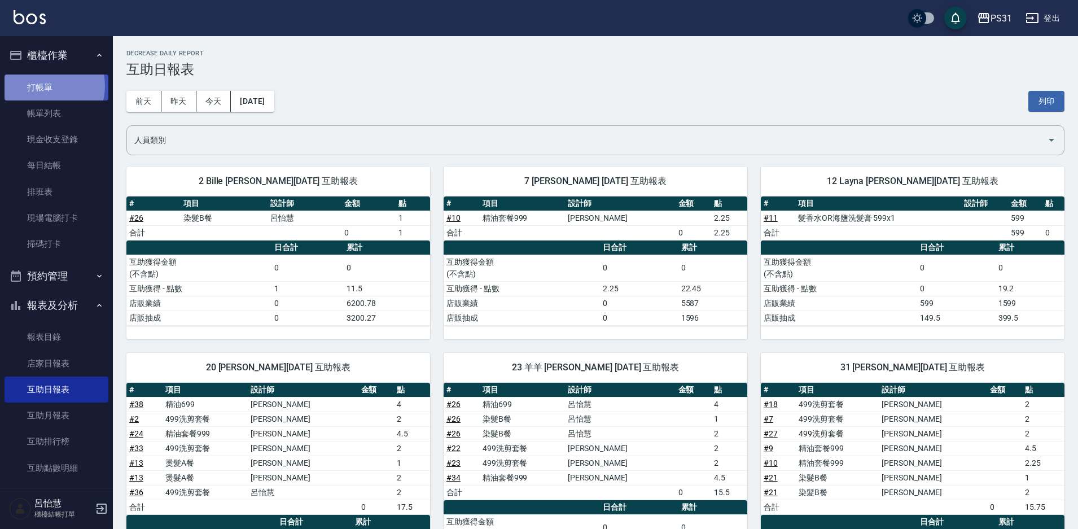
click at [47, 86] on link "打帳單" at bounding box center [57, 87] width 104 height 26
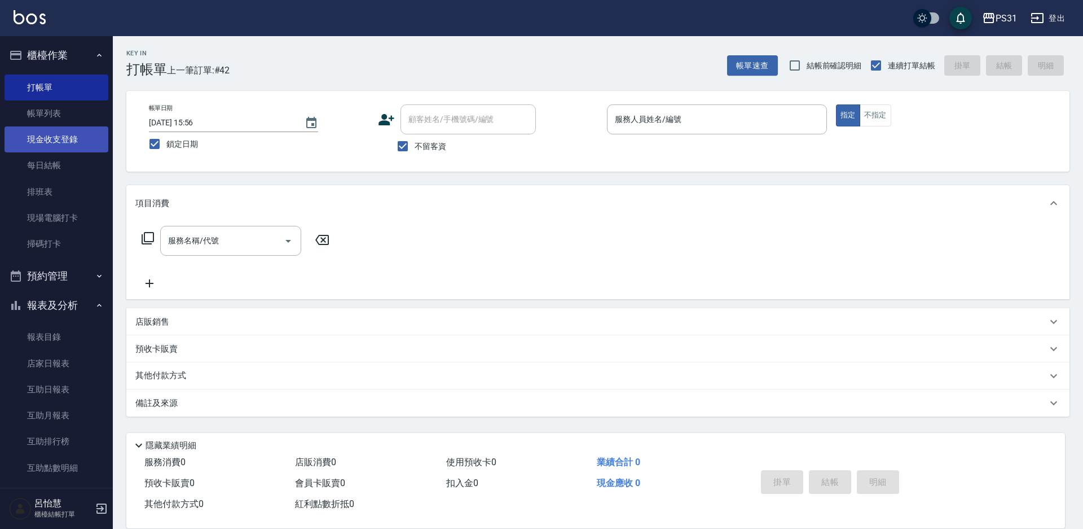
click at [66, 143] on link "現金收支登錄" at bounding box center [57, 139] width 104 height 26
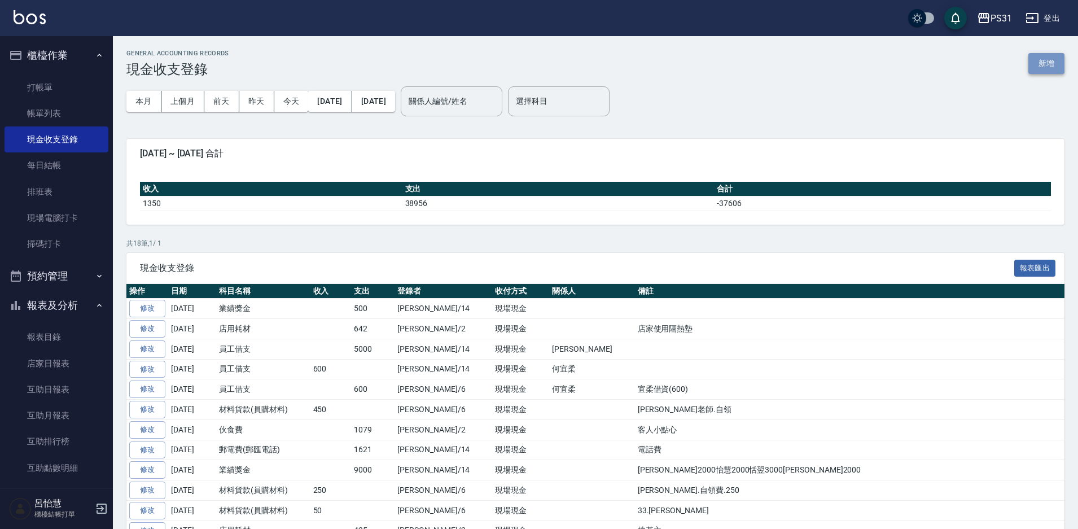
click at [1058, 54] on button "新增" at bounding box center [1046, 63] width 36 height 21
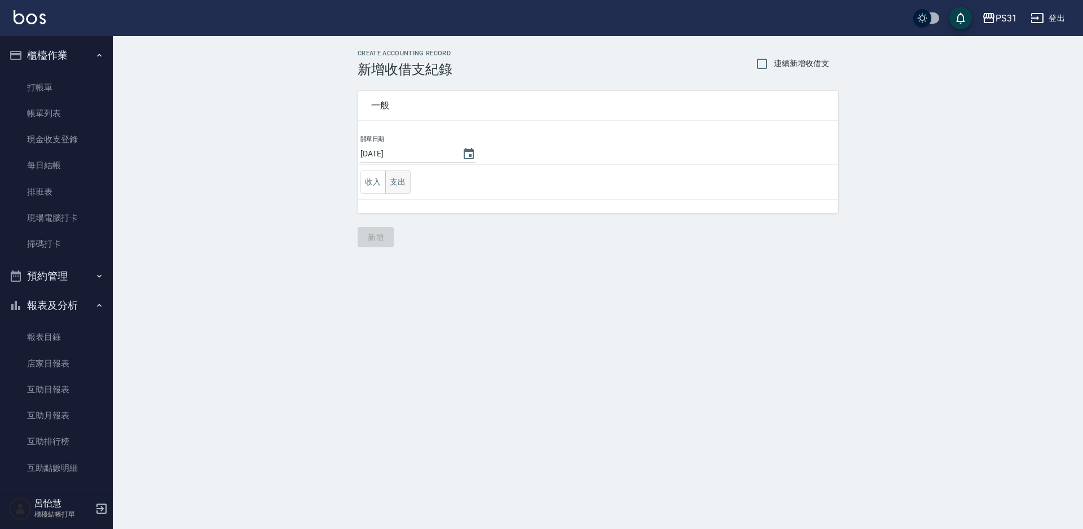
click at [389, 180] on button "支出" at bounding box center [397, 181] width 25 height 23
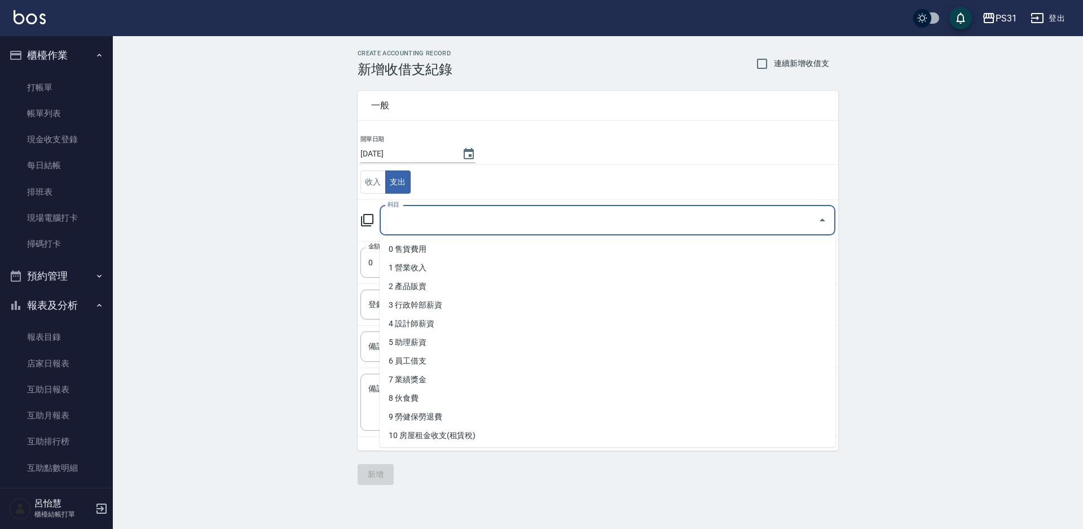
drag, startPoint x: 419, startPoint y: 220, endPoint x: 424, endPoint y: 226, distance: 7.2
click at [420, 220] on input "科目" at bounding box center [599, 220] width 429 height 20
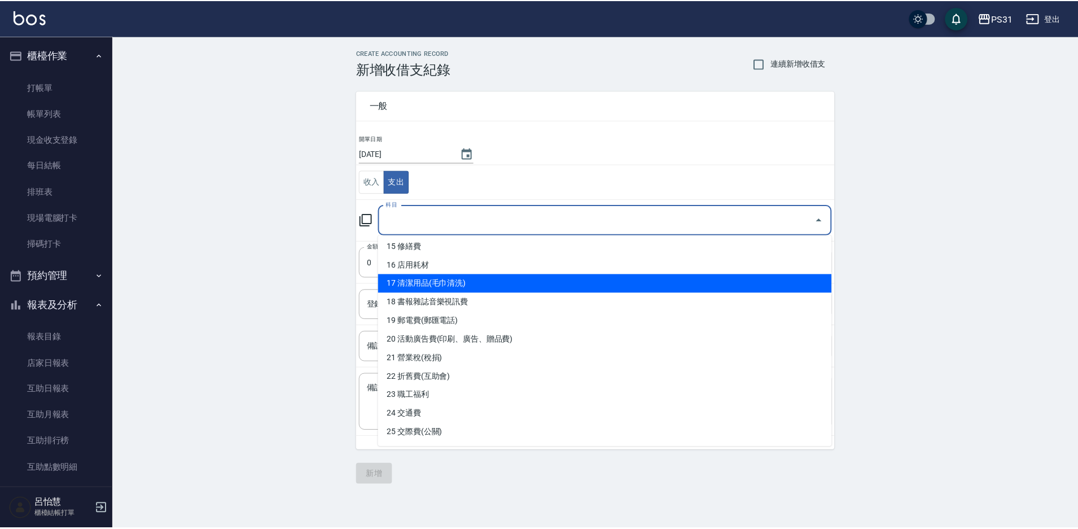
scroll to position [339, 0]
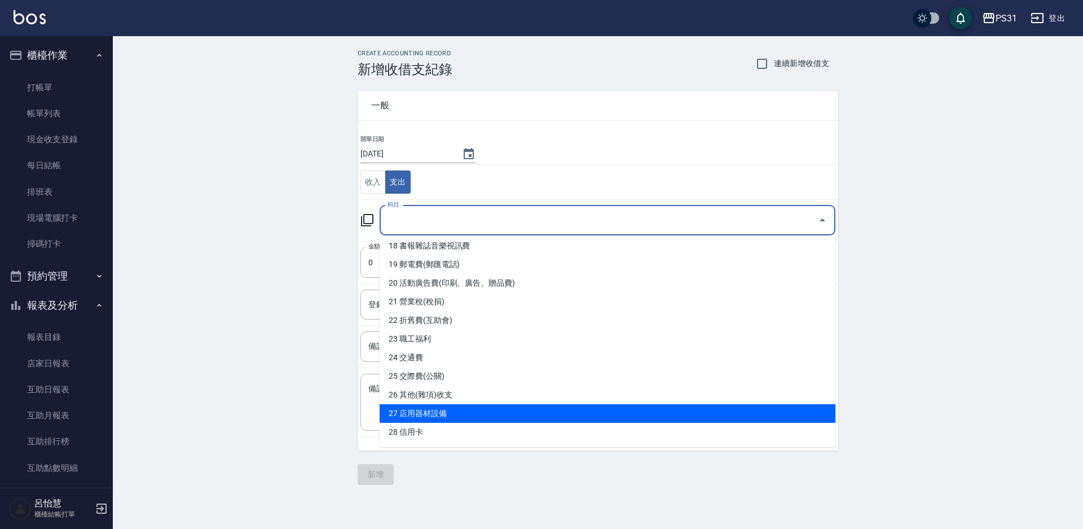
click at [558, 407] on li "27 店用器材設備" at bounding box center [608, 413] width 456 height 19
type input "27 店用器材設備"
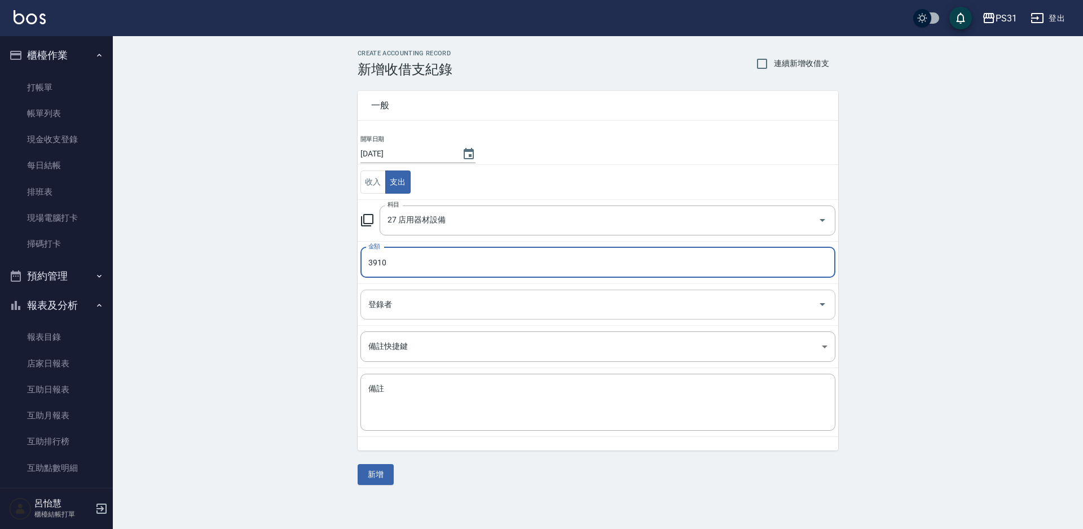
type input "3910"
click at [629, 306] on input "登錄者" at bounding box center [590, 305] width 448 height 20
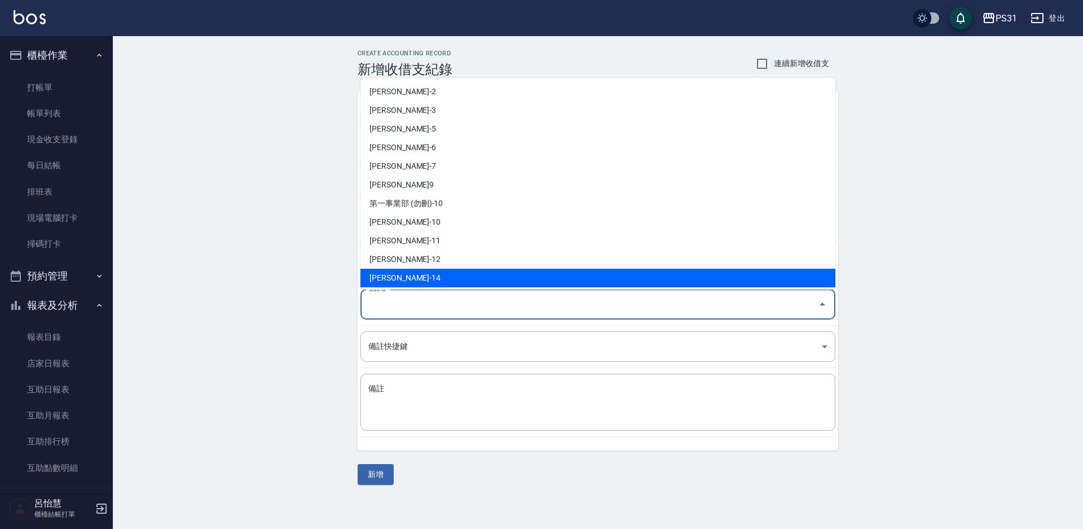
click at [449, 278] on li "[PERSON_NAME]-14" at bounding box center [598, 278] width 475 height 19
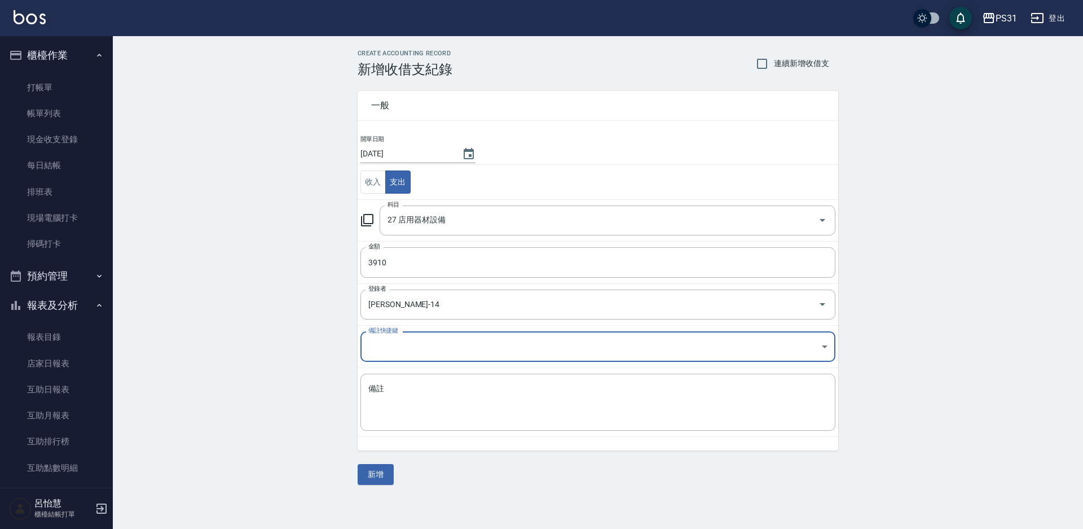
type input "[PERSON_NAME]-14"
click at [489, 411] on textarea "備註" at bounding box center [597, 402] width 459 height 38
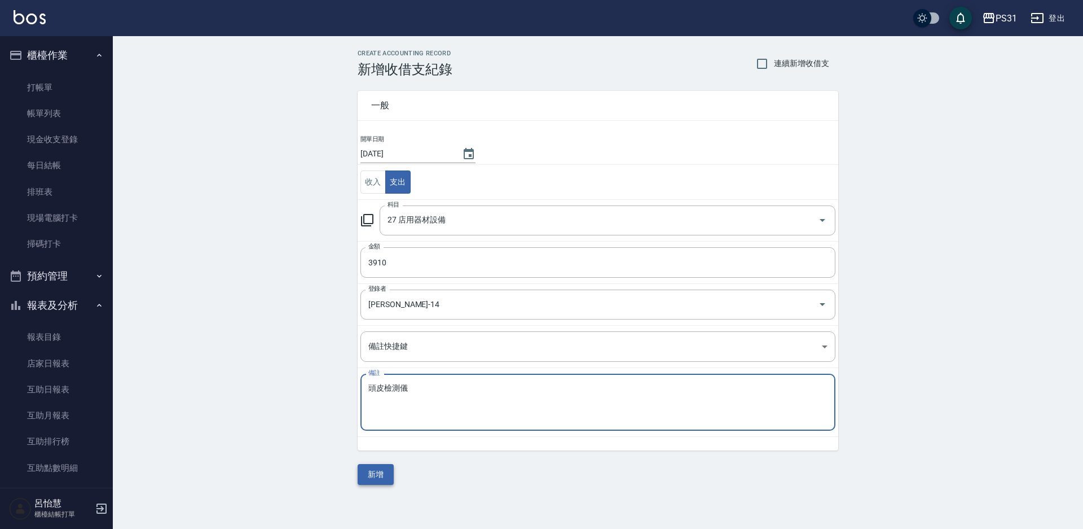
type textarea "頭皮檢測儀"
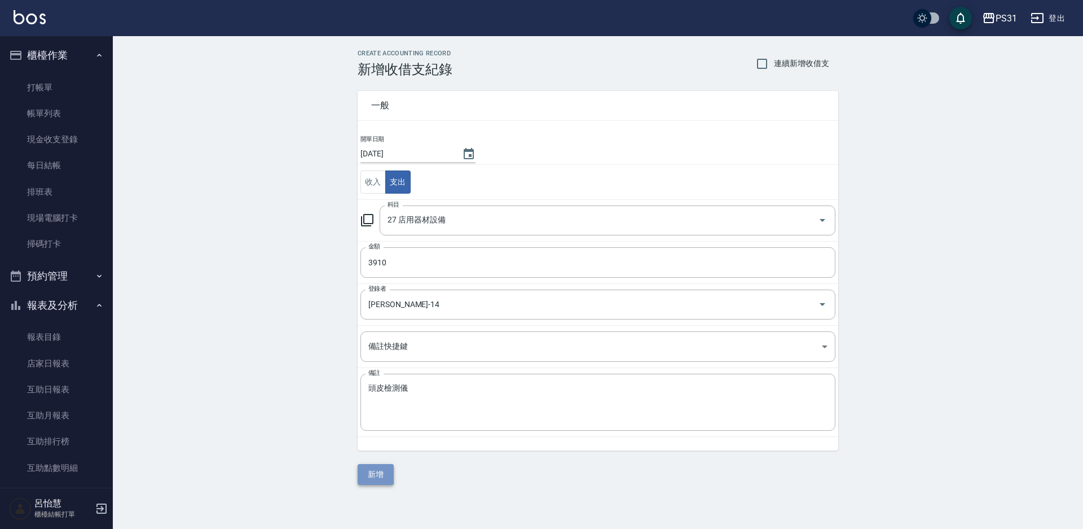
click at [386, 472] on button "新增" at bounding box center [376, 474] width 36 height 21
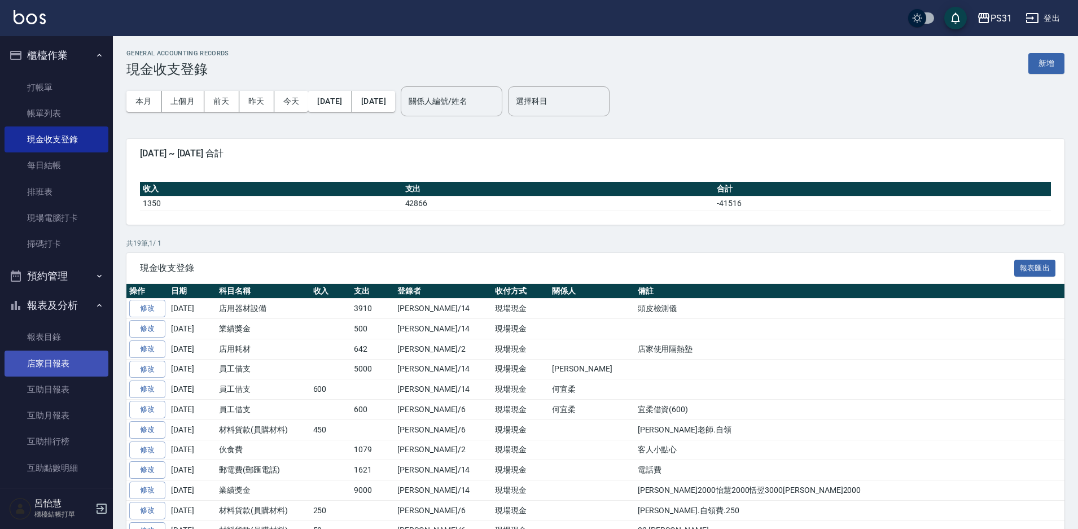
click at [49, 372] on link "店家日報表" at bounding box center [57, 363] width 104 height 26
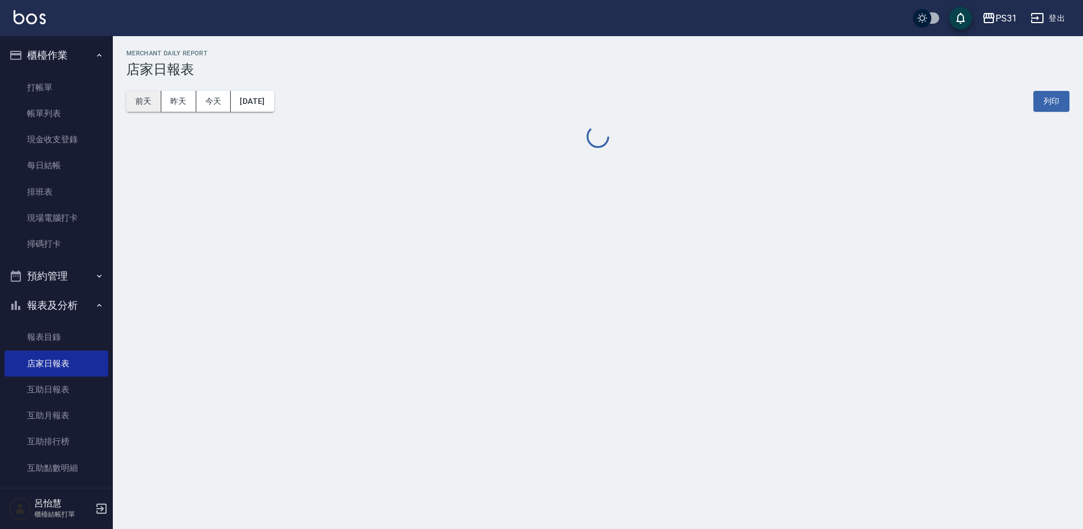
click at [132, 94] on button "前天" at bounding box center [143, 101] width 35 height 21
click at [39, 84] on link "打帳單" at bounding box center [57, 87] width 104 height 26
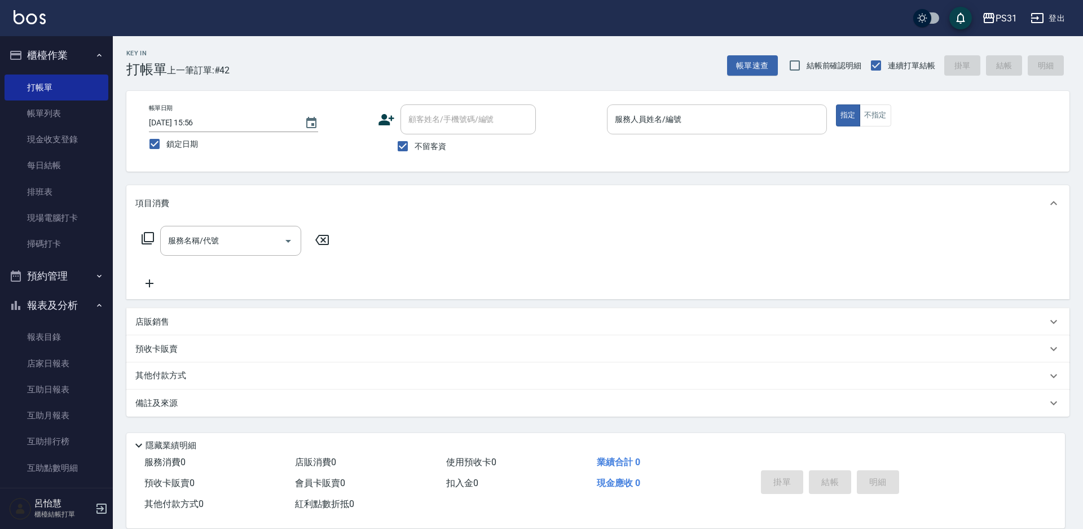
click at [647, 117] on div "服務人員姓名/編號 服務人員姓名/編號" at bounding box center [717, 119] width 220 height 30
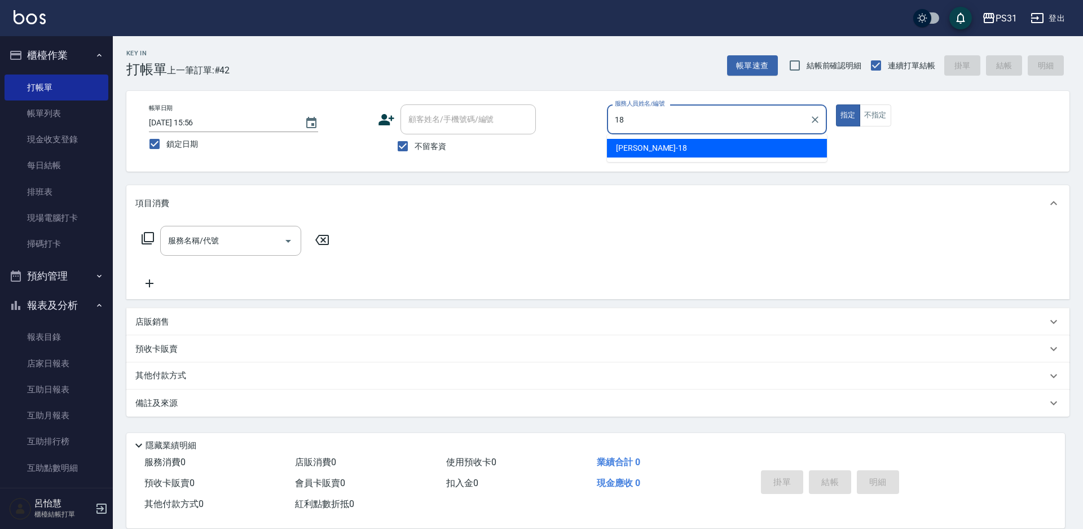
type input "18"
type button "true"
type input "[PERSON_NAME]-18"
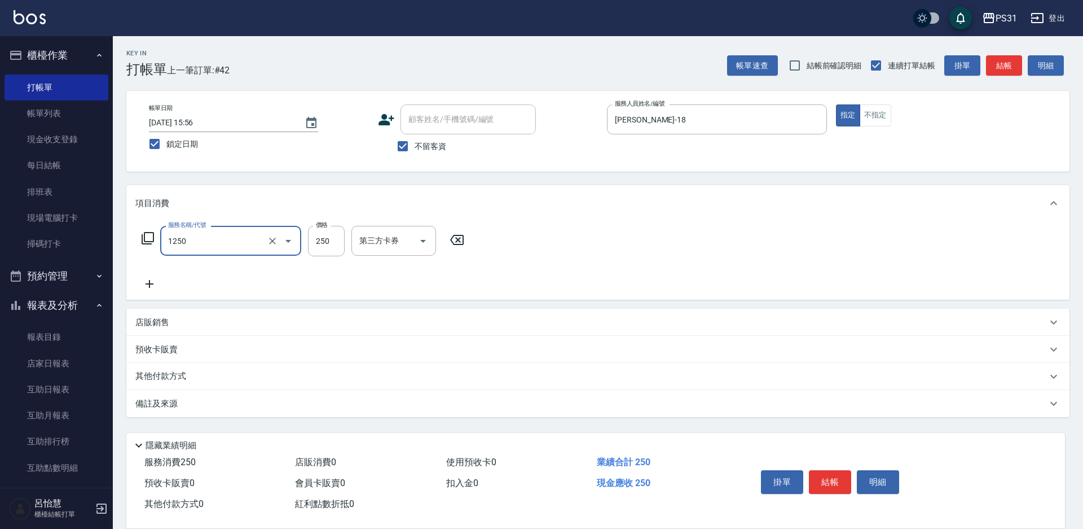
type input "一般洗+精油250(1250)"
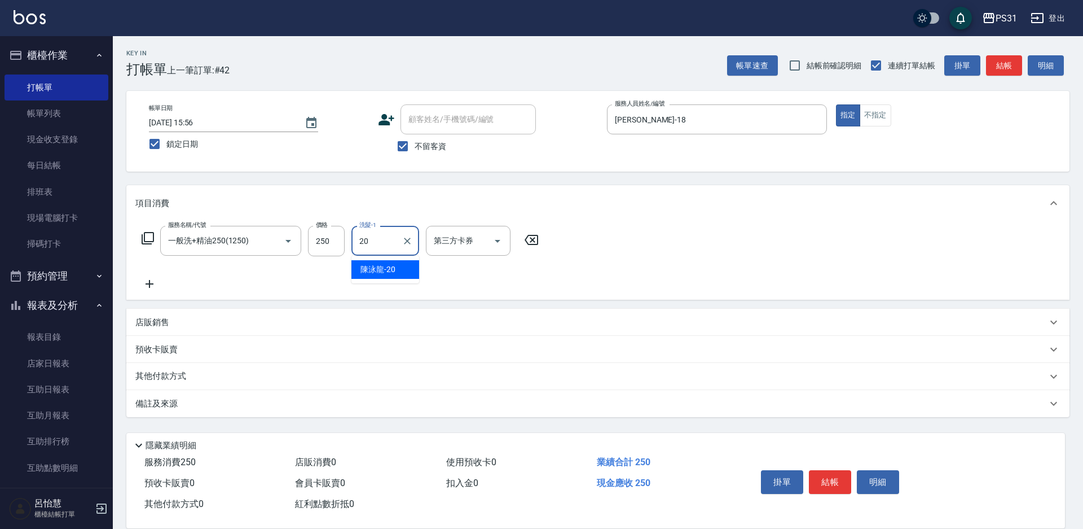
type input "[PERSON_NAME]-20"
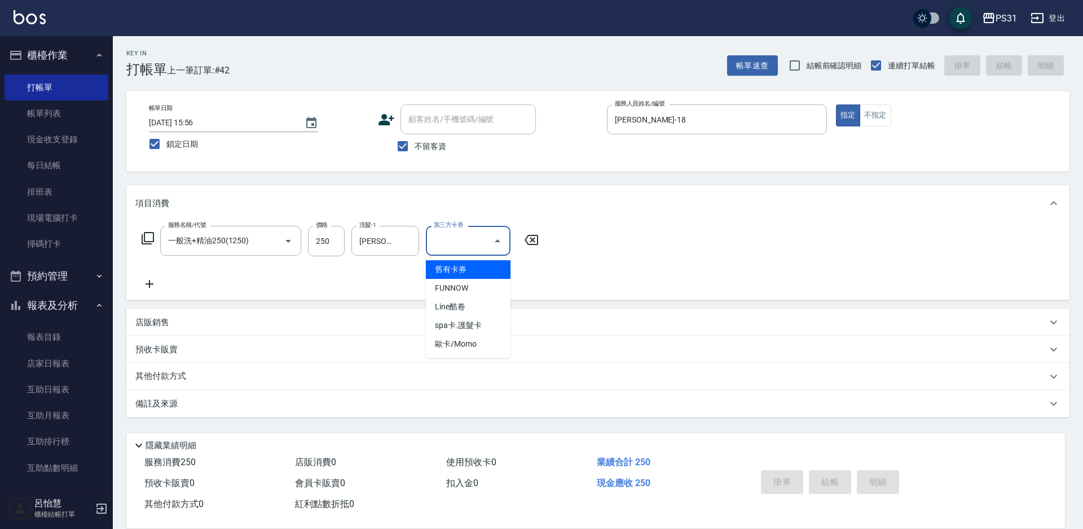
type input "舊有卡券"
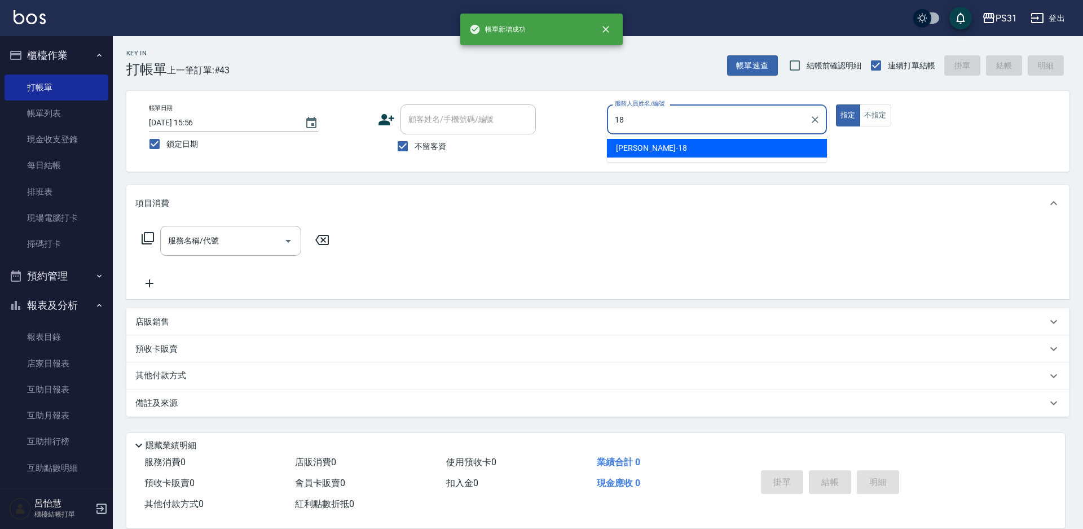
type input "[PERSON_NAME]-18"
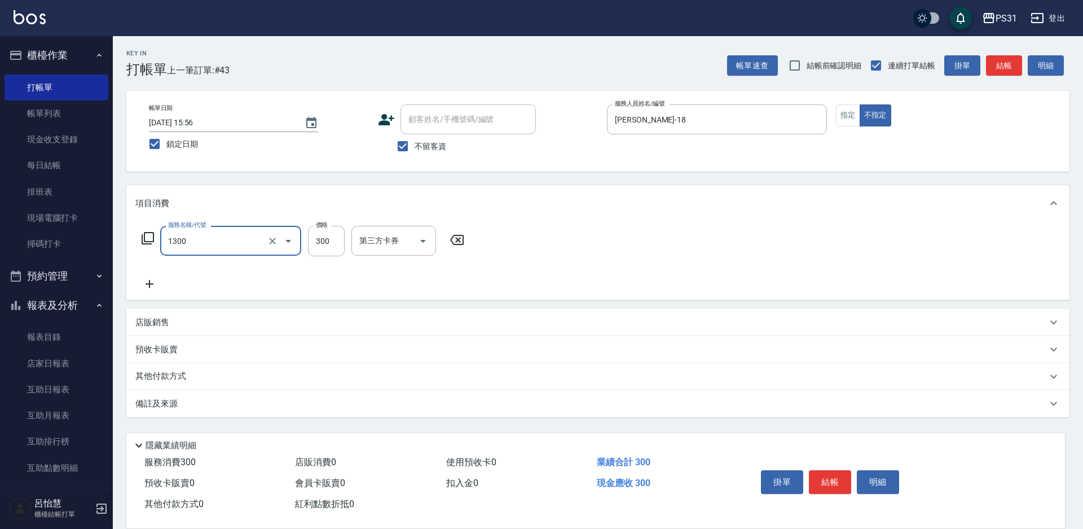
type input "一般洗+精油+瞬護300(1300)"
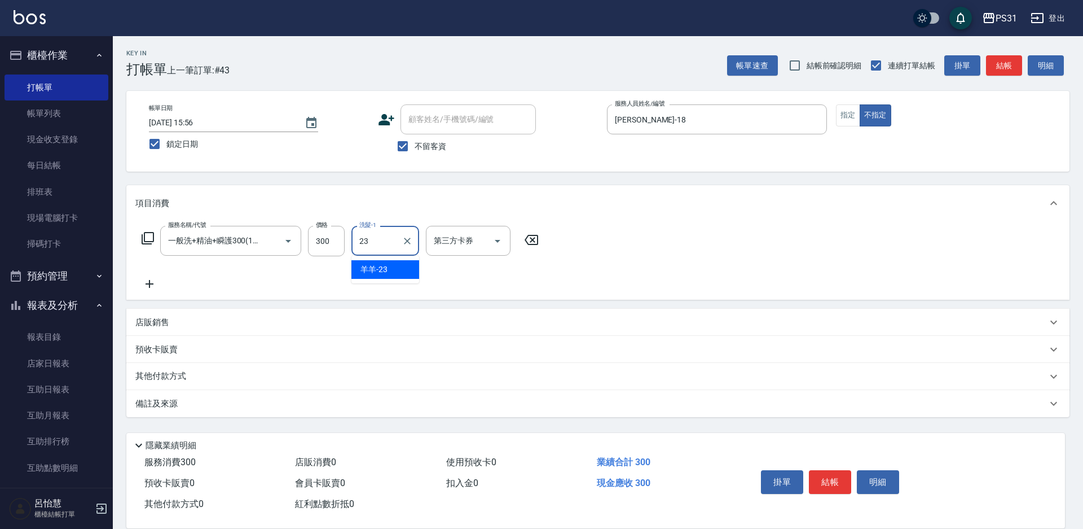
type input "羊羊-23"
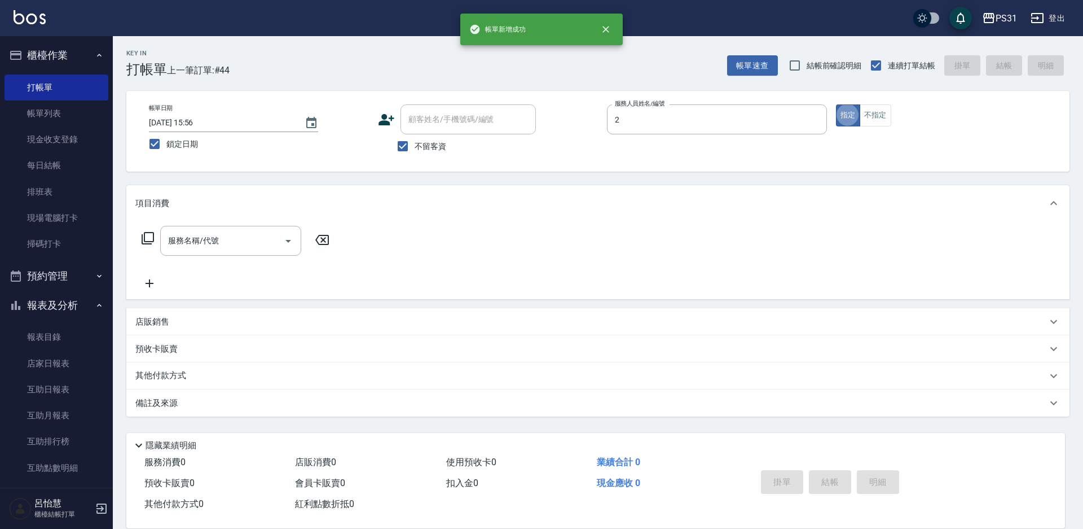
type input "Bille-2"
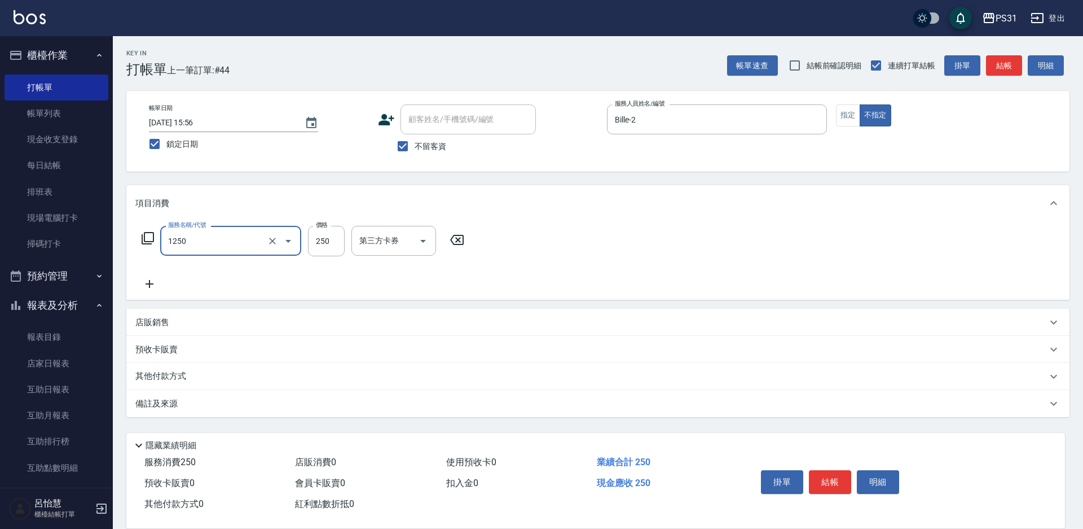
type input "一般洗+精油250(1250)"
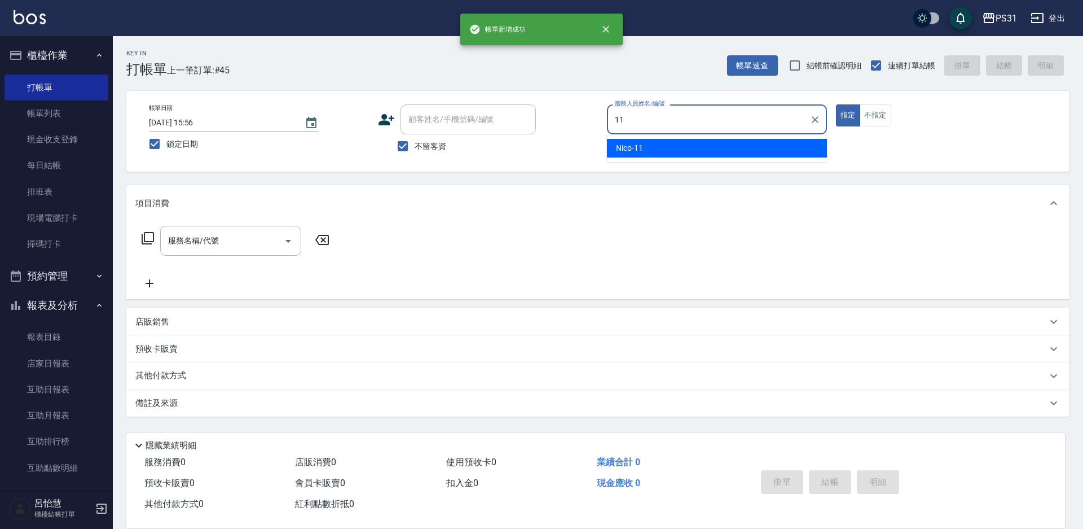
type input "Nico-11"
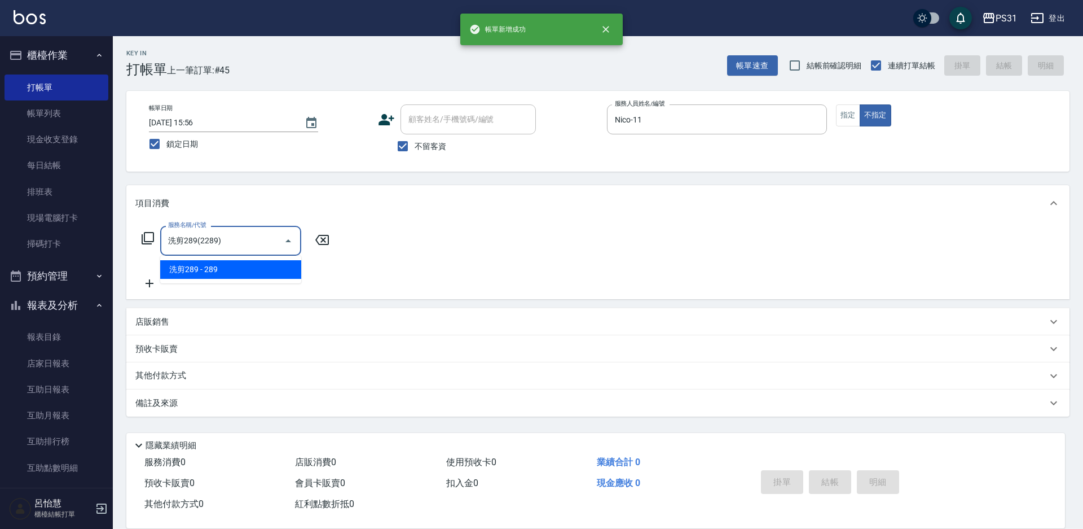
type input "洗剪289(2289)"
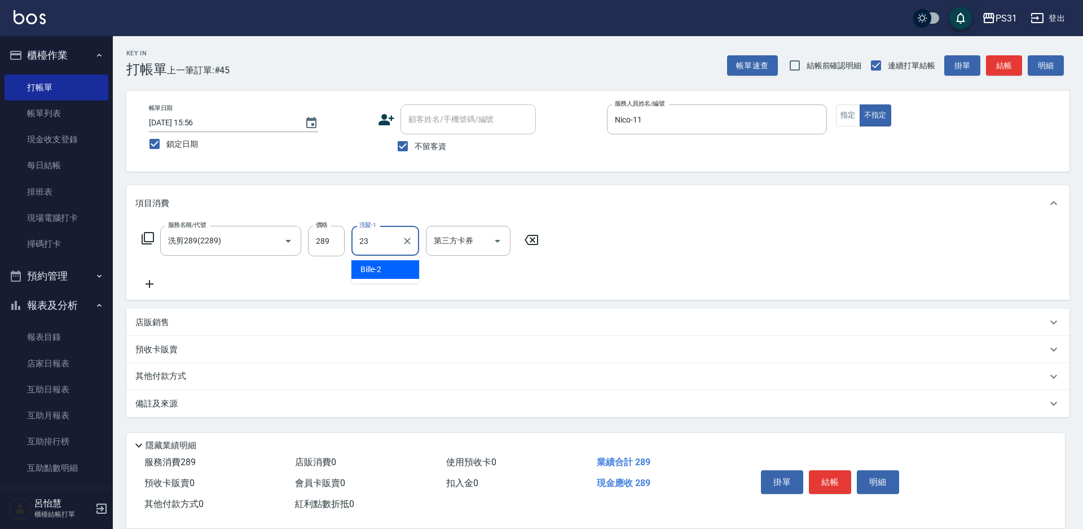
type input "羊羊-23"
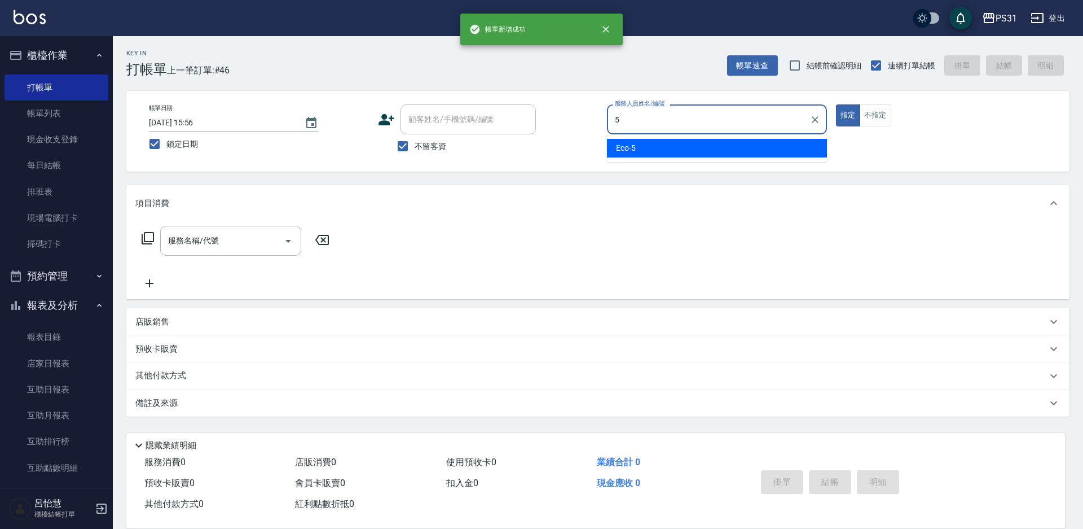
type input "Eco-5"
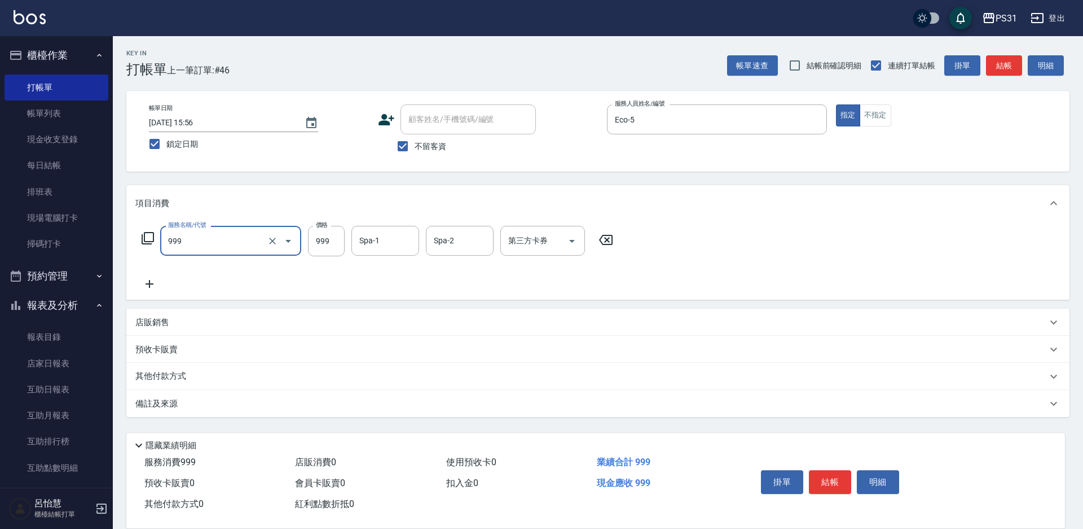
type input "精油套餐999(999)"
type input "1049"
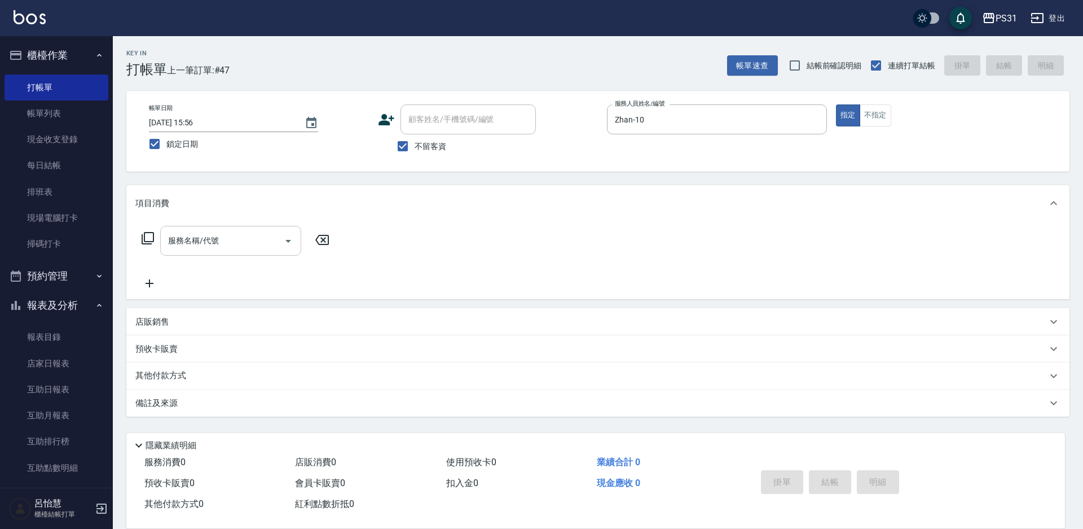
click at [183, 247] on input "服務名稱/代號" at bounding box center [222, 241] width 114 height 20
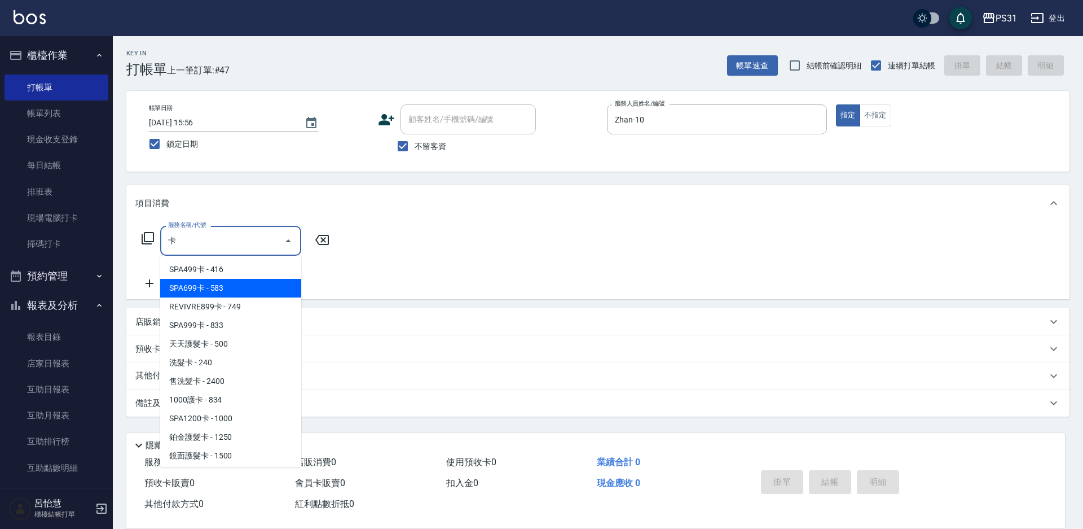
drag, startPoint x: 254, startPoint y: 288, endPoint x: 276, endPoint y: 279, distance: 23.0
click at [254, 287] on span "SPA699卡 - 583" at bounding box center [230, 288] width 141 height 19
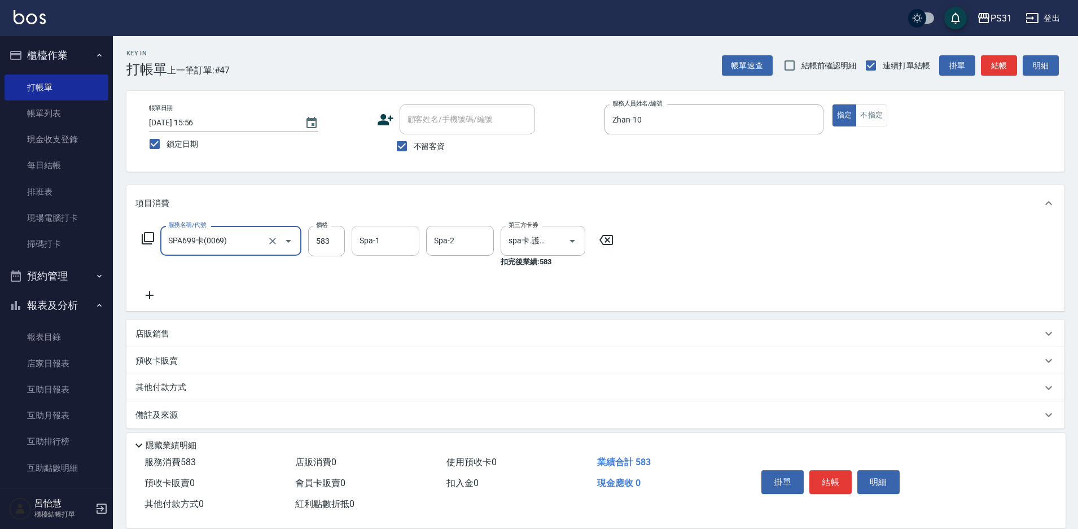
click at [382, 239] on input "Spa-1" at bounding box center [386, 241] width 58 height 20
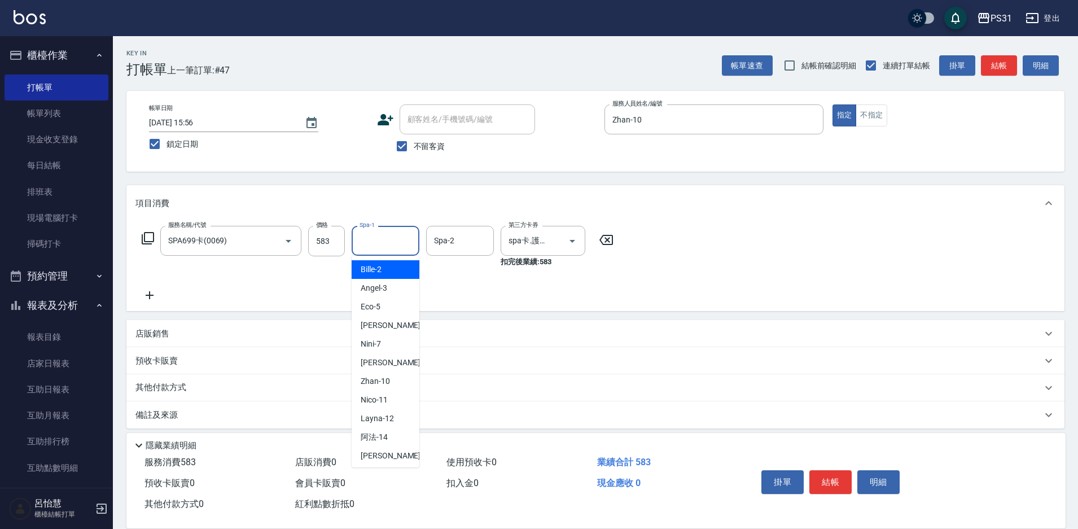
click at [382, 239] on input "Spa-1" at bounding box center [386, 241] width 58 height 20
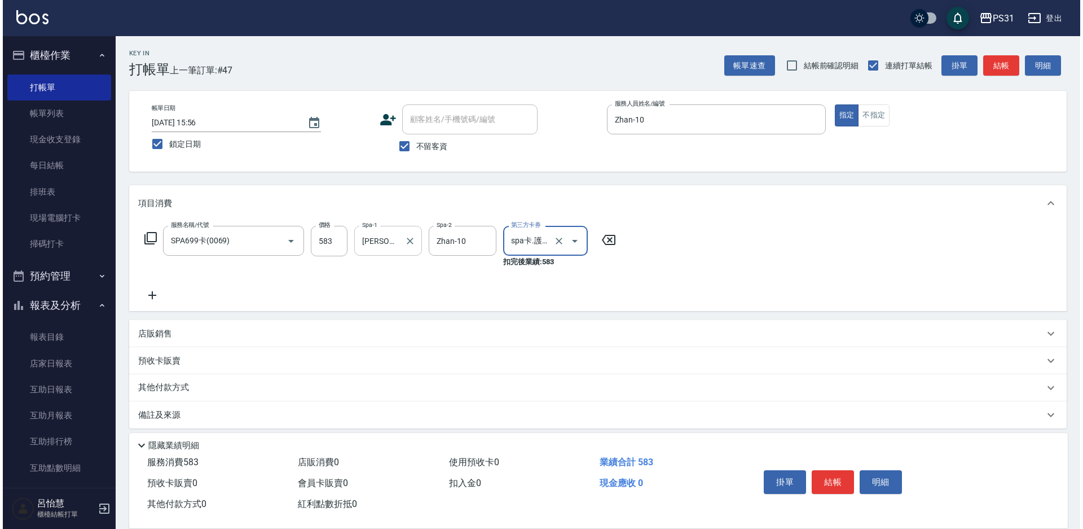
scroll to position [0, 9]
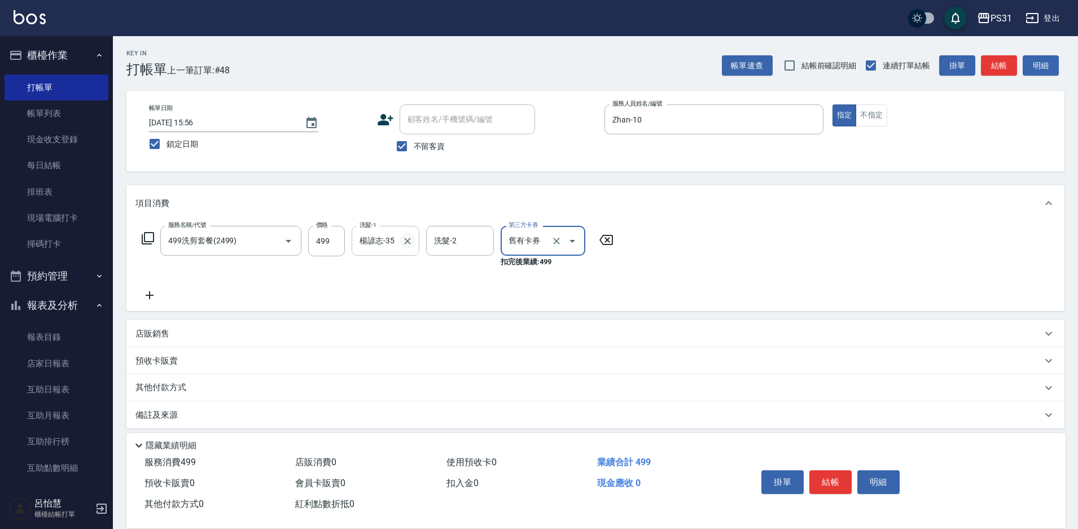
click at [408, 242] on icon "Clear" at bounding box center [407, 240] width 11 height 11
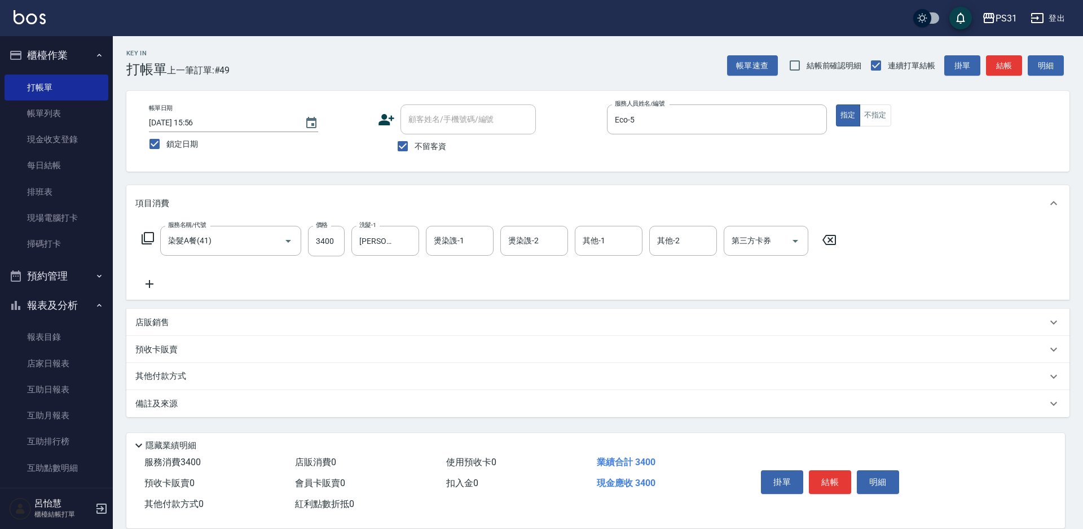
click at [164, 383] on p "其他付款方式" at bounding box center [163, 376] width 56 height 12
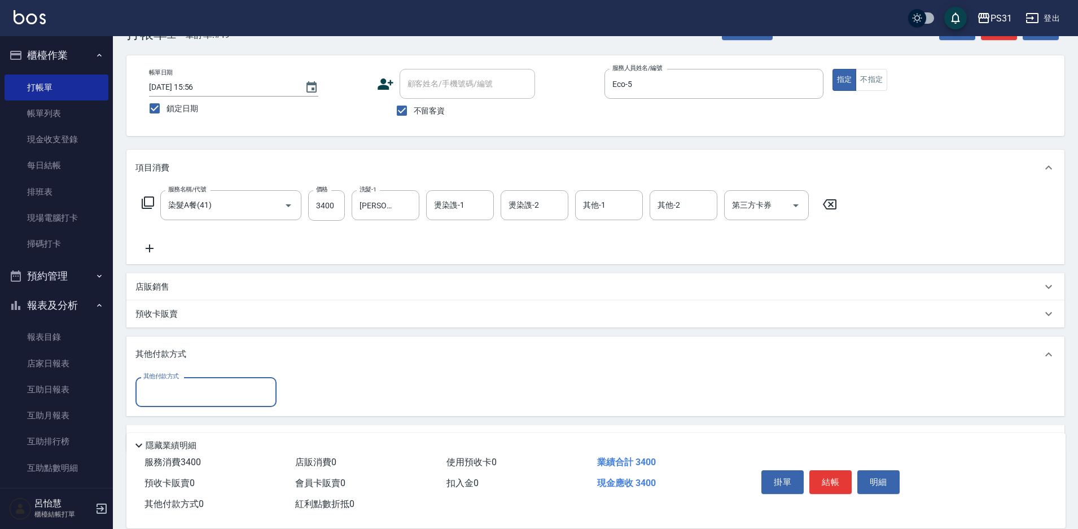
scroll to position [67, 0]
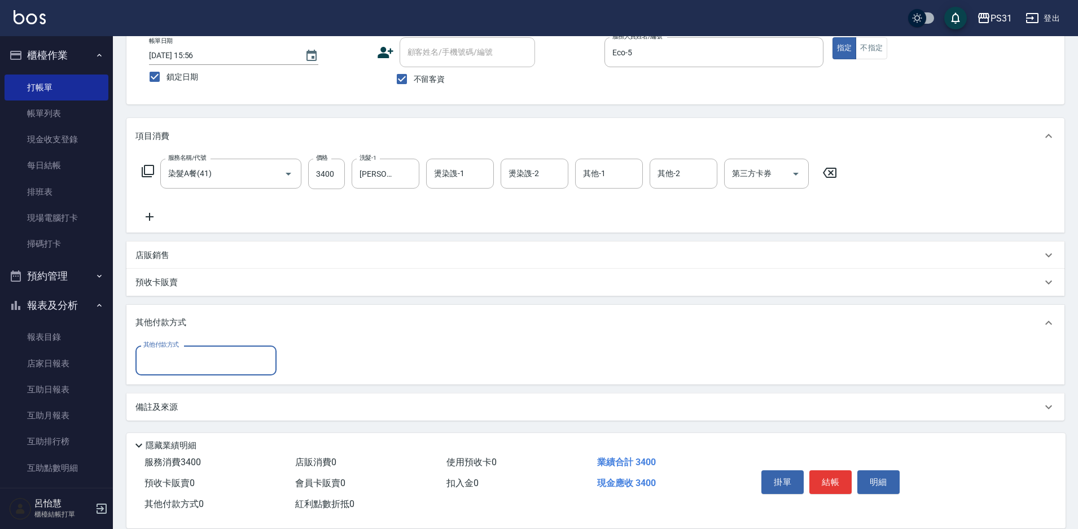
click at [179, 350] on input "其他付款方式" at bounding box center [205, 360] width 131 height 20
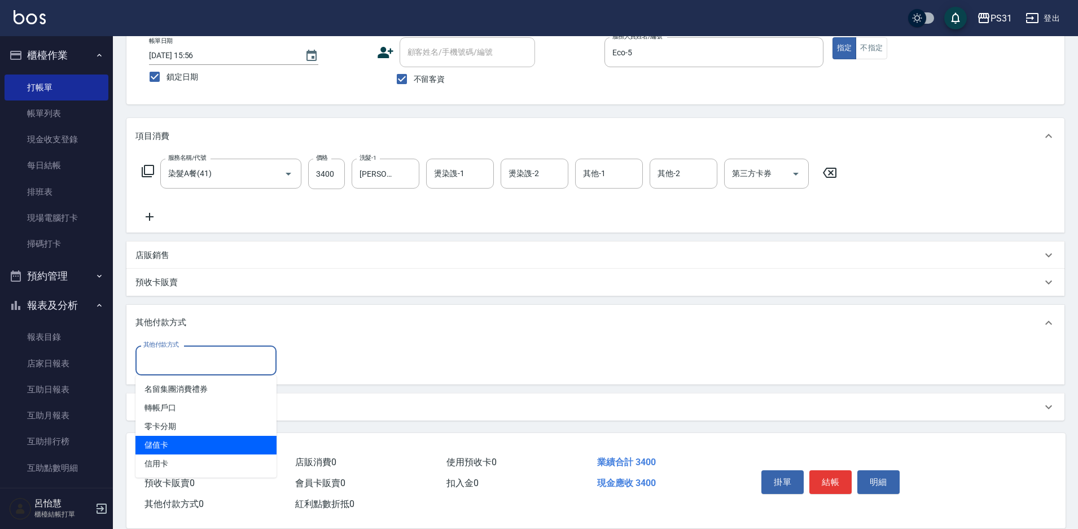
click at [192, 444] on span "儲值卡" at bounding box center [205, 445] width 141 height 19
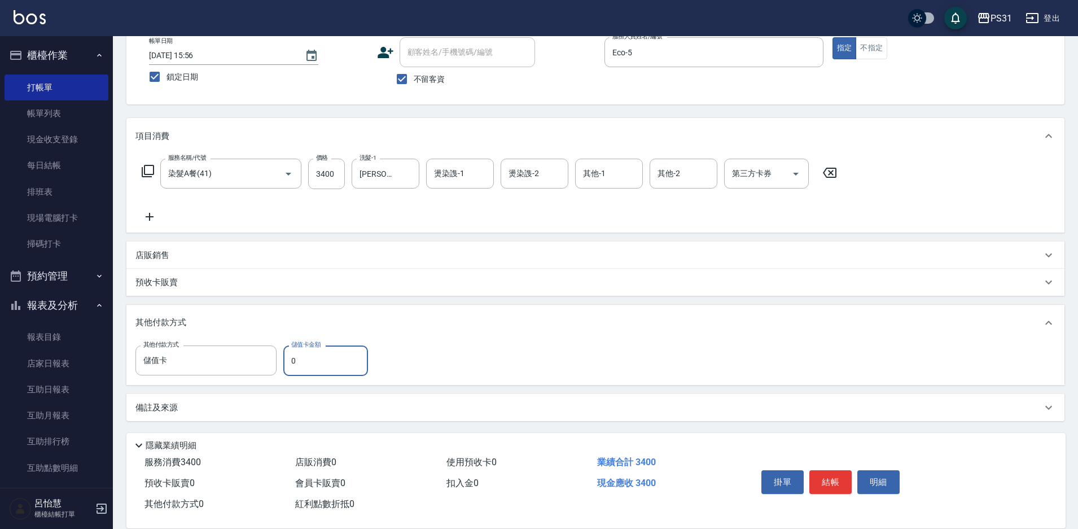
click at [315, 361] on input "0" at bounding box center [325, 360] width 85 height 30
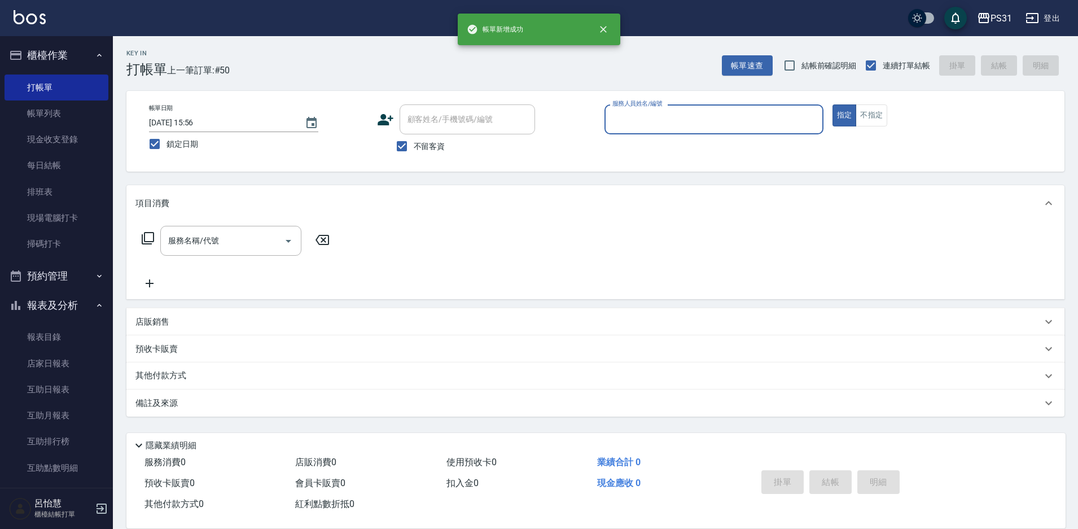
scroll to position [0, 0]
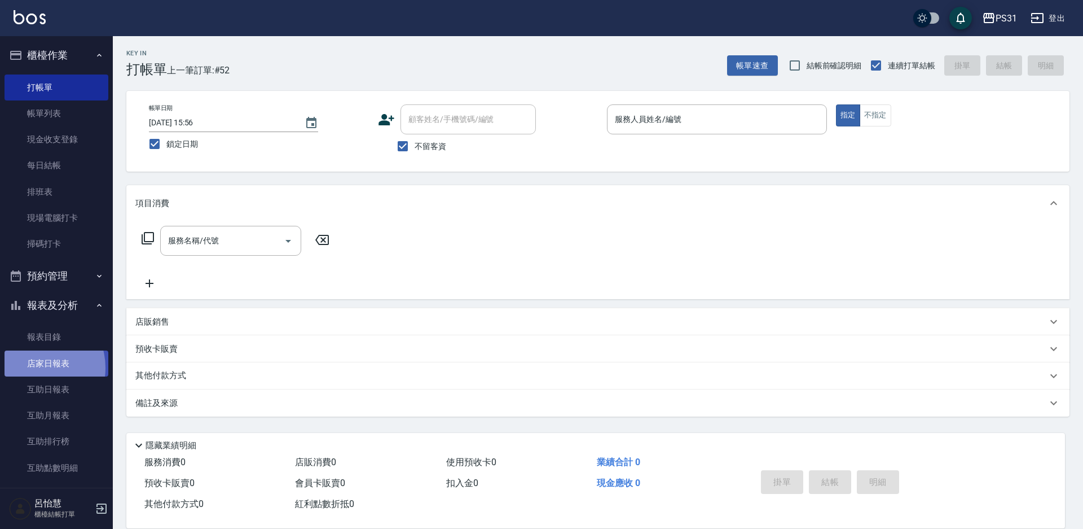
click at [34, 367] on link "店家日報表" at bounding box center [57, 363] width 104 height 26
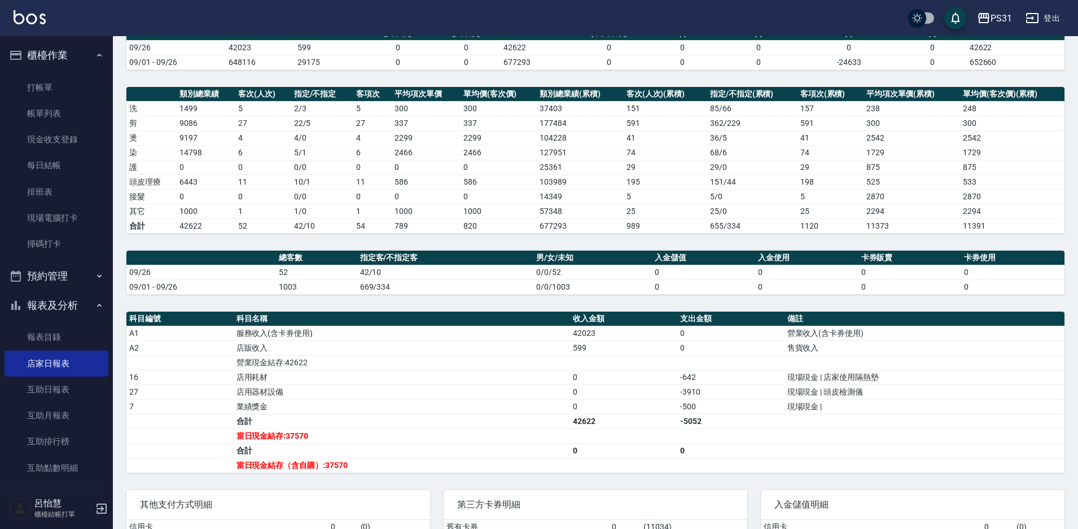
scroll to position [203, 0]
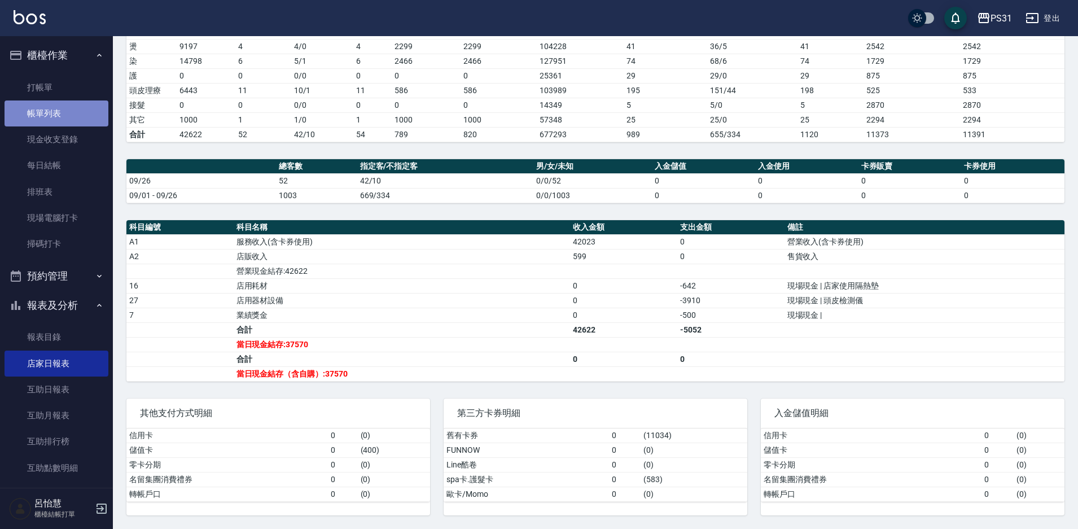
click at [61, 110] on link "帳單列表" at bounding box center [57, 113] width 104 height 26
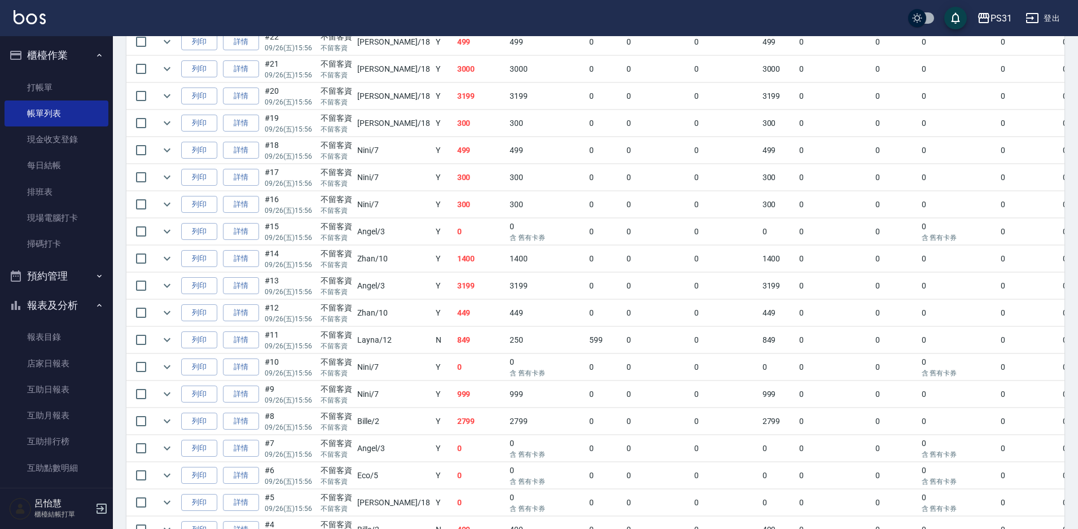
scroll to position [1104, 0]
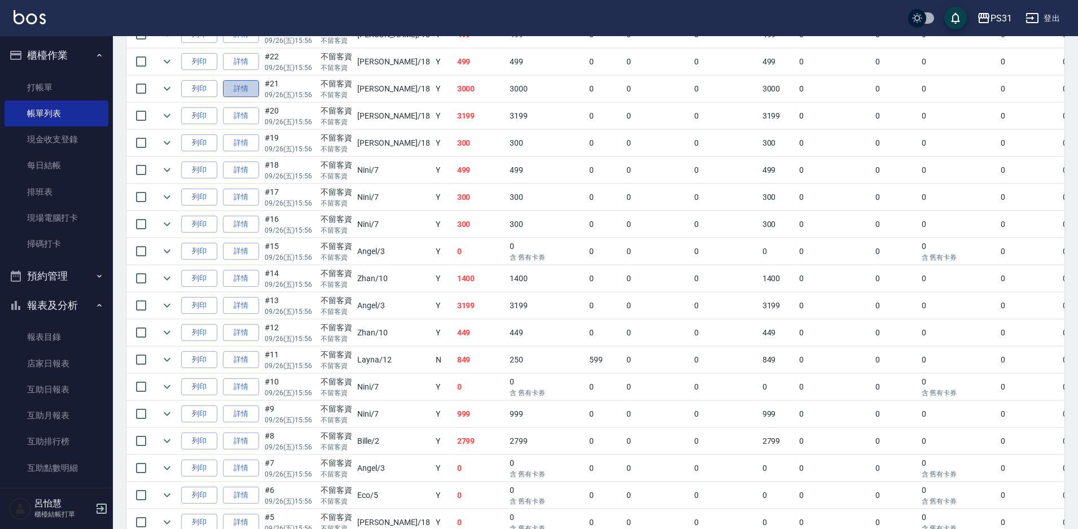
click at [247, 93] on link "詳情" at bounding box center [241, 88] width 36 height 17
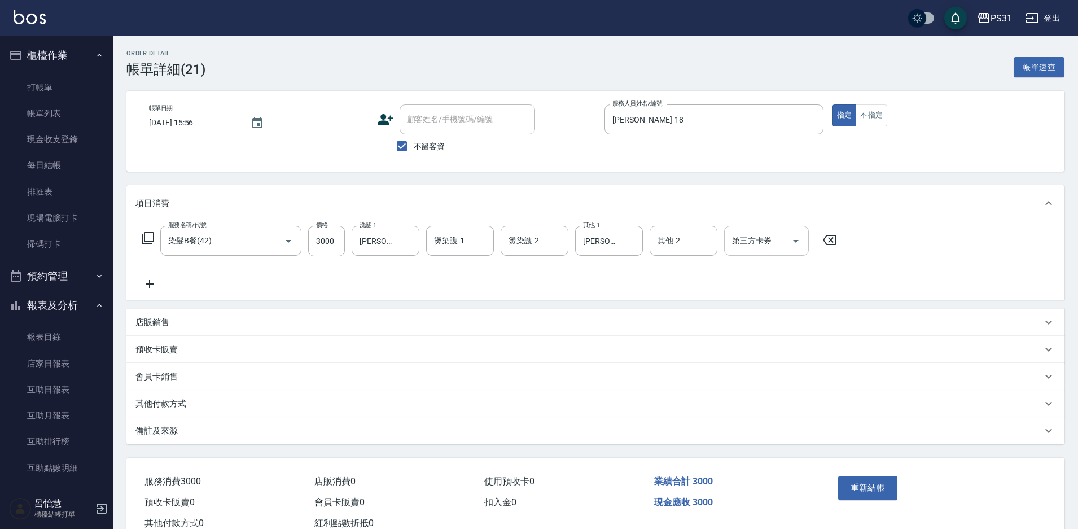
click at [737, 238] on input "第三方卡券" at bounding box center [758, 241] width 58 height 20
click at [773, 264] on span "舊有卡券" at bounding box center [766, 269] width 85 height 19
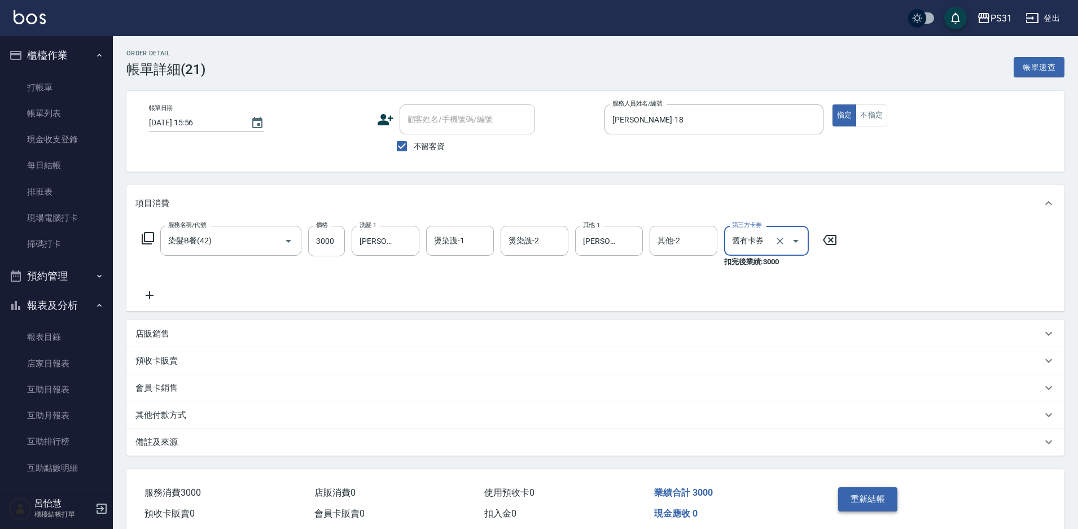
drag, startPoint x: 864, startPoint y: 496, endPoint x: 863, endPoint y: 489, distance: 7.4
click at [864, 496] on button "重新結帳" at bounding box center [868, 499] width 60 height 24
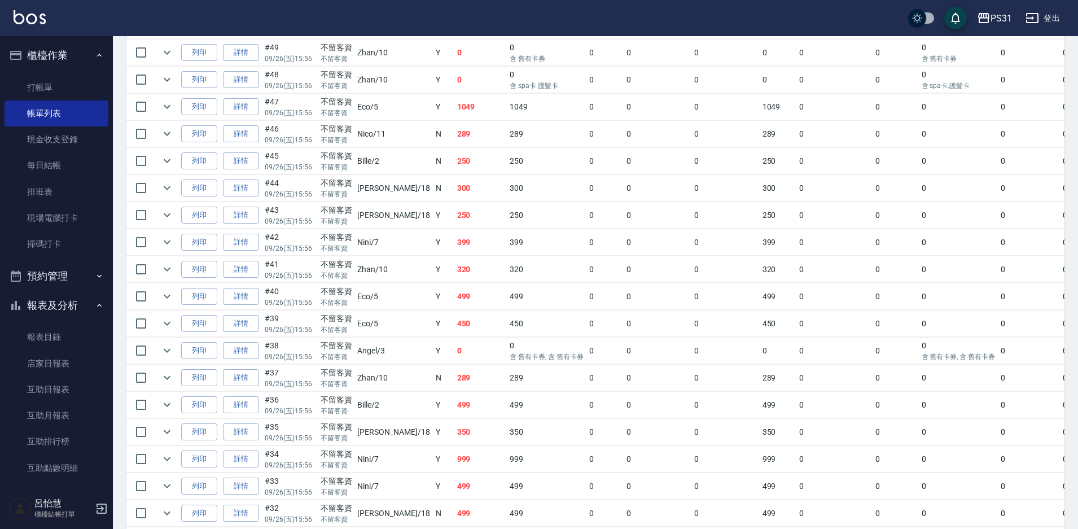
scroll to position [282, 0]
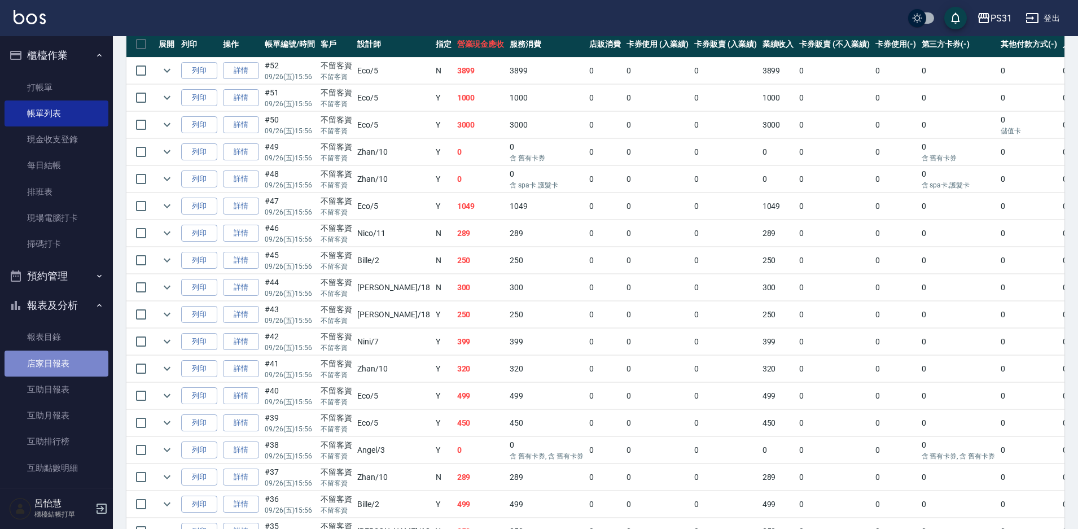
click at [74, 368] on link "店家日報表" at bounding box center [57, 363] width 104 height 26
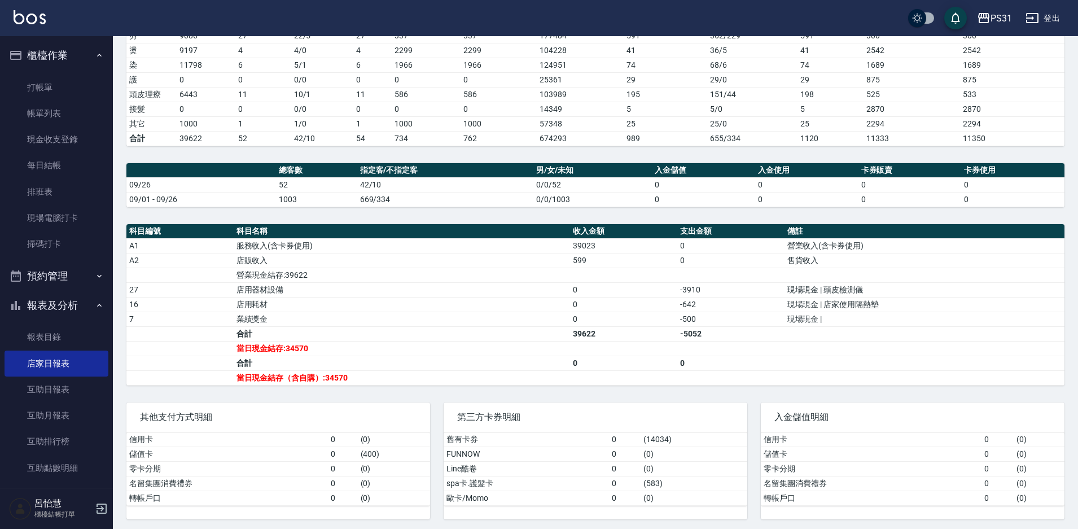
scroll to position [203, 0]
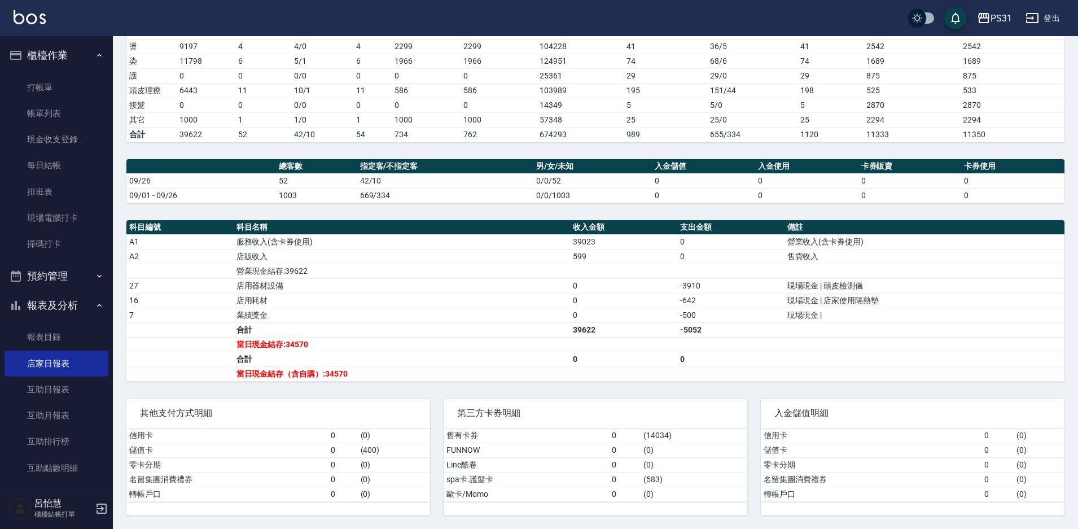
click at [1052, 15] on button "登出" at bounding box center [1042, 18] width 43 height 21
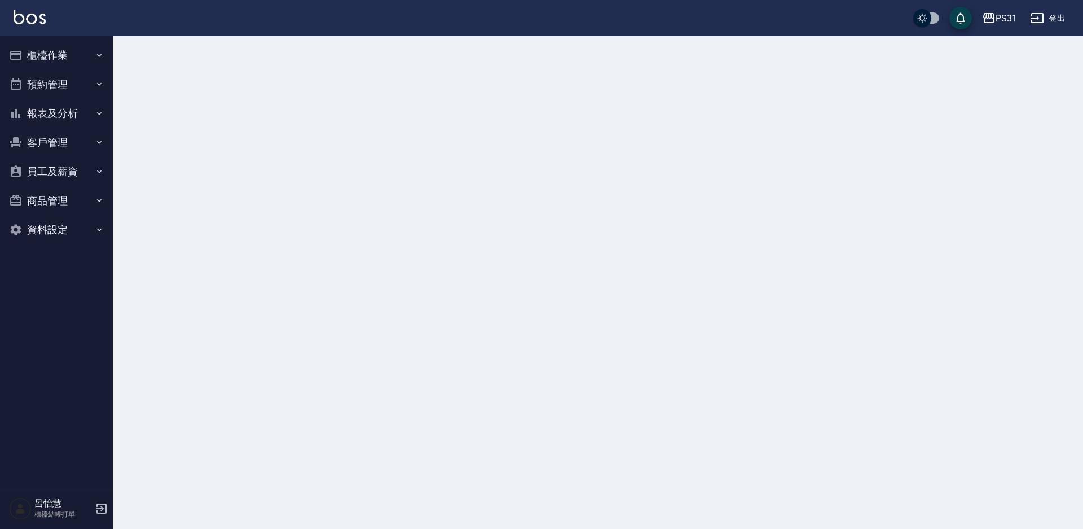
click at [40, 60] on button "櫃檯作業" at bounding box center [57, 55] width 104 height 29
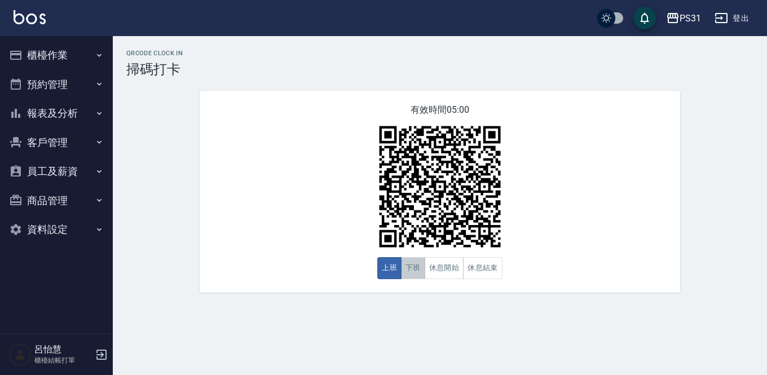
click at [414, 271] on button "下班" at bounding box center [413, 268] width 24 height 22
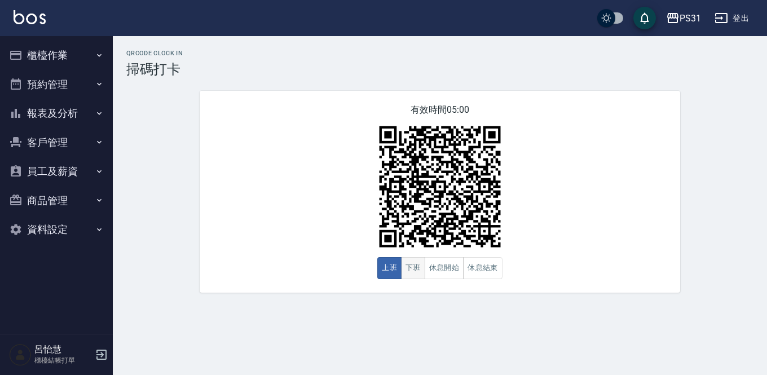
click at [411, 275] on button "下班" at bounding box center [413, 268] width 24 height 22
